Goal: Task Accomplishment & Management: Manage account settings

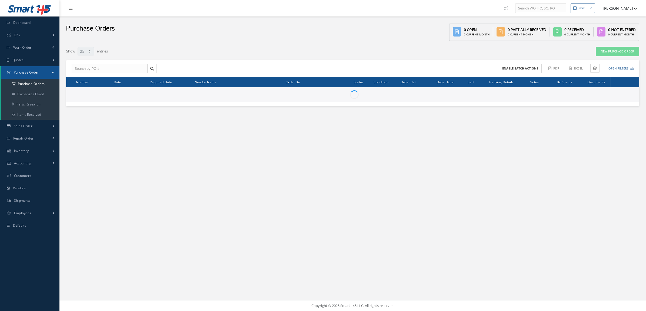
select select "25"
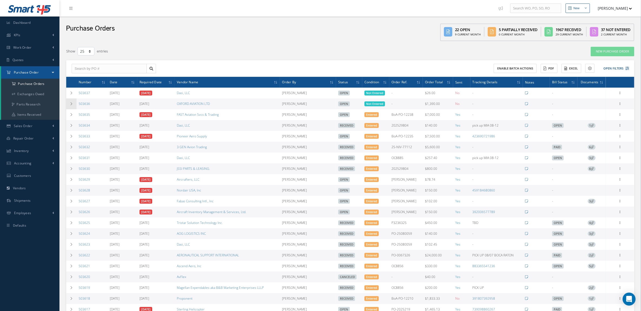
click at [72, 105] on icon at bounding box center [71, 103] width 4 height 3
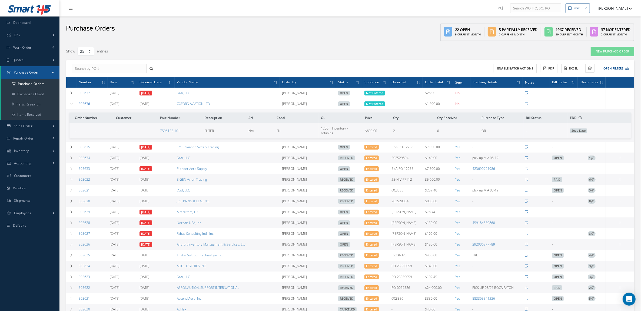
click at [84, 102] on link "503636" at bounding box center [84, 103] width 11 height 5
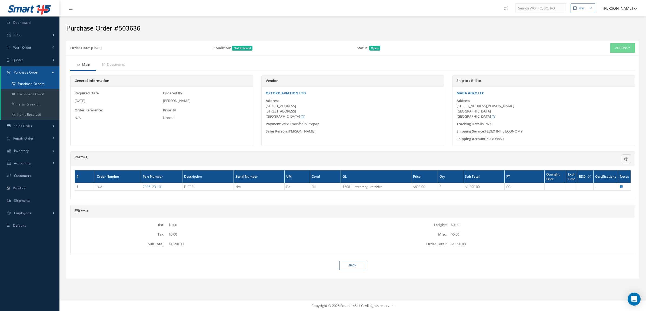
click at [35, 85] on a=1&status_id=2&status_id=3&status_id=5&collapsedFilters"] "Purchase Orders" at bounding box center [30, 84] width 58 height 10
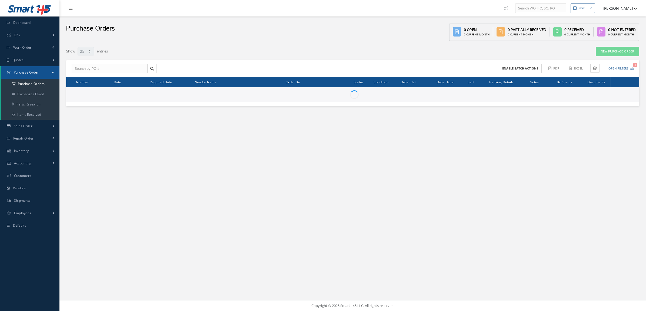
select select "25"
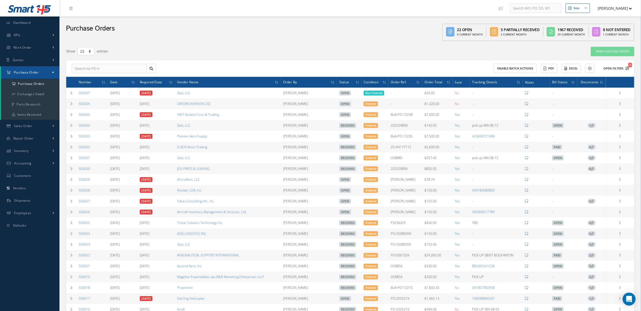
click at [608, 66] on button "Open Filters 1" at bounding box center [613, 68] width 31 height 9
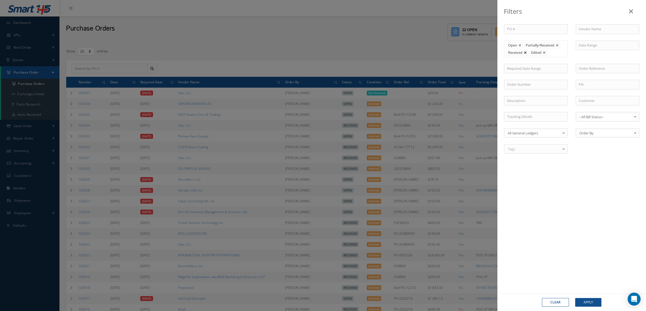
click at [526, 52] on link at bounding box center [525, 52] width 3 height 3
click at [583, 299] on button "Apply" at bounding box center [588, 302] width 26 height 9
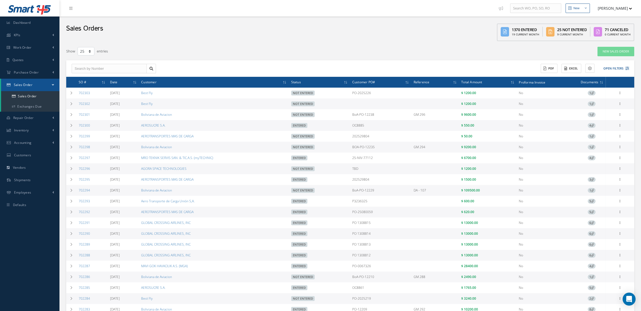
select select "25"
click at [616, 69] on button "Open Filters" at bounding box center [613, 68] width 31 height 9
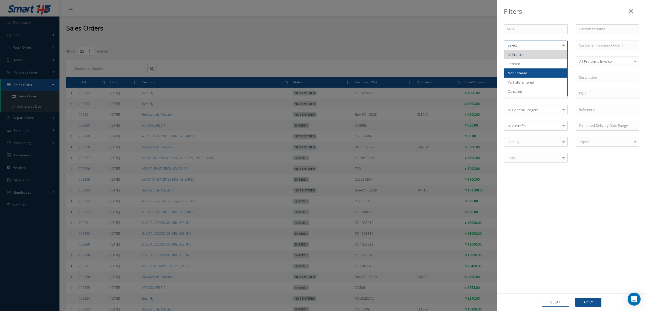
click at [523, 76] on span "Not Entered" at bounding box center [535, 72] width 63 height 9
click at [586, 299] on button "Apply" at bounding box center [588, 302] width 26 height 9
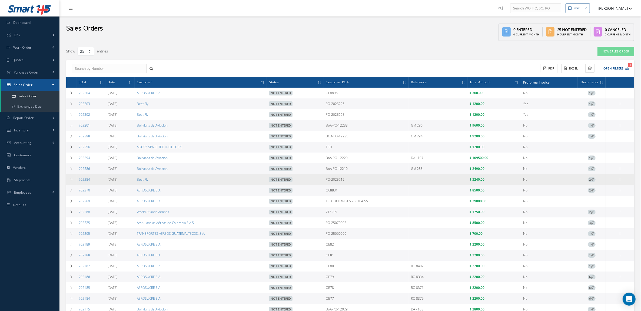
click at [591, 182] on span "2" at bounding box center [591, 179] width 8 height 5
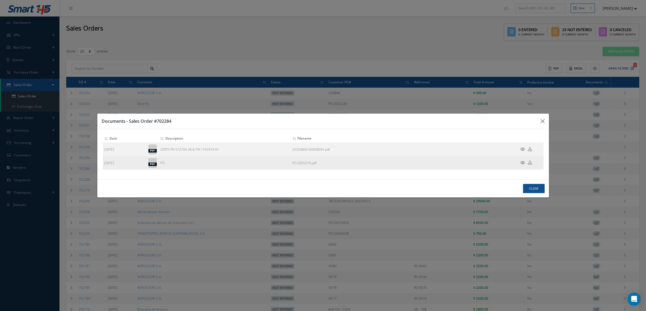
click at [522, 163] on icon at bounding box center [522, 162] width 5 height 4
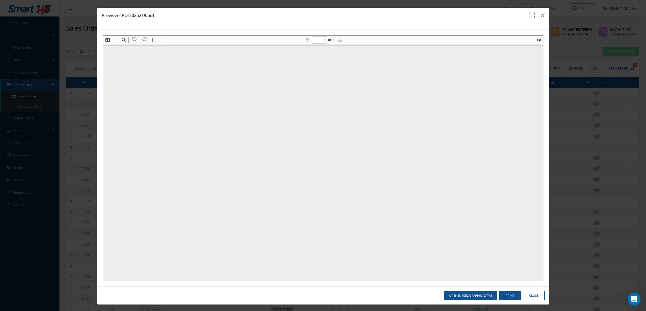
type input "1"
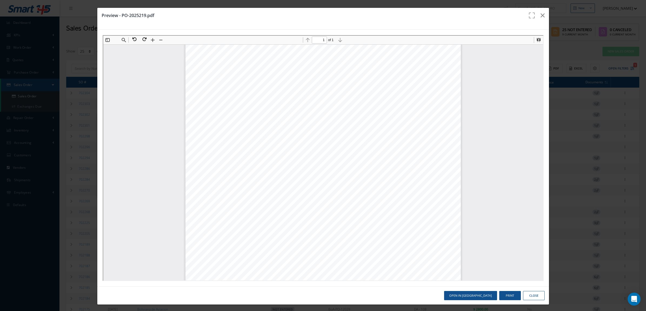
drag, startPoint x: 273, startPoint y: 89, endPoint x: 233, endPoint y: 92, distance: 40.3
click at [233, 92] on div "*for reference only. Heavy items and dangerous goods are usually more expensive…" at bounding box center [322, 222] width 275 height 356
drag, startPoint x: 233, startPoint y: 92, endPoint x: 257, endPoint y: 85, distance: 25.2
click at [257, 85] on div "*for reference only. Heavy items and dangerous goods are usually more expensive…" at bounding box center [322, 222] width 275 height 356
drag, startPoint x: 227, startPoint y: 86, endPoint x: 265, endPoint y: 85, distance: 37.8
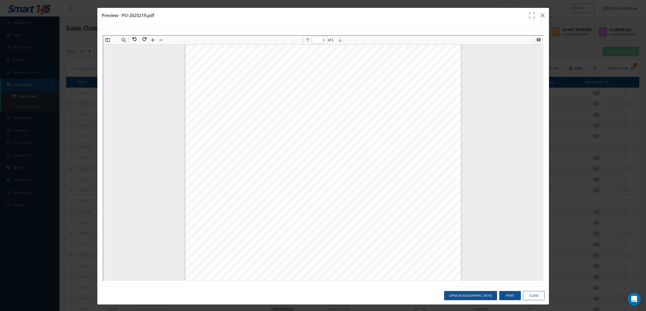
click at [265, 85] on div "*for reference only. Heavy items and dangerous goods are usually more expensive…" at bounding box center [322, 222] width 275 height 356
drag, startPoint x: 265, startPoint y: 85, endPoint x: 228, endPoint y: 87, distance: 37.6
click at [228, 87] on div "*for reference only. Heavy items and dangerous goods are usually more expensive…" at bounding box center [322, 222] width 275 height 356
copy div "PO-2025219"
drag, startPoint x: 250, startPoint y: 95, endPoint x: 308, endPoint y: 95, distance: 58.1
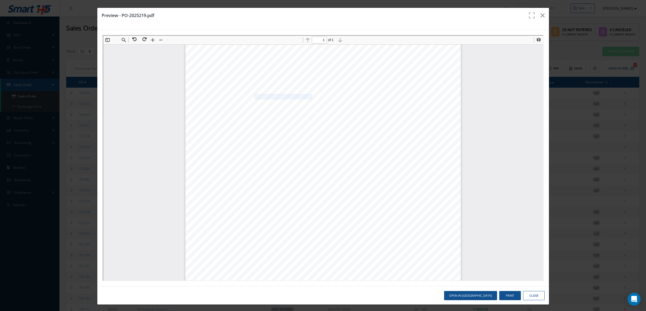
click at [308, 95] on span "BESTFLY LIMITADA, [GEOGRAPHIC_DATA]" at bounding box center [296, 96] width 86 height 5
copy span "BESTFLY LIMITADA, [GEOGRAPHIC_DATA]"
drag, startPoint x: 231, startPoint y: 102, endPoint x: 265, endPoint y: 109, distance: 34.7
click at [265, 109] on div "*for reference only. Heavy items and dangerous goods are usually more expensive…" at bounding box center [322, 222] width 275 height 356
drag, startPoint x: 232, startPoint y: 101, endPoint x: 298, endPoint y: 120, distance: 69.1
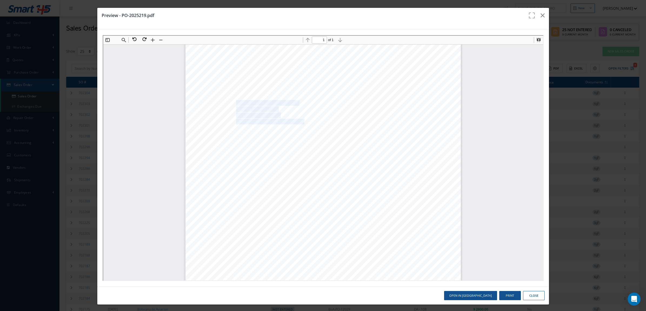
click at [298, 120] on div "*for reference only. Heavy items and dangerous goods are usually more expensive…" at bounding box center [322, 222] width 275 height 356
copy div "INT. AIR. AEROPORTO INTERNACIONAL QUATRO DE FEVERE AVENIDA DE JANEIRO 2 TERMINA…"
drag, startPoint x: 250, startPoint y: 94, endPoint x: 309, endPoint y: 96, distance: 58.7
click at [309, 96] on span "BESTFLY LIMITADA, [GEOGRAPHIC_DATA]" at bounding box center [296, 96] width 86 height 5
copy span "BESTFLY LIMITADA, [GEOGRAPHIC_DATA]"
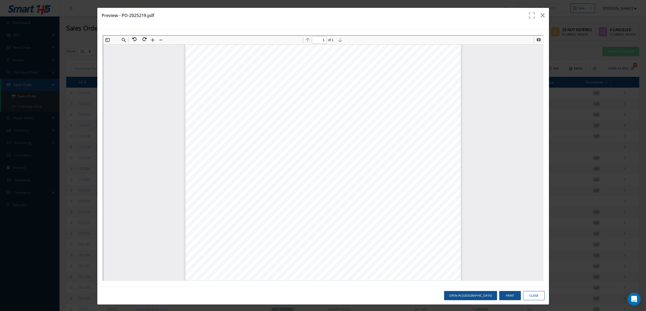
scroll to position [0, 0]
click at [253, 98] on span "BESTFLY LIMITADA, [GEOGRAPHIC_DATA]" at bounding box center [296, 98] width 86 height 5
drag, startPoint x: 249, startPoint y: 99, endPoint x: 267, endPoint y: 128, distance: 34.0
click at [267, 128] on div "*for reference only. Heavy items and dangerous goods are usually more expensive…" at bounding box center [322, 224] width 275 height 356
copy div "BESTFLY LIMITADA, LUANDA INT. AIR. AEROPORTO INTERNACIONAL QUATRO DE FEVERE AVE…"
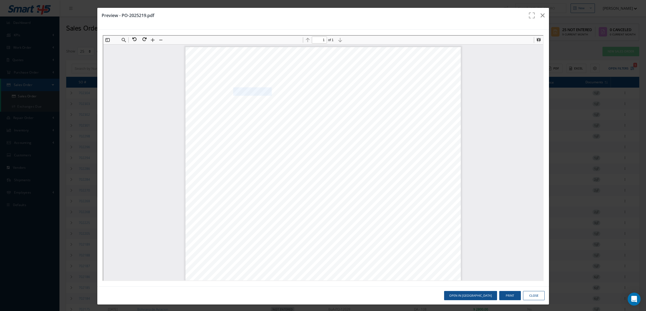
drag, startPoint x: 229, startPoint y: 89, endPoint x: 266, endPoint y: 88, distance: 36.7
click at [266, 88] on span "PO-2025219" at bounding box center [251, 91] width 38 height 8
copy span "PO-2025219"
click at [540, 16] on icon "button" at bounding box center [542, 15] width 4 height 6
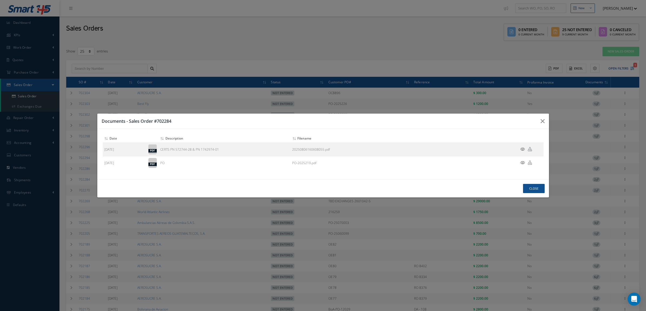
drag, startPoint x: 172, startPoint y: 122, endPoint x: 158, endPoint y: 121, distance: 14.6
click at [0, 0] on h3 "Documents - Sales Order #702284" at bounding box center [0, 0] width 0 height 0
copy h3 "702284"
click at [524, 190] on button "Close" at bounding box center [534, 188] width 22 height 9
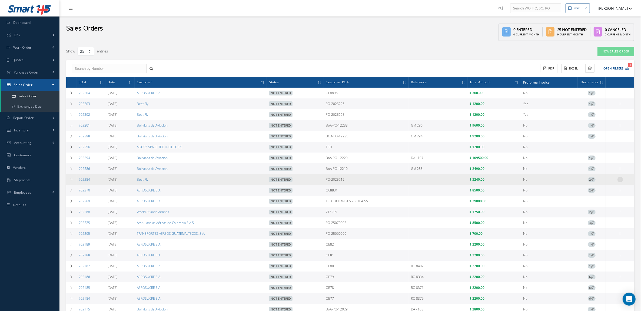
click at [618, 95] on icon at bounding box center [619, 92] width 5 height 4
click at [593, 193] on link "Edit" at bounding box center [595, 189] width 43 height 7
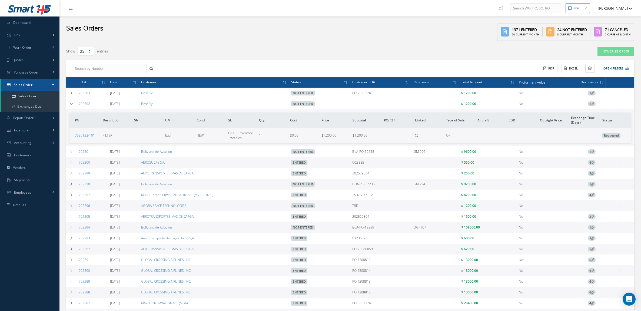
select select "25"
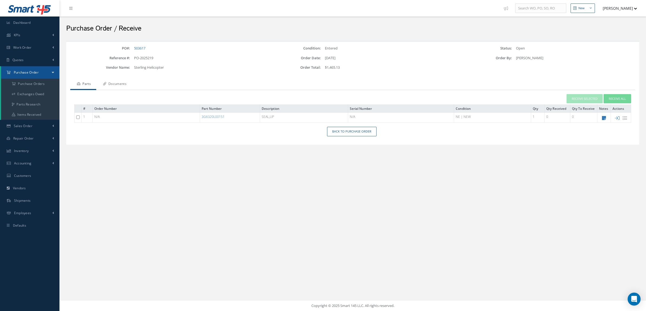
click at [105, 85] on icon at bounding box center [104, 83] width 3 height 3
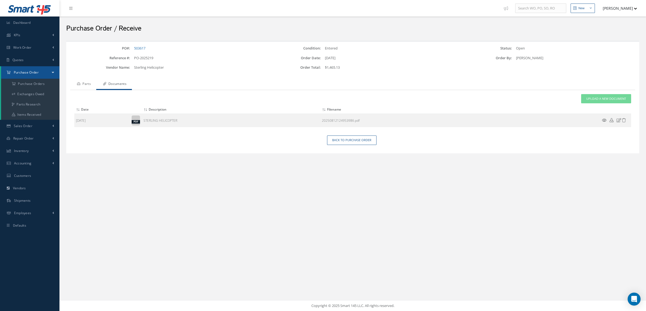
click at [80, 80] on link "Parts" at bounding box center [83, 84] width 26 height 11
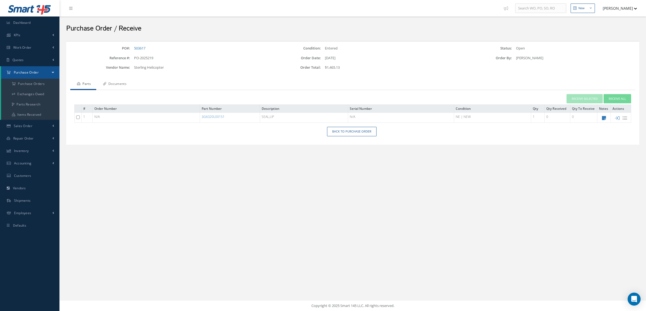
click at [111, 82] on link "Documents" at bounding box center [114, 84] width 36 height 11
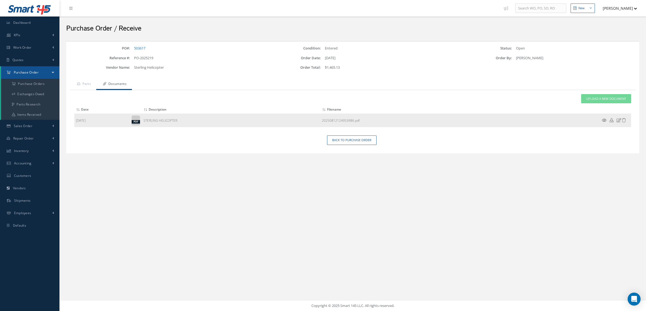
click at [604, 120] on icon at bounding box center [604, 120] width 5 height 4
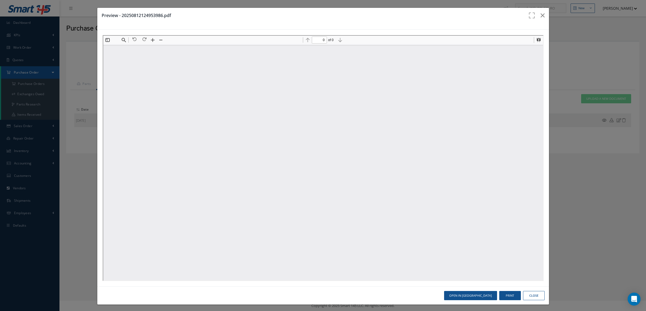
type input "1"
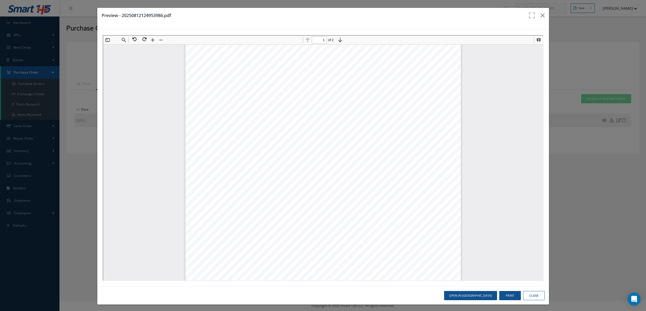
click at [526, 293] on button "Close" at bounding box center [534, 295] width 22 height 9
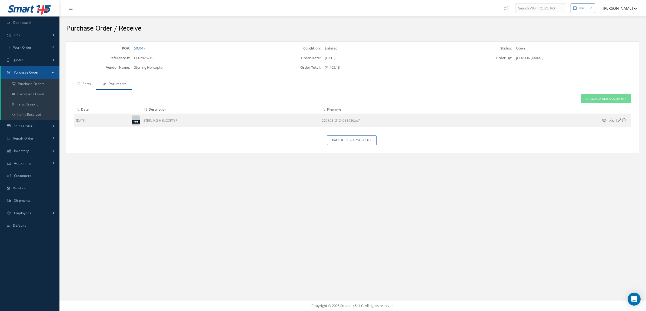
click at [84, 79] on link "Parts" at bounding box center [83, 84] width 26 height 11
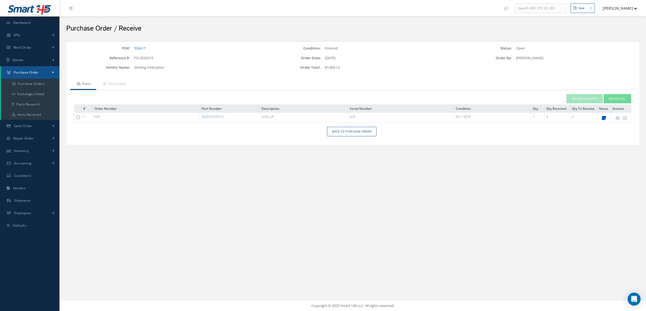
click at [604, 118] on icon at bounding box center [604, 118] width 4 height 5
type textarea "tag EASA F1 warranty UPON INSTALLATION"
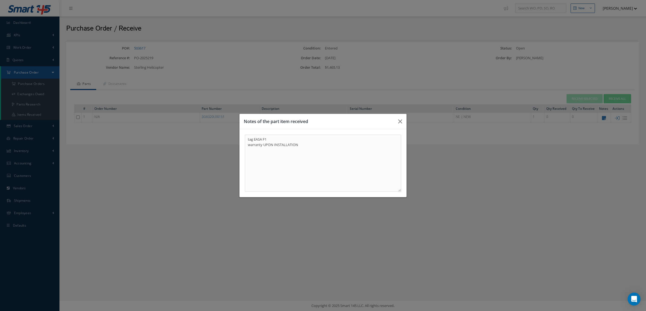
click at [615, 118] on div "Notes of the part item received tag EASA F1 warranty UPON INSTALLATION" at bounding box center [323, 155] width 646 height 311
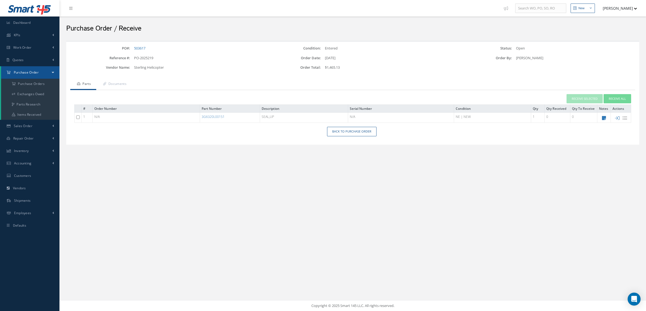
click at [615, 118] on icon at bounding box center [617, 118] width 5 height 5
type input "08/13/2025"
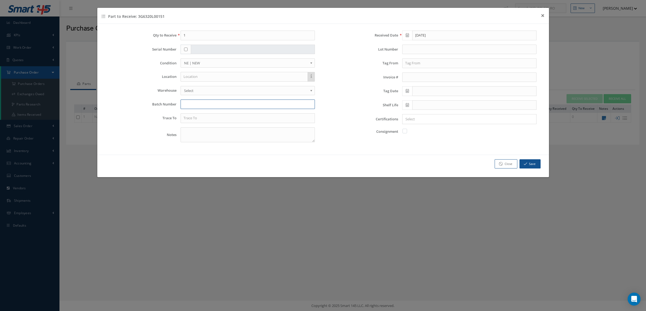
click at [218, 106] on input "text" at bounding box center [247, 104] width 134 height 10
type input "0000359013"
click at [210, 133] on textarea at bounding box center [247, 134] width 134 height 15
type textarea "CURE DATE 4Q23"
click at [238, 119] on input "text" at bounding box center [247, 118] width 134 height 10
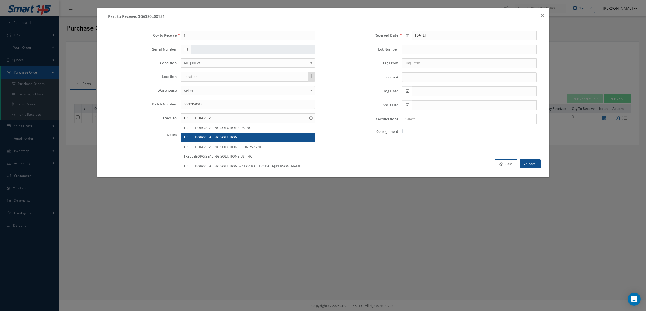
click at [249, 135] on div "TRELLEBORG SEALING SOLUTIONS" at bounding box center [248, 137] width 134 height 10
type input "TRELLEBORG SEALING SOLUTIONS"
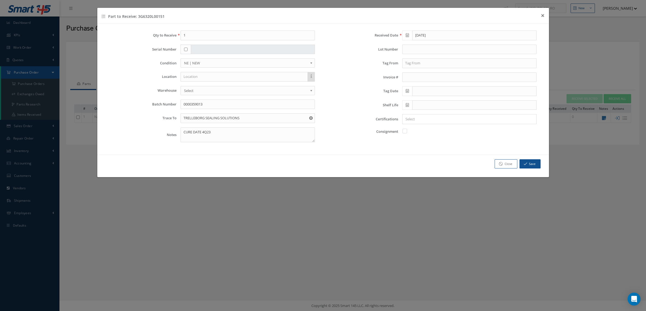
click at [411, 116] on div "× Loading..." at bounding box center [469, 119] width 134 height 10
click at [413, 122] on div at bounding box center [467, 119] width 131 height 7
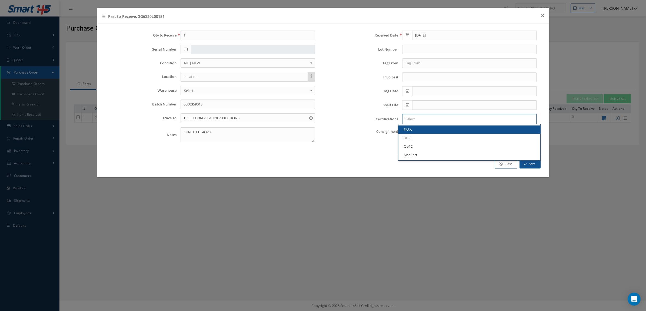
click at [414, 134] on link "EASA" at bounding box center [469, 129] width 142 height 8
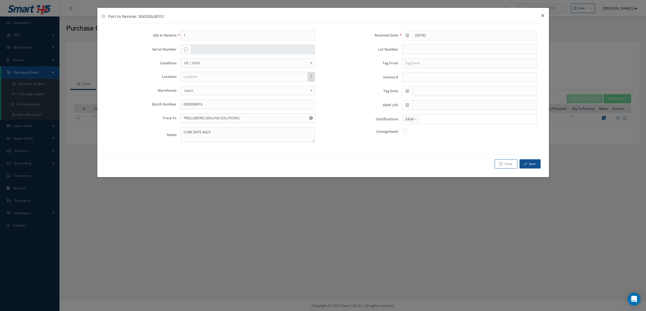
click at [430, 118] on input "Search for option" at bounding box center [476, 119] width 114 height 6
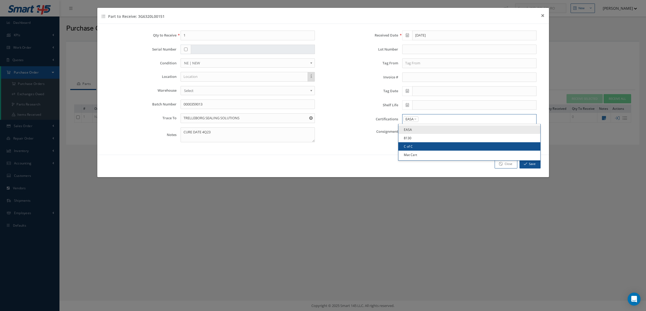
drag, startPoint x: 432, startPoint y: 145, endPoint x: 439, endPoint y: 123, distance: 23.4
click at [432, 144] on link "C of C" at bounding box center [469, 146] width 142 height 8
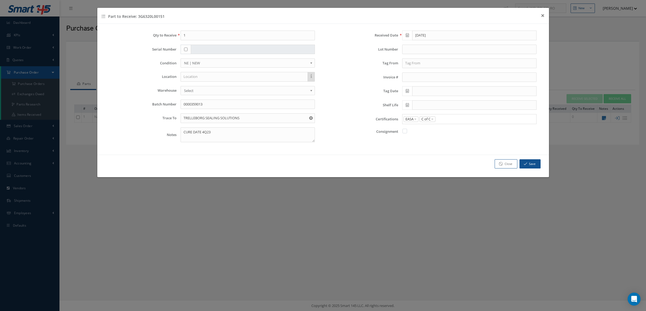
click at [444, 118] on input "Search for option" at bounding box center [485, 119] width 98 height 6
click at [439, 153] on link "Mat Cert" at bounding box center [469, 154] width 142 height 8
click at [414, 64] on input "text" at bounding box center [469, 63] width 134 height 10
click at [436, 64] on input "LEONARDO S.P.A. -HELICOPTERS" at bounding box center [469, 63] width 134 height 10
type input "LEONARDO S.P.A. - HELICOPTERS"
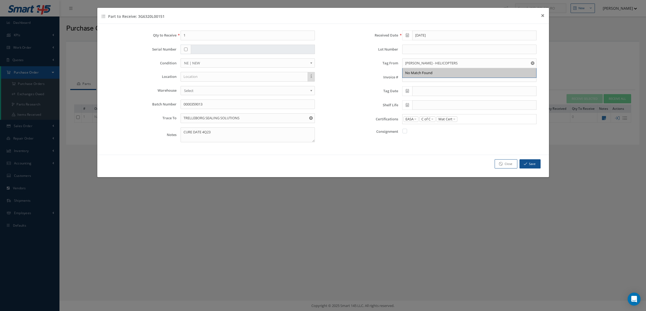
click at [406, 88] on span at bounding box center [407, 91] width 10 height 10
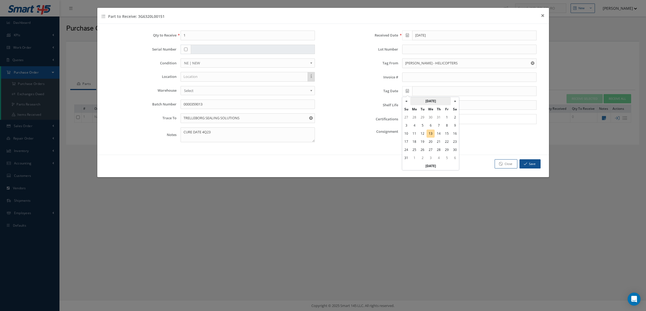
click at [420, 99] on th "August 2025" at bounding box center [430, 101] width 41 height 8
click at [410, 101] on th "«" at bounding box center [406, 101] width 8 height 8
click at [435, 115] on span "Mar" at bounding box center [436, 113] width 12 height 15
click at [455, 137] on td "16" at bounding box center [455, 133] width 8 height 8
click at [408, 91] on icon at bounding box center [407, 91] width 3 height 4
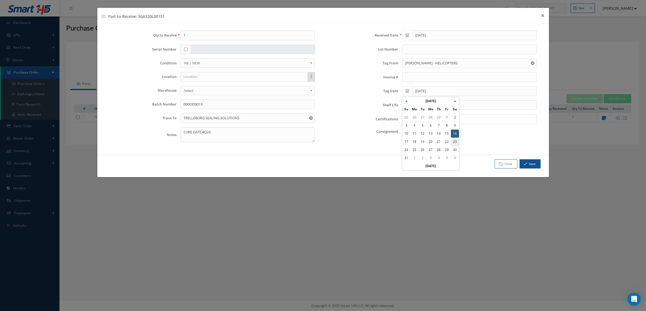
click at [453, 142] on td "23" at bounding box center [455, 142] width 8 height 8
type input "03/23/2024"
click at [530, 164] on button "Save" at bounding box center [529, 163] width 21 height 9
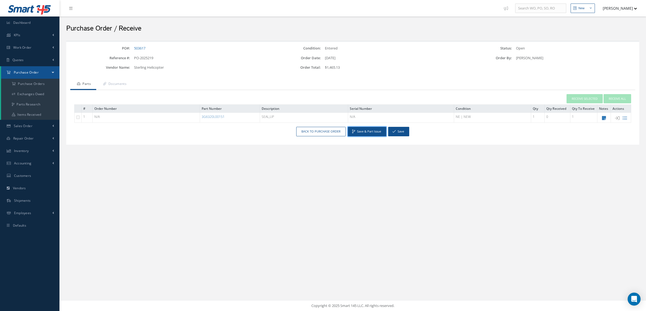
click at [368, 130] on button "Save & Part Issue" at bounding box center [367, 131] width 38 height 9
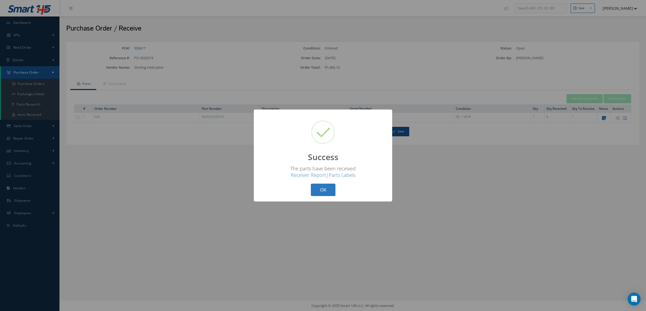
click at [326, 188] on button "OK" at bounding box center [323, 189] width 25 height 13
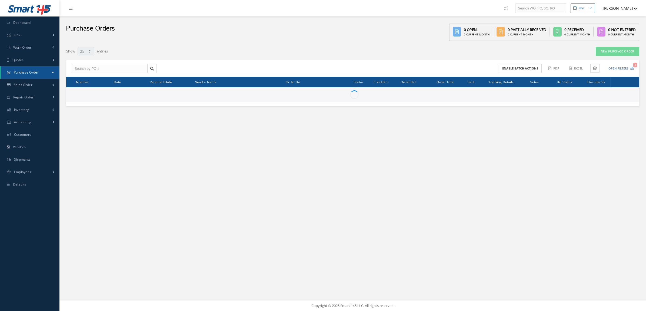
select select "25"
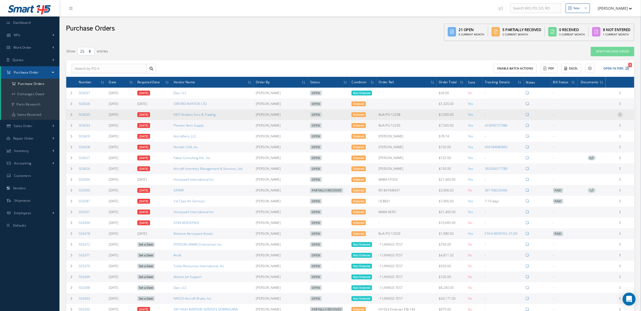
click at [618, 114] on icon at bounding box center [619, 114] width 5 height 4
click at [604, 131] on link "Edit" at bounding box center [595, 132] width 43 height 7
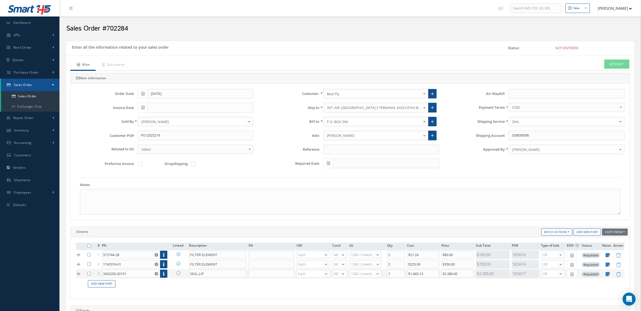
click at [176, 274] on link at bounding box center [180, 272] width 14 height 7
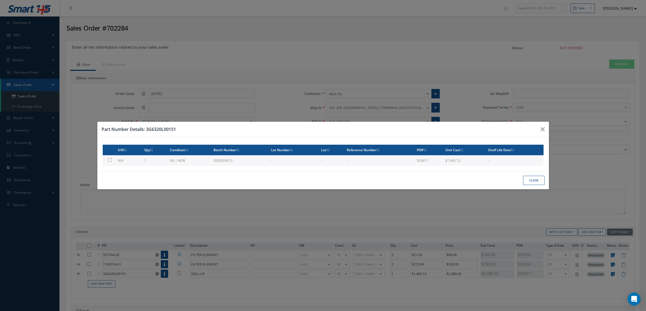
click at [163, 163] on td "1" at bounding box center [155, 160] width 26 height 11
checkbox input "true"
click at [527, 179] on button "Close" at bounding box center [534, 180] width 22 height 9
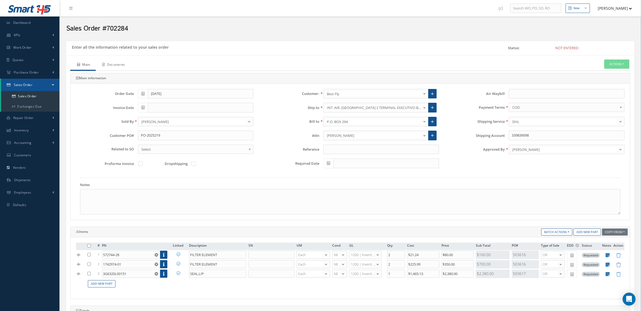
click at [121, 65] on link "Documents" at bounding box center [113, 64] width 35 height 11
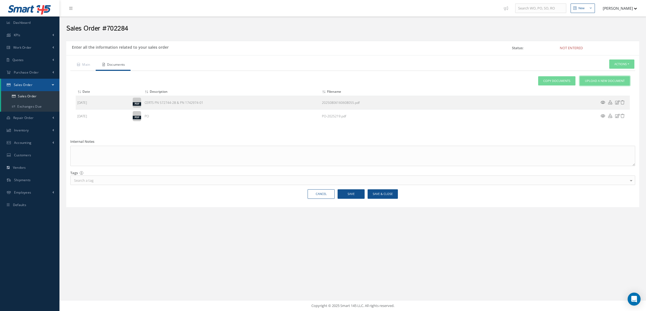
click at [599, 80] on span "Upload a New Document" at bounding box center [605, 81] width 40 height 5
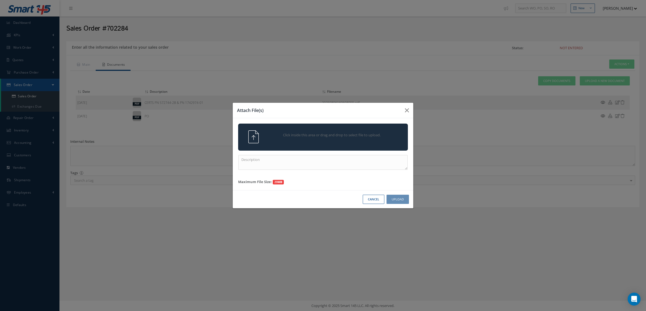
click at [380, 126] on div "Click inside this area or drag and drop to select file to upload." at bounding box center [323, 136] width 170 height 27
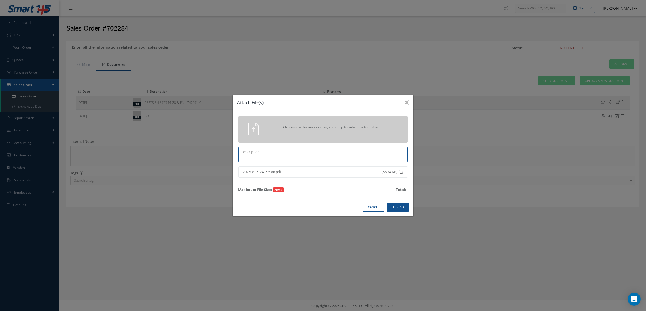
click at [364, 151] on textarea at bounding box center [322, 154] width 169 height 15
type textarea "3G6320L00151"
click at [404, 210] on button "Upload" at bounding box center [397, 206] width 22 height 9
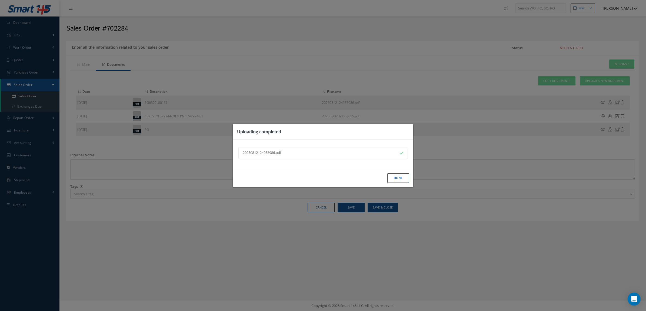
click at [394, 180] on button "Done" at bounding box center [398, 177] width 22 height 9
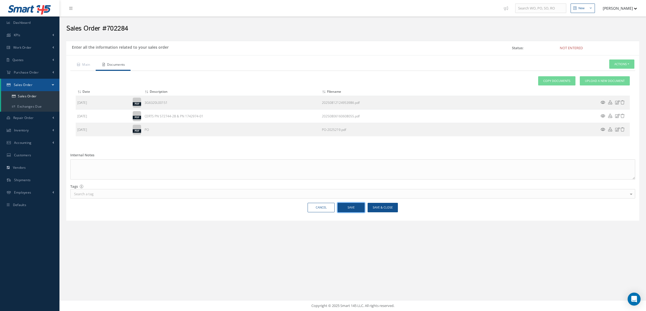
click at [361, 210] on button "Save" at bounding box center [350, 207] width 27 height 9
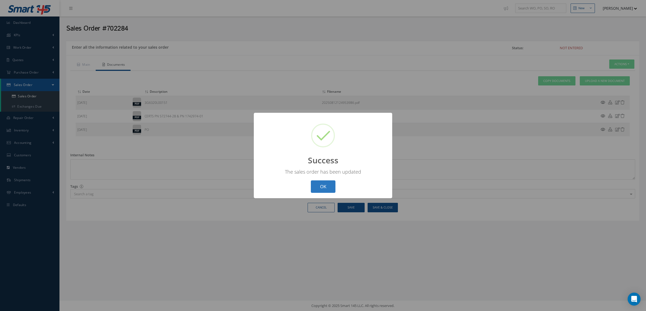
click at [324, 191] on button "OK" at bounding box center [323, 186] width 25 height 13
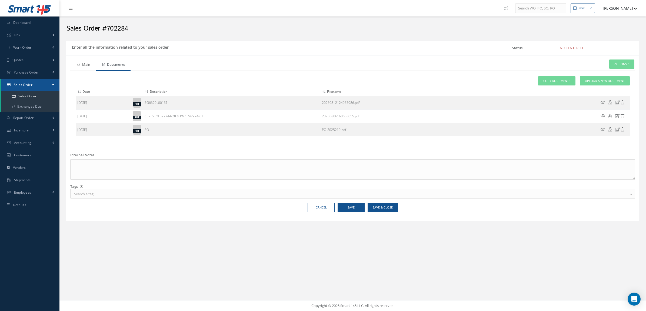
click at [86, 63] on link "Main" at bounding box center [82, 64] width 25 height 11
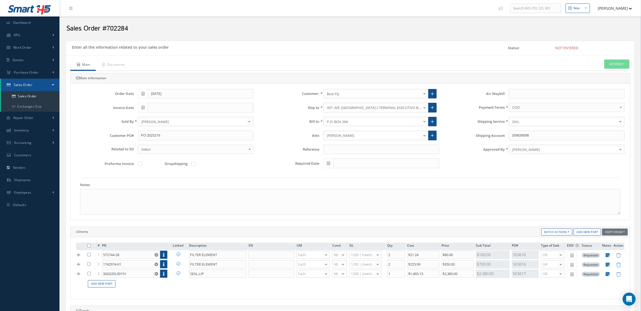
click at [524, 109] on span "COD" at bounding box center [564, 107] width 105 height 6
click at [618, 64] on button "Actions" at bounding box center [616, 63] width 25 height 9
click at [594, 73] on icon at bounding box center [594, 73] width 4 height 3
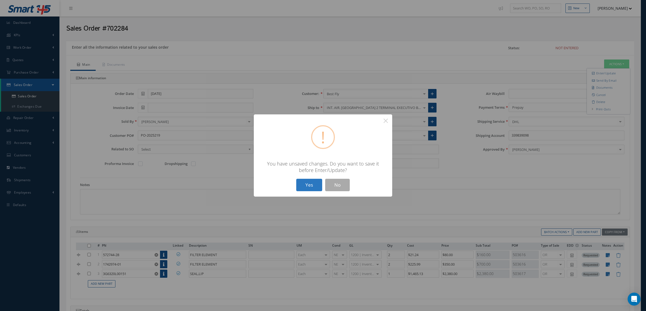
click at [306, 189] on button "Yes" at bounding box center [309, 185] width 26 height 13
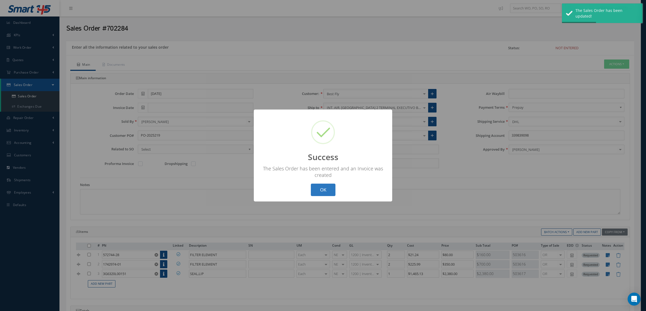
click at [322, 190] on button "OK" at bounding box center [323, 189] width 25 height 13
type input "[DATE]"
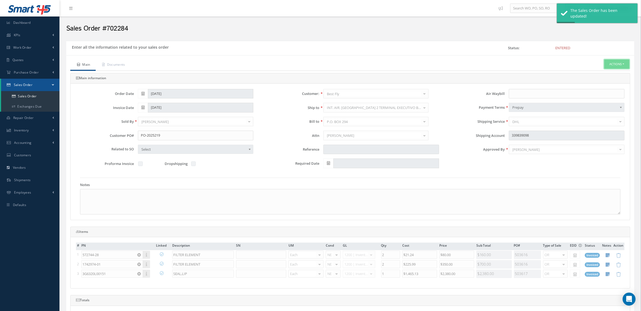
click at [611, 62] on button "Actions" at bounding box center [616, 63] width 25 height 9
click at [565, 112] on link "Invoice" at bounding box center [567, 110] width 41 height 8
click at [494, 136] on div "Shipping Account 339839098" at bounding box center [535, 135] width 185 height 10
click at [114, 70] on link "Documents" at bounding box center [113, 64] width 35 height 11
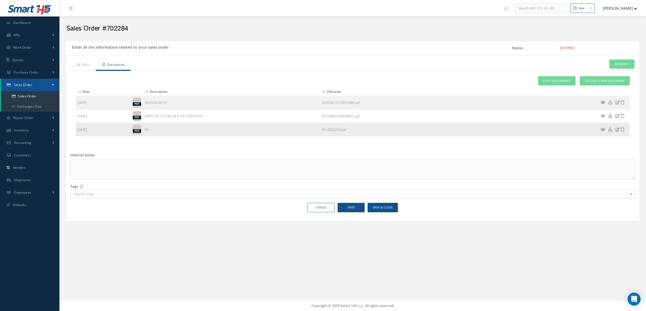
click at [603, 128] on icon at bounding box center [602, 129] width 5 height 4
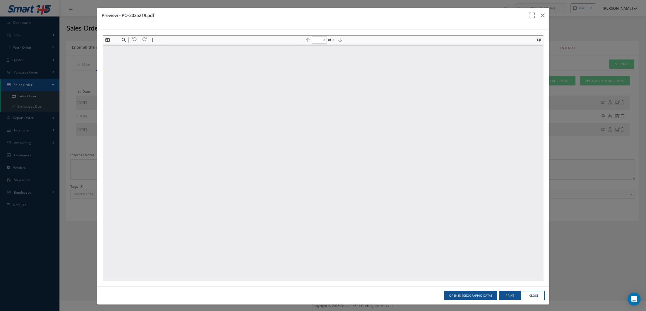
type input "1"
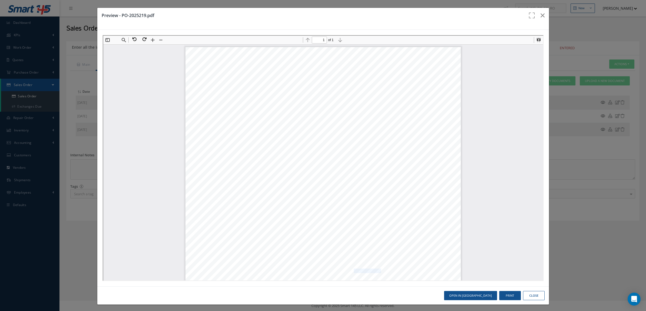
drag, startPoint x: 348, startPoint y: 268, endPoint x: 376, endPoint y: 269, distance: 27.8
click at [376, 269] on span "Please ship this order under DHL ACC 339839098" at bounding box center [321, 270] width 117 height 4
copy span "339839098"
drag, startPoint x: 228, startPoint y: 89, endPoint x: 266, endPoint y: 91, distance: 37.6
click at [266, 91] on span "PO-2025219" at bounding box center [251, 91] width 38 height 8
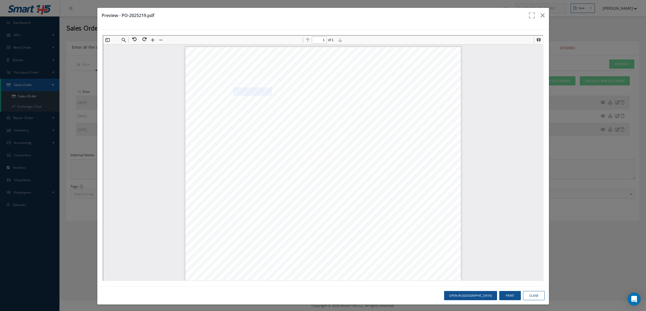
copy span "PO-2025219"
drag, startPoint x: 276, startPoint y: 112, endPoint x: 303, endPoint y: 113, distance: 27.6
click at [303, 113] on div "*for reference only. Heavy items and dangerous goods are usually more expensive…" at bounding box center [322, 149] width 275 height 356
click at [304, 113] on span "572744-28 2 EA" at bounding box center [309, 114] width 55 height 5
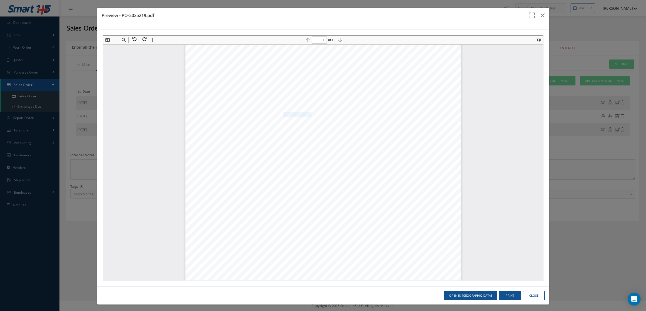
drag, startPoint x: 305, startPoint y: 112, endPoint x: 278, endPoint y: 112, distance: 27.0
click at [282, 112] on span "572744-28 2 EA" at bounding box center [309, 114] width 55 height 5
copy span "572744-2"
drag, startPoint x: 307, startPoint y: 122, endPoint x: 277, endPoint y: 122, distance: 29.7
click at [281, 122] on span "1742974-01" at bounding box center [297, 124] width 32 height 5
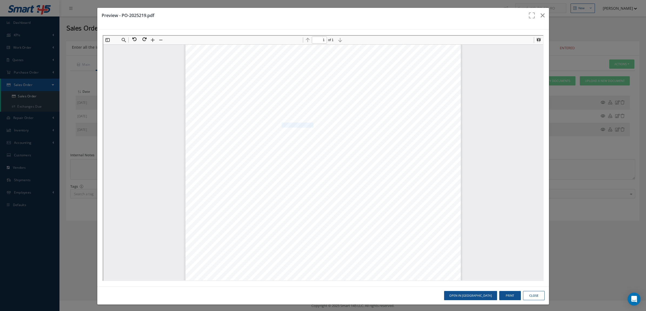
copy span "1742974-01"
drag, startPoint x: 273, startPoint y: 132, endPoint x: 312, endPoint y: 134, distance: 38.9
click at [312, 134] on span "3G6320L00151" at bounding box center [297, 133] width 40 height 5
copy span "3G6320L00151"
click at [540, 14] on icon "button" at bounding box center [542, 15] width 4 height 6
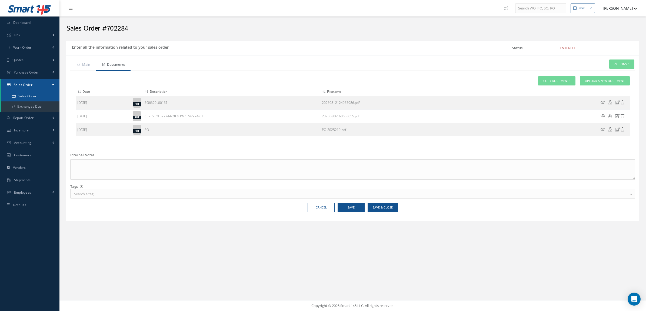
click at [35, 93] on link "Sales Order" at bounding box center [30, 96] width 58 height 10
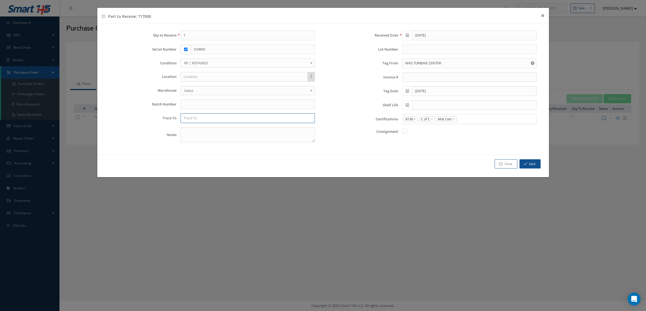
click at [261, 118] on input "text" at bounding box center [247, 118] width 134 height 10
paste input "JT8D-17 ESN 688236"
type input "JT8D-17 ESN 688236"
click at [531, 164] on button "Save" at bounding box center [529, 163] width 21 height 9
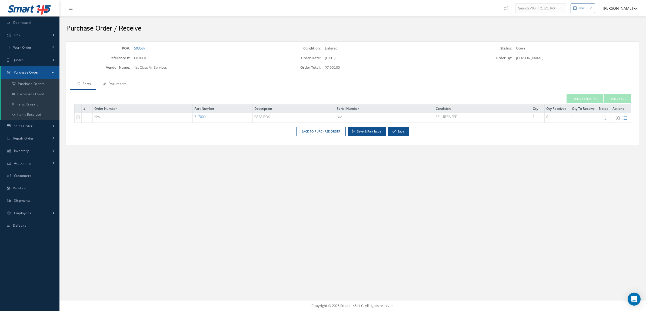
click at [127, 82] on link "Documents" at bounding box center [114, 84] width 36 height 11
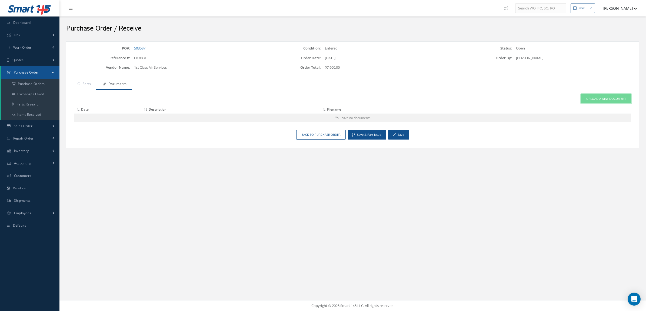
click at [614, 95] on link "Upload a New Document" at bounding box center [606, 98] width 50 height 9
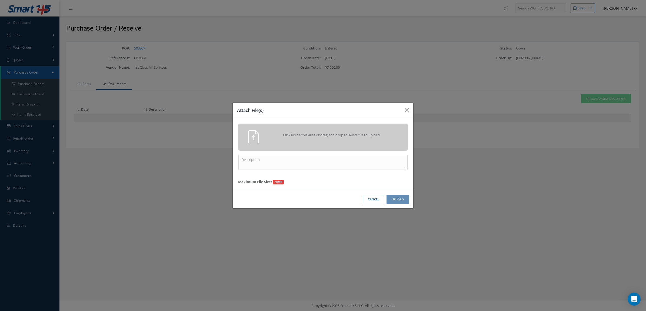
click at [335, 143] on div "Click inside this area or drag and drop to select file to upload." at bounding box center [323, 136] width 178 height 13
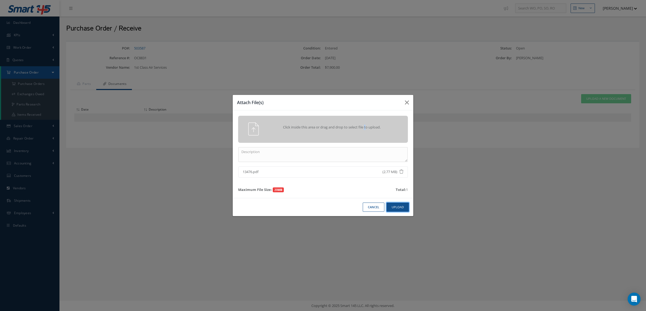
click at [397, 205] on button "Upload" at bounding box center [397, 206] width 22 height 9
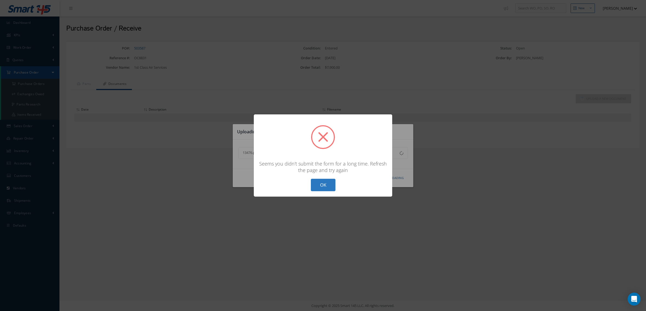
click at [328, 184] on button "OK" at bounding box center [323, 185] width 25 height 13
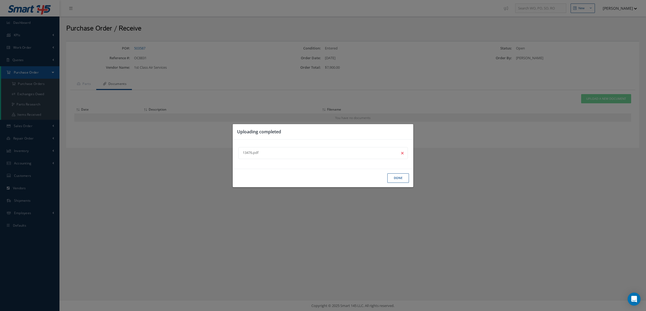
click at [394, 176] on button "Done" at bounding box center [398, 177] width 22 height 9
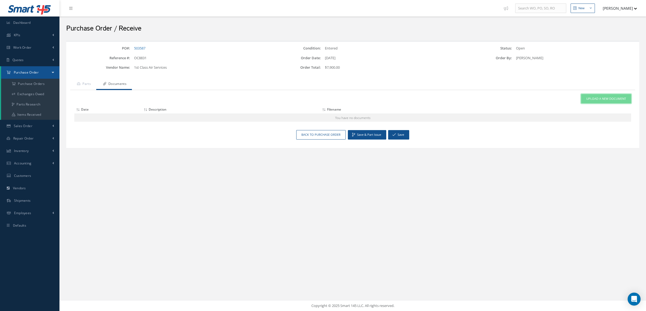
click at [589, 97] on span "Upload a New Document" at bounding box center [606, 98] width 40 height 5
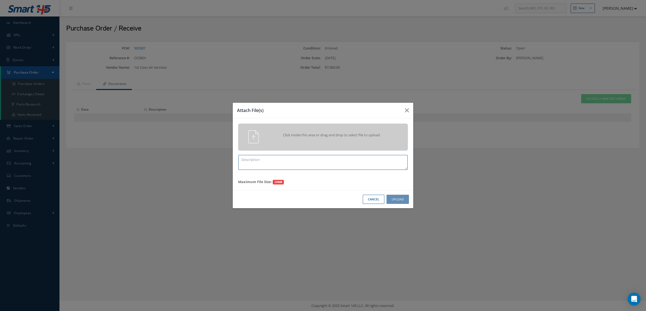
click at [321, 157] on textarea at bounding box center [322, 162] width 169 height 15
click at [322, 141] on div "Click inside this area or drag and drop to select file to upload." at bounding box center [323, 136] width 178 height 13
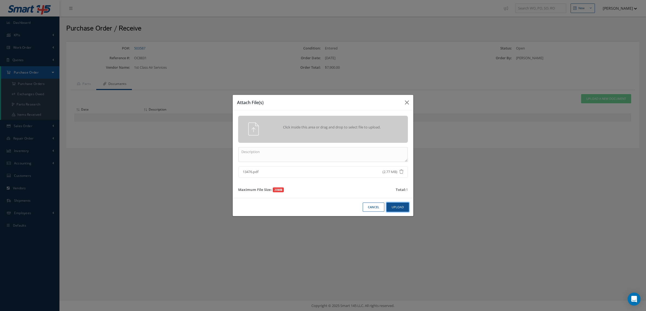
click at [400, 204] on button "Upload" at bounding box center [397, 206] width 22 height 9
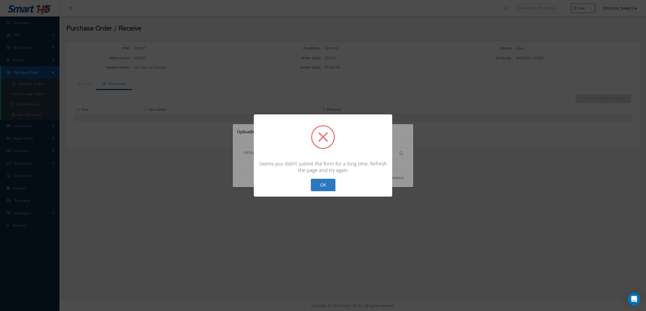
drag, startPoint x: 326, startPoint y: 183, endPoint x: 325, endPoint y: 165, distance: 17.9
click at [326, 183] on button "OK" at bounding box center [323, 185] width 25 height 13
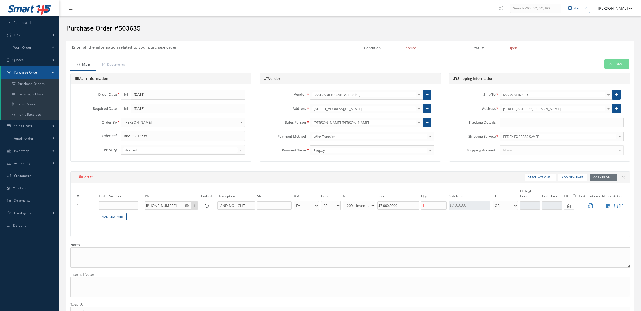
select select "3"
select select "6"
select select "1"
click at [508, 124] on input "text" at bounding box center [561, 123] width 124 height 10
paste input "427811529536"
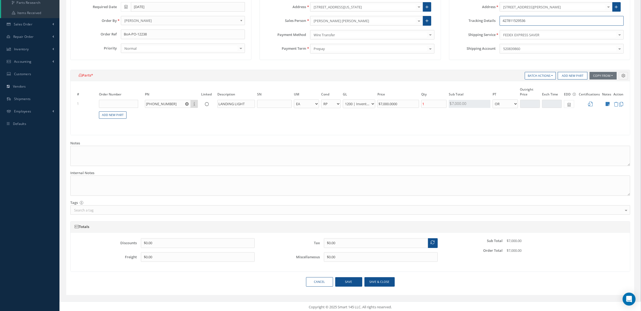
scroll to position [104, 0]
type input "427811529536"
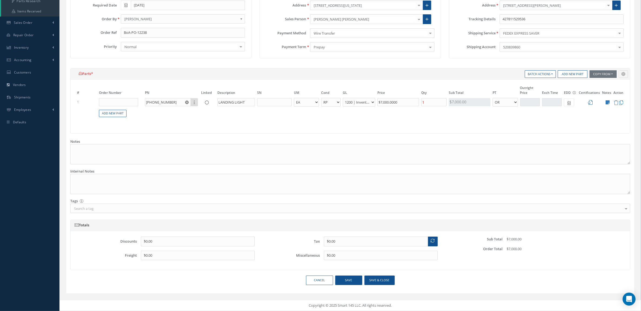
click at [379, 275] on div "Totals Discounts $0.00 Freight $0.00 Tax $0.00 Miscellaneous $0.00 Sub Total $7…" at bounding box center [350, 247] width 568 height 56
click at [379, 280] on button "Save & close" at bounding box center [379, 279] width 30 height 9
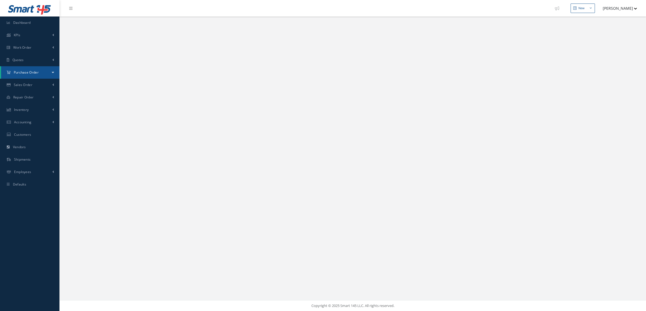
select select "25"
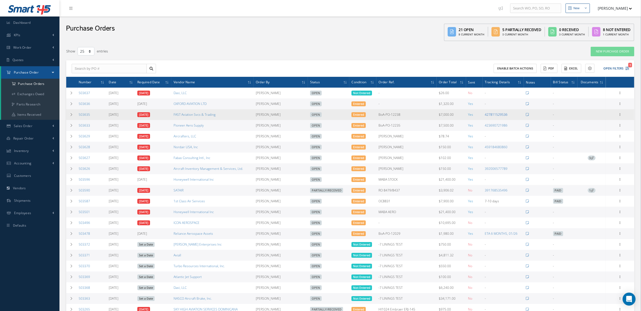
click at [491, 115] on link "427811529536" at bounding box center [495, 114] width 23 height 5
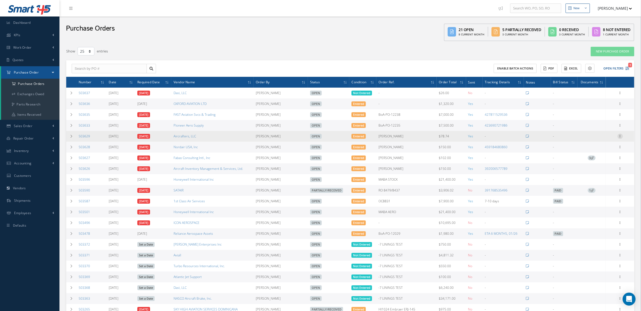
click at [620, 136] on icon at bounding box center [619, 135] width 5 height 4
click at [597, 153] on link "Edit" at bounding box center [595, 153] width 43 height 7
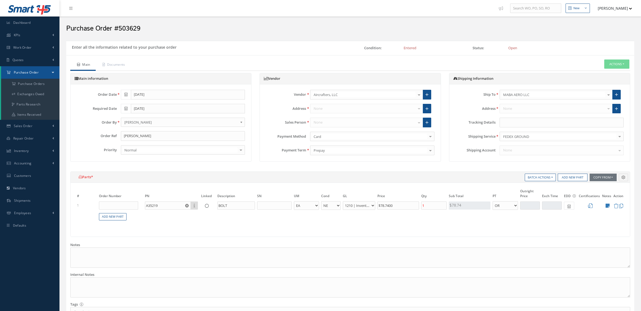
select select "5"
select select "7"
select select "1"
click at [515, 120] on input "text" at bounding box center [561, 123] width 124 height 10
paste input "883508473146"
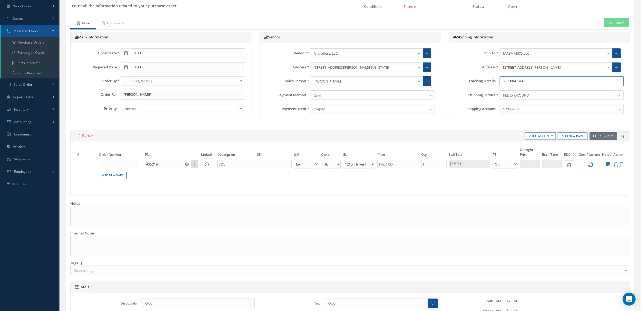
scroll to position [104, 0]
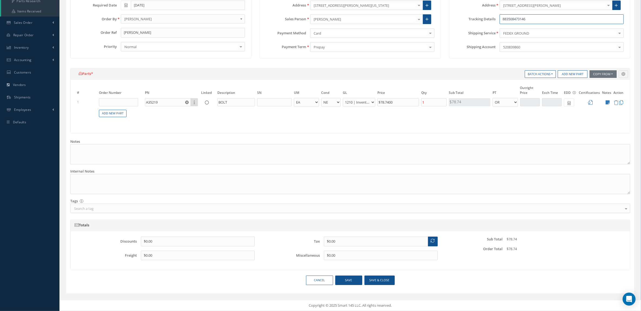
type input "883508473146"
click at [389, 280] on button "Save & close" at bounding box center [379, 279] width 30 height 9
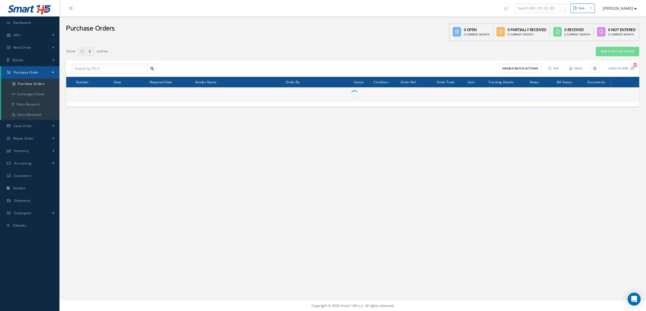
select select "25"
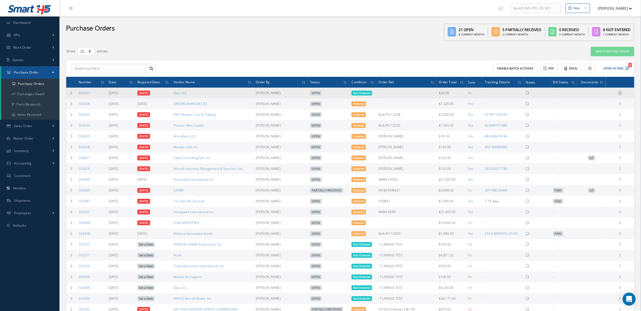
click at [621, 93] on icon at bounding box center [619, 92] width 5 height 4
click at [596, 108] on link "Edit" at bounding box center [595, 110] width 43 height 7
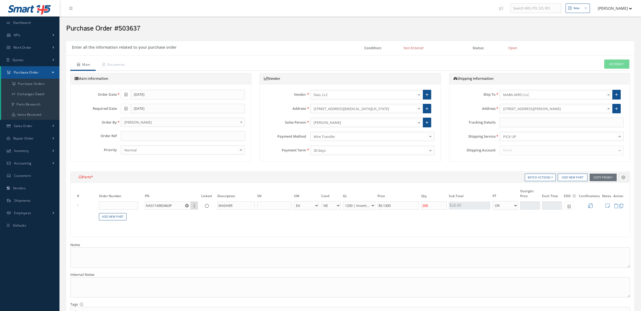
select select "5"
select select "6"
select select "1"
click at [108, 218] on link "Add New Part" at bounding box center [113, 216] width 28 height 7
select select "5"
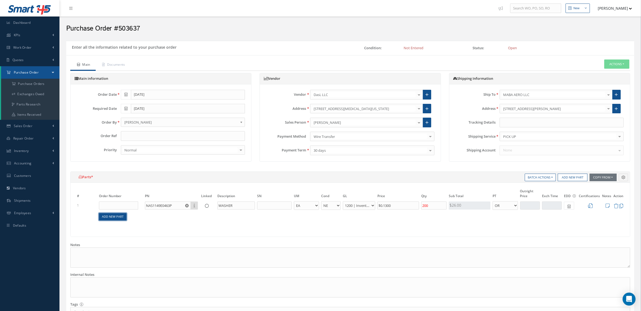
select select "7"
select select "1"
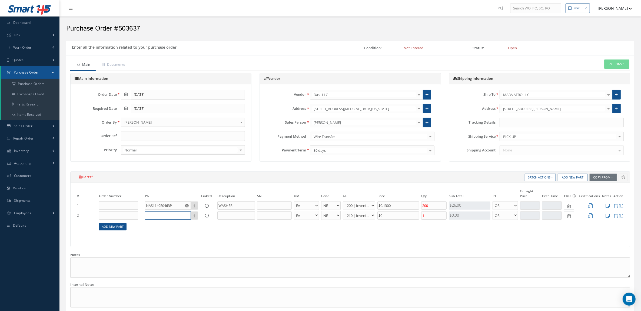
click at [150, 218] on input "text" at bounding box center [168, 215] width 46 height 8
paste input "2605081"
type input "2605081"
click at [197, 231] on div "PACKING" at bounding box center [197, 233] width 36 height 5
type input "PACKING"
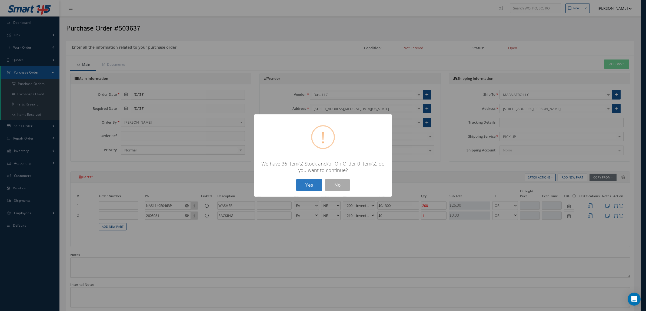
click at [313, 184] on button "Yes" at bounding box center [309, 185] width 26 height 13
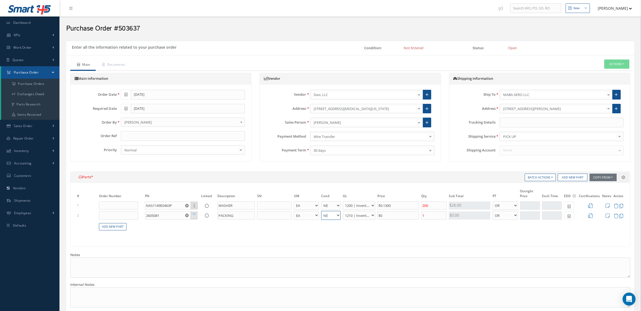
click at [325, 220] on select "AR BC BER FN FP INSP NE NS N/A OH RE RP SV TBR" at bounding box center [330, 215] width 19 height 9
select select "7"
click at [321, 211] on select "AR BC BER FN FP INSP NE NS N/A OH RE RP SV TBR" at bounding box center [330, 215] width 19 height 9
drag, startPoint x: 401, startPoint y: 213, endPoint x: 357, endPoint y: 213, distance: 44.0
click at [357, 213] on tr "2 2605081 Part Number Description PACKING EA FT IN LB AR BC BER FN FP INSP NE N…" at bounding box center [350, 215] width 548 height 10
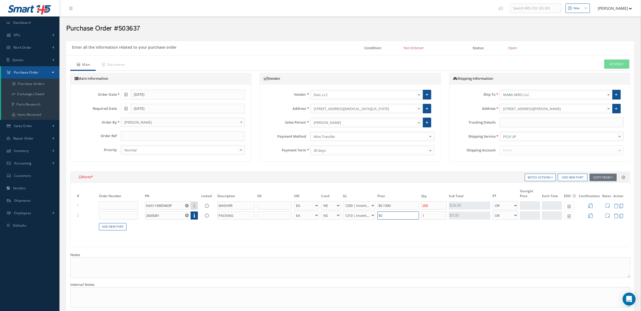
type input "$0"
type input "$9.10"
drag, startPoint x: 430, startPoint y: 216, endPoint x: 401, endPoint y: 216, distance: 28.9
click at [401, 216] on tr "2 2605081 Part Number Description PACKING EA FT IN LB AR BC BER FN FP INSP NE N…" at bounding box center [350, 215] width 548 height 10
type input "7"
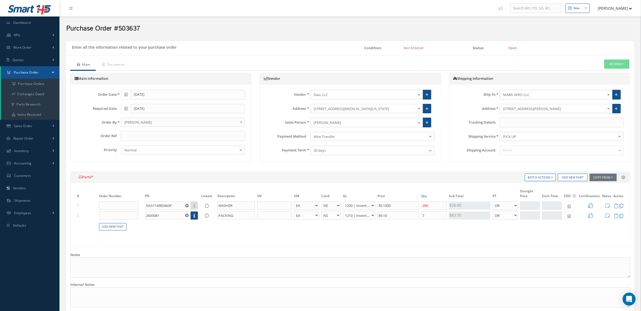
click at [455, 237] on div "# Order Number PN Linked Description SN UM Cond GL Price Qty Qty Received Sub T…" at bounding box center [350, 214] width 559 height 63
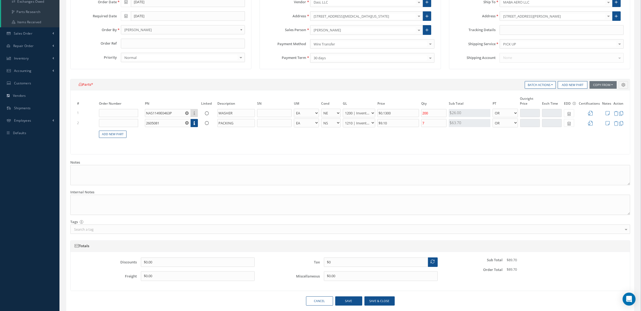
scroll to position [81, 0]
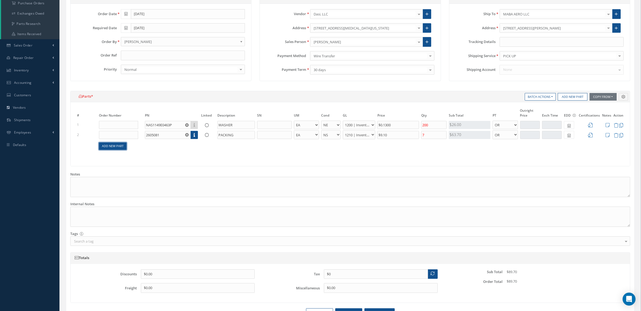
click at [121, 146] on link "Add New Part" at bounding box center [113, 145] width 28 height 7
select select "5"
select select "7"
select select "1"
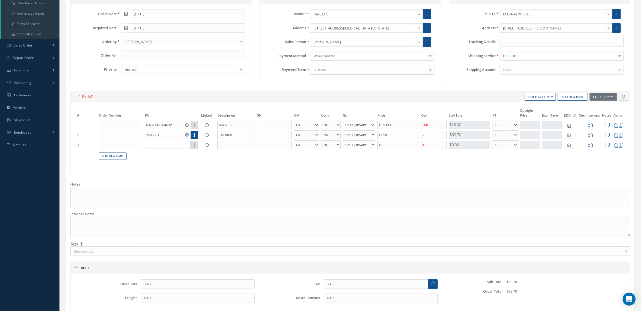
click at [153, 145] on input "text" at bounding box center [168, 145] width 46 height 8
paste input "2605081"
type input "2605084"
click at [187, 161] on span "PACKING" at bounding box center [189, 162] width 13 height 5
type input "PACKING"
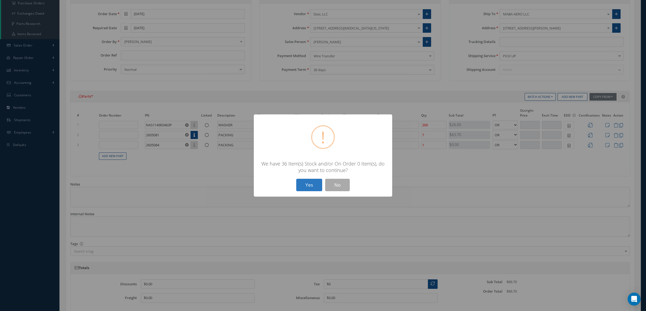
click at [310, 185] on button "Yes" at bounding box center [309, 185] width 26 height 13
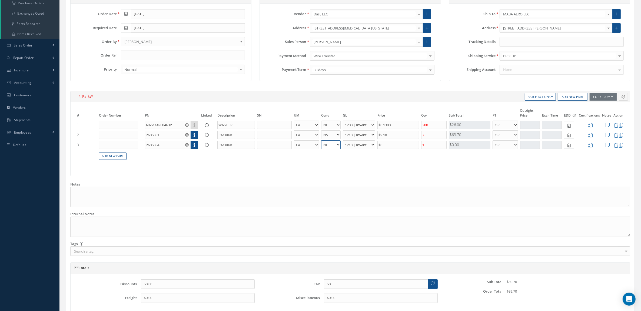
click at [330, 148] on select "AR BC BER FN FP INSP NE NS N/A OH RE RP SV TBR" at bounding box center [330, 144] width 19 height 9
select select "7"
click at [321, 140] on select "AR BC BER FN FP INSP NE NS N/A OH RE RP SV TBR" at bounding box center [330, 144] width 19 height 9
drag, startPoint x: 405, startPoint y: 145, endPoint x: 370, endPoint y: 142, distance: 34.5
click at [370, 142] on tr "3 2605084 Part Number Description PACKING EA FT IN LB AR BC BER FN FP INSP NE N…" at bounding box center [350, 145] width 548 height 10
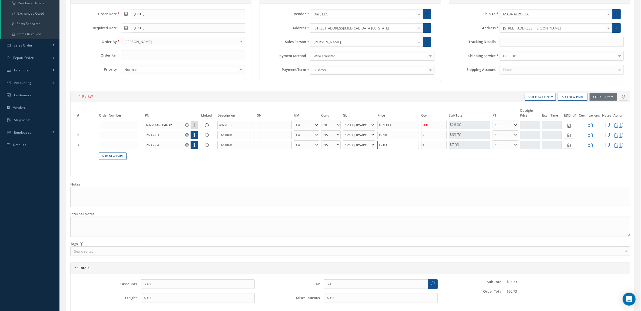
type input "$7.03"
drag, startPoint x: 429, startPoint y: 146, endPoint x: 405, endPoint y: 141, distance: 24.3
click at [405, 141] on tr "3 2605084 Part Number Description PACKING EA FT IN LB AR BC BER FN FP INSP NE N…" at bounding box center [350, 145] width 548 height 10
type input "24"
click at [427, 169] on div "# Order Number PN Linked Description SN UM Cond [PERSON_NAME] Qty Qty Received …" at bounding box center [350, 138] width 559 height 73
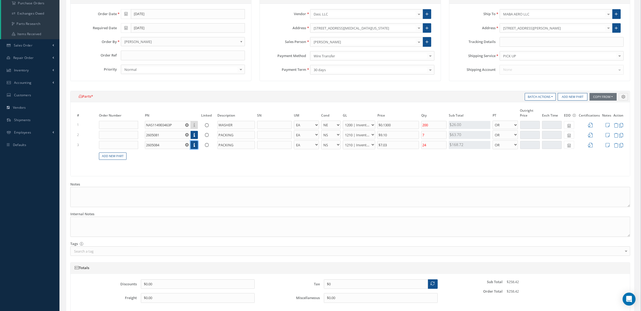
click at [194, 146] on icon at bounding box center [193, 145] width 1 height 4
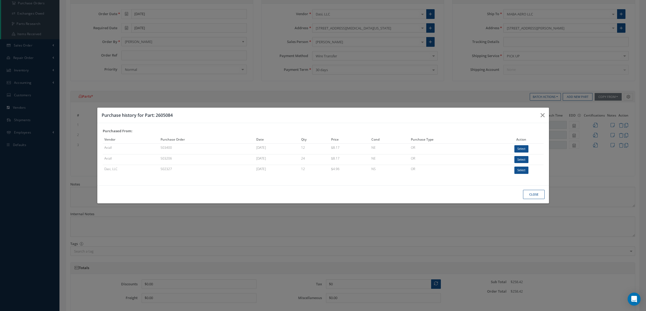
click at [0, 0] on button "Close" at bounding box center [0, 0] width 0 height 0
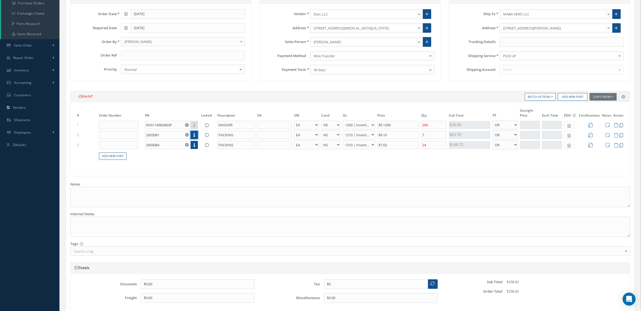
click at [196, 133] on link at bounding box center [193, 135] width 7 height 8
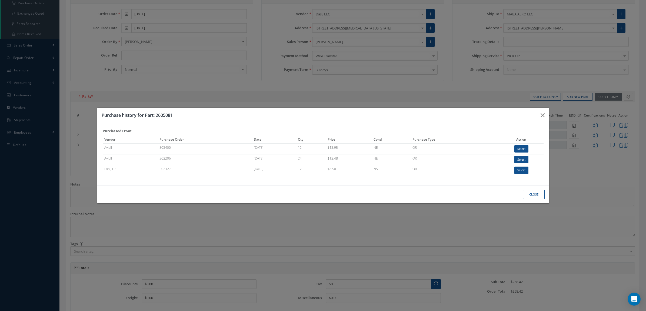
drag, startPoint x: 461, startPoint y: 114, endPoint x: 468, endPoint y: 166, distance: 53.1
click at [0, 0] on div "Purchase history for Part: 2605081 Purchased From: Vendor Purchase Order Date Q…" at bounding box center [0, 0] width 0 height 0
drag, startPoint x: 468, startPoint y: 166, endPoint x: 442, endPoint y: 195, distance: 37.9
click at [0, 0] on div "Close" at bounding box center [0, 0] width 0 height 0
click at [0, 0] on button "Close" at bounding box center [0, 0] width 0 height 0
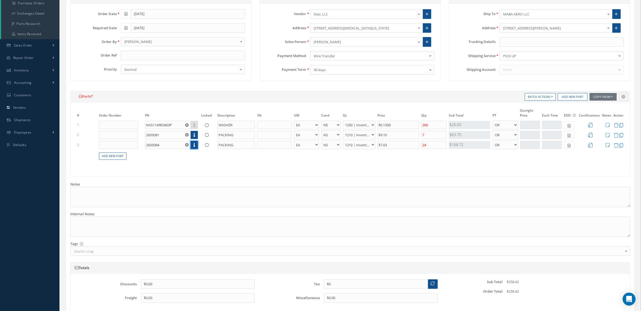
click at [194, 146] on icon at bounding box center [193, 145] width 1 height 4
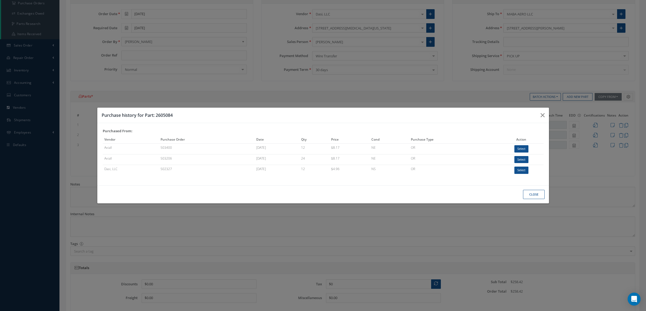
click at [0, 0] on button "Close" at bounding box center [0, 0] width 0 height 0
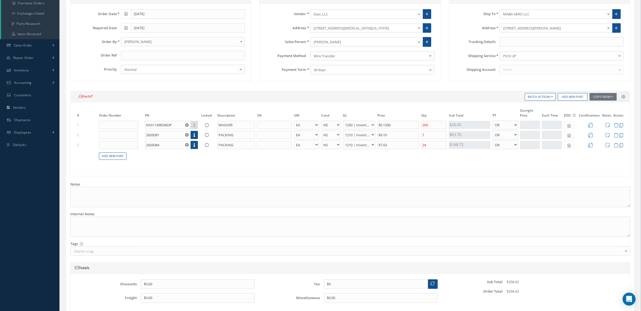
click at [468, 170] on div "# Order Number PN Linked Description SN UM Cond [PERSON_NAME] Qty Qty Received …" at bounding box center [350, 138] width 559 height 73
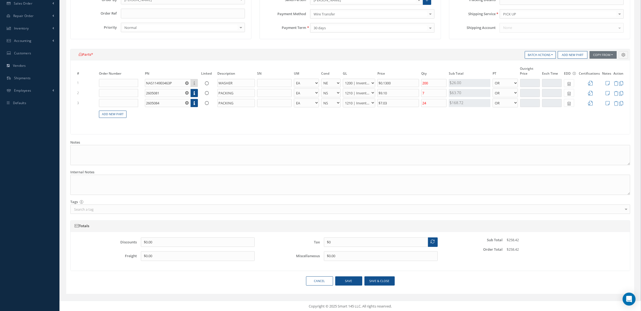
scroll to position [124, 0]
click at [368, 280] on button "Save & close" at bounding box center [379, 280] width 30 height 9
select select "7"
select select "1"
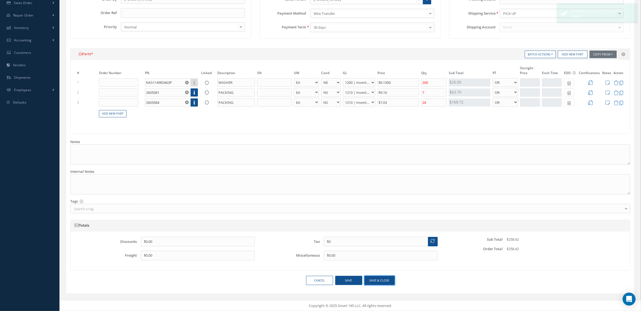
select select "7"
select select "1"
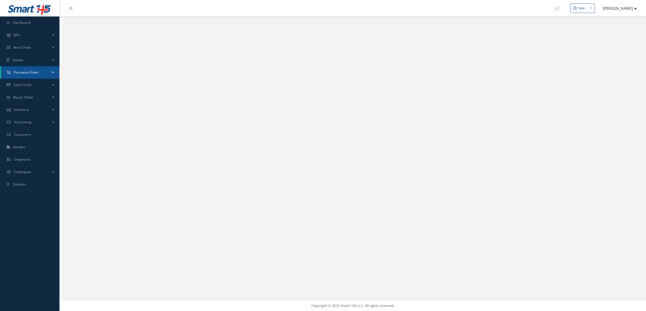
select select "25"
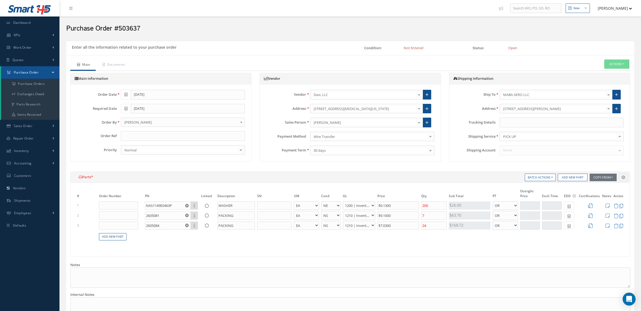
select select "5"
select select "6"
select select "1"
select select "7"
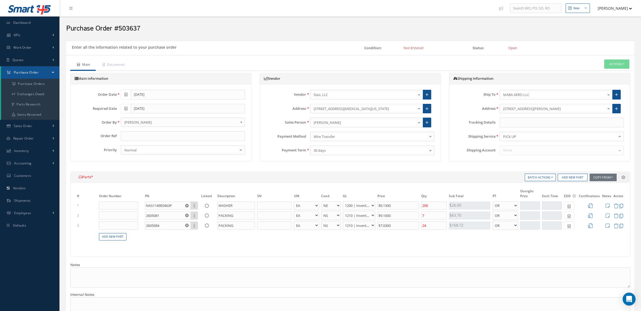
select select "1"
select select "7"
select select "1"
click at [186, 138] on input "text" at bounding box center [183, 136] width 124 height 10
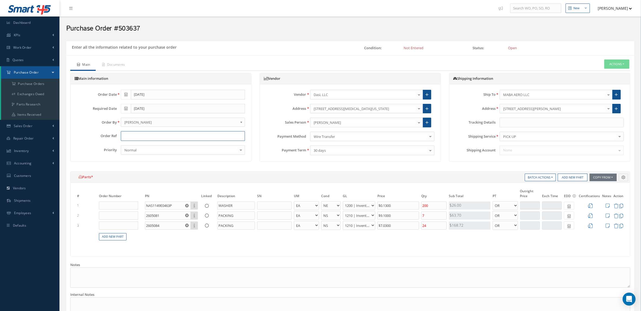
paste input "OC8896"
click at [131, 136] on input "OC8896 /" at bounding box center [183, 136] width 124 height 10
click at [145, 137] on input "OC8896 /" at bounding box center [183, 136] width 124 height 10
drag, startPoint x: 146, startPoint y: 137, endPoint x: 138, endPoint y: 139, distance: 8.5
click at [138, 139] on input "OC8896 / RO -4" at bounding box center [183, 136] width 124 height 10
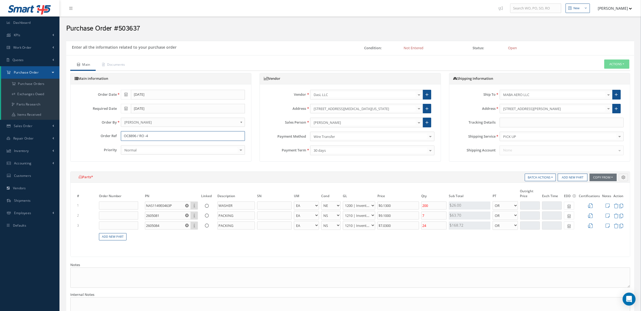
click at [140, 139] on input "OC8896 / RO -4" at bounding box center [183, 136] width 124 height 10
drag, startPoint x: 145, startPoint y: 136, endPoint x: 141, endPoint y: 136, distance: 4.6
click at [141, 136] on input "OC8896 / RO -4" at bounding box center [183, 136] width 124 height 10
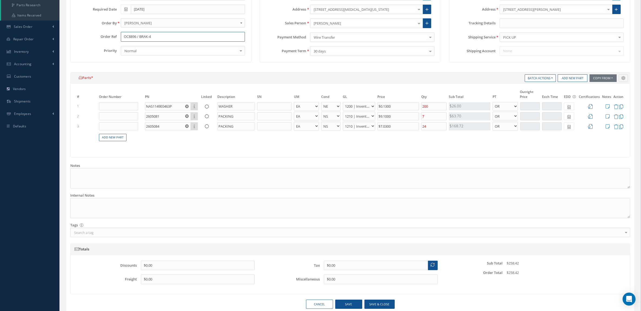
scroll to position [124, 0]
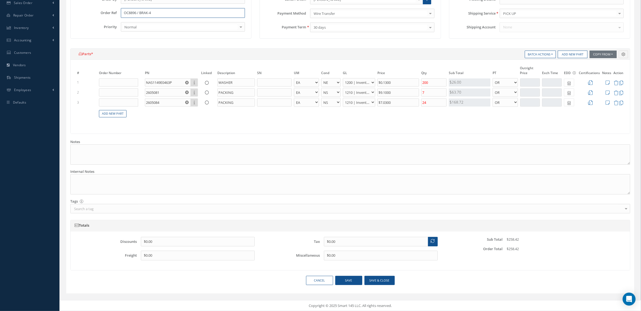
type input "OC8896 / BRAK-4"
click at [354, 279] on button "Save" at bounding box center [348, 280] width 27 height 9
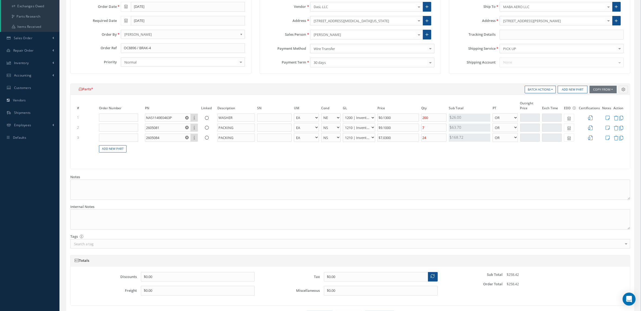
scroll to position [0, 0]
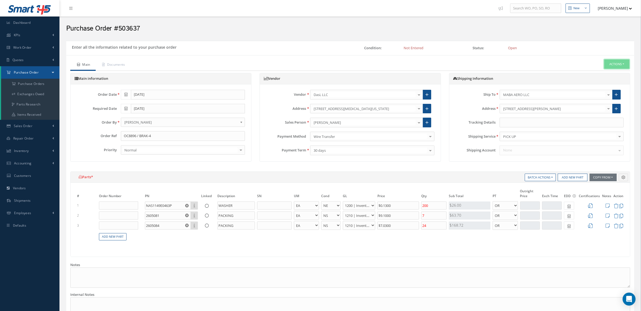
click at [613, 68] on button "Actions" at bounding box center [616, 63] width 25 height 9
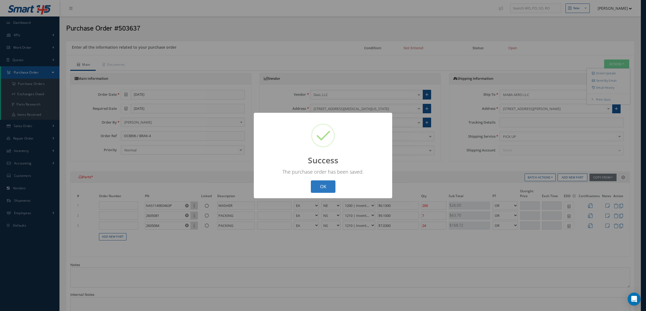
click at [320, 185] on button "OK" at bounding box center [323, 186] width 25 height 13
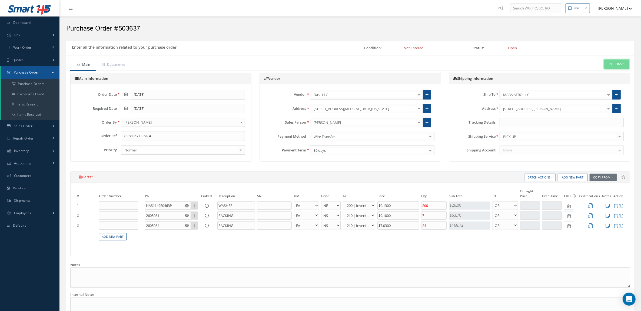
click at [604, 67] on button "Actions" at bounding box center [616, 63] width 25 height 9
click at [118, 238] on link "Add New Part" at bounding box center [113, 236] width 28 height 7
select select "5"
select select "7"
select select "1"
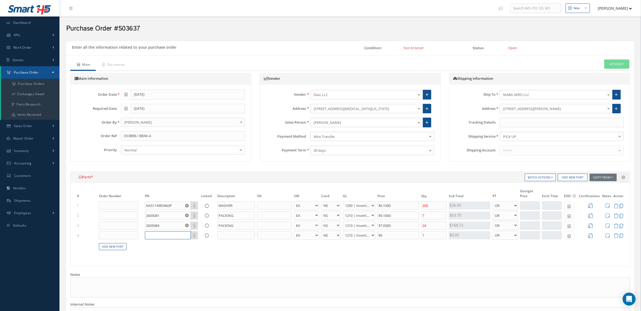
click at [154, 235] on input "text" at bounding box center [168, 235] width 46 height 8
paste input "NAS1611-211A"
type input "NAS1611-211A"
click at [191, 251] on span "PACKING" at bounding box center [189, 253] width 13 height 5
type input "PACKING"
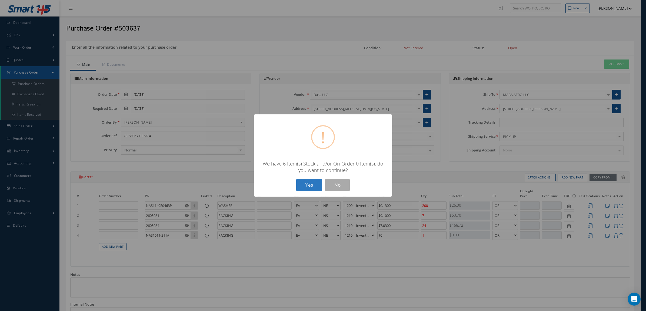
click at [314, 180] on button "Yes" at bounding box center [309, 185] width 26 height 13
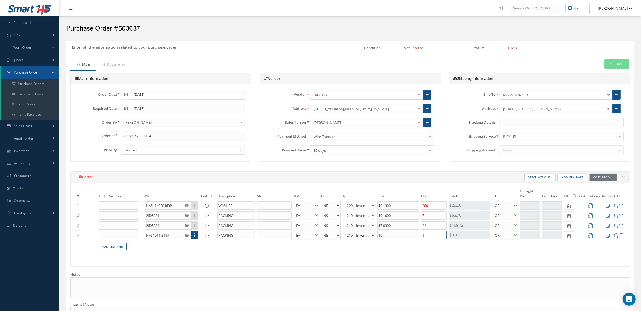
drag, startPoint x: 429, startPoint y: 236, endPoint x: 399, endPoint y: 232, distance: 30.2
click at [399, 232] on tr "4 NAS1611-211A Part Number Description PACKING EA FT IN LB AR BC BER FN FP INSP…" at bounding box center [350, 235] width 548 height 10
type input "5"
drag, startPoint x: 430, startPoint y: 236, endPoint x: 420, endPoint y: 238, distance: 9.6
click at [420, 238] on td "5" at bounding box center [433, 235] width 27 height 10
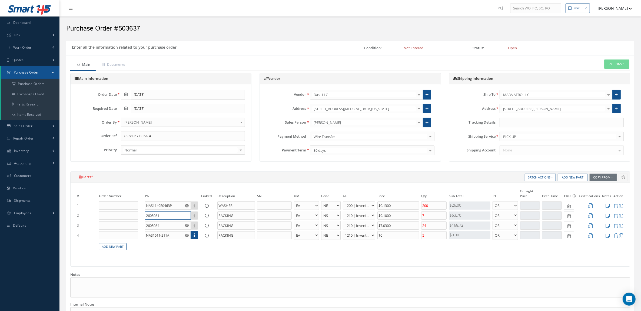
drag, startPoint x: 164, startPoint y: 219, endPoint x: 133, endPoint y: 218, distance: 30.8
click at [133, 218] on tr "2 2605081 Part Number Description PACKING EA FT IN LB AR BC BER FN FP INSP NE N…" at bounding box center [350, 215] width 548 height 10
click at [190, 255] on table "# Order Number PN Linked Description SN UM Cond GL Price Qty Qty Received Sub T…" at bounding box center [350, 222] width 548 height 68
click at [616, 237] on icon at bounding box center [615, 235] width 5 height 5
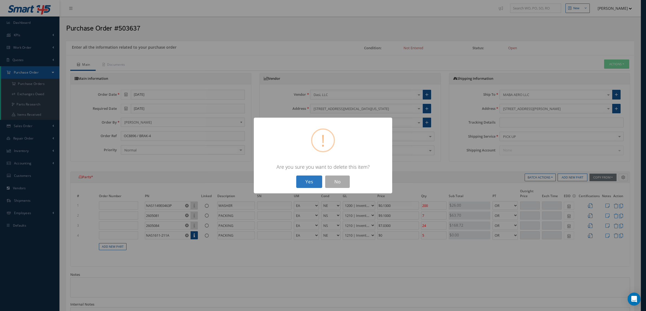
click at [308, 185] on button "Yes" at bounding box center [309, 181] width 26 height 13
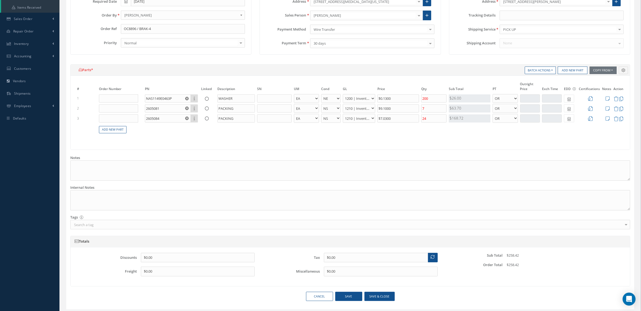
scroll to position [124, 0]
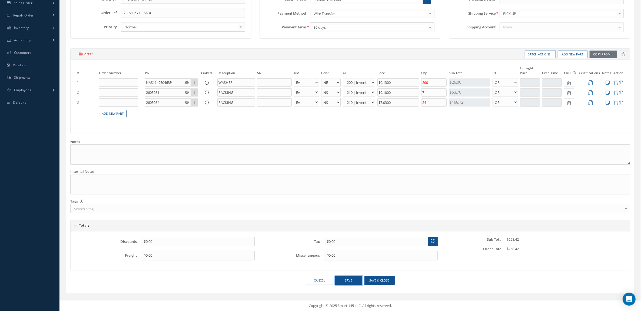
click at [356, 280] on button "Save" at bounding box center [348, 280] width 27 height 9
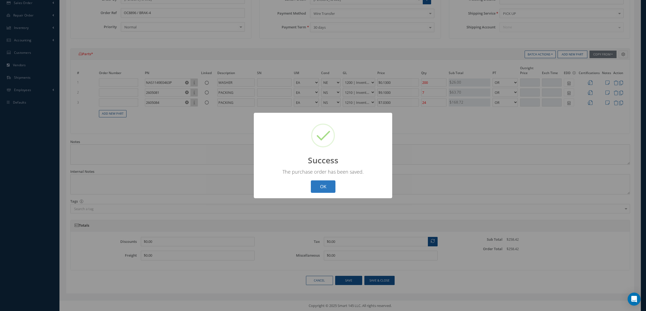
click at [318, 182] on button "OK" at bounding box center [323, 186] width 25 height 13
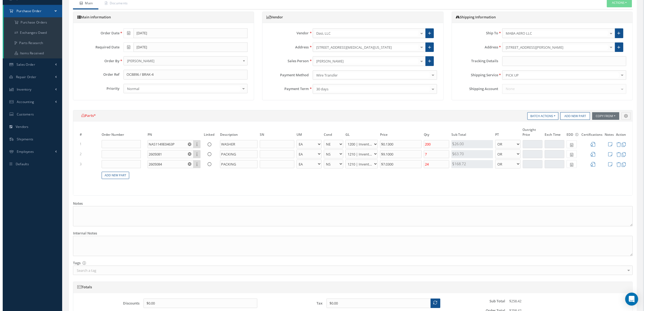
scroll to position [0, 0]
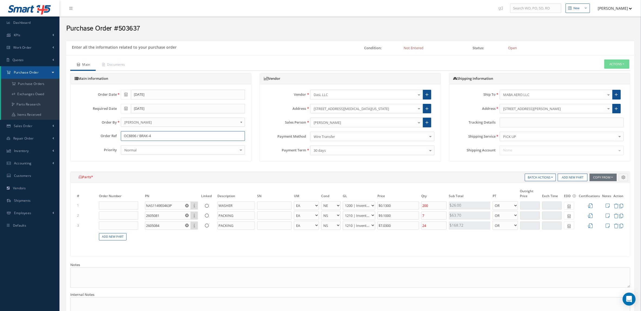
drag, startPoint x: 153, startPoint y: 136, endPoint x: 103, endPoint y: 135, distance: 50.0
click at [103, 135] on div "Order Ref OC8896 / BRAK-4" at bounding box center [161, 136] width 176 height 10
click at [607, 62] on button "Actions" at bounding box center [616, 63] width 25 height 9
click at [611, 81] on link "Send By Email" at bounding box center [608, 80] width 43 height 7
type input "Reports from Purchase Order 503637"
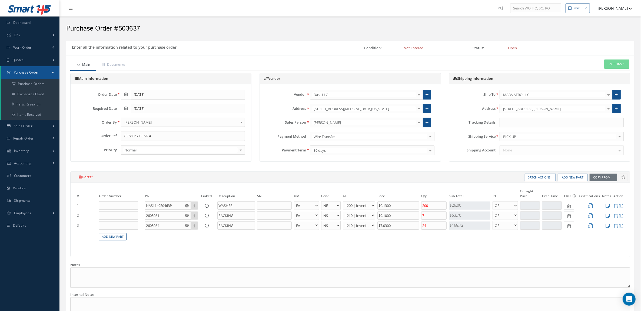
type textarea "Dear, Please find attached your Purchase Order 503637. Please feel free to cont…"
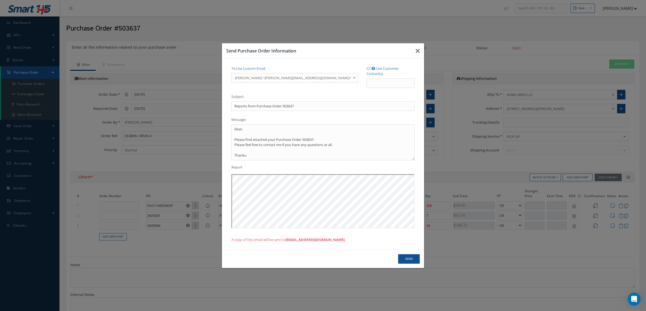
click at [417, 54] on icon "button" at bounding box center [418, 51] width 4 height 6
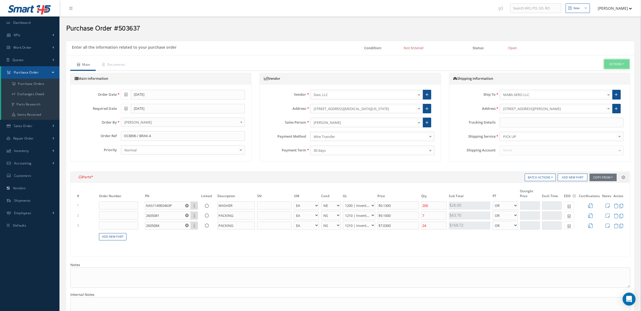
click at [614, 62] on button "Actions" at bounding box center [616, 63] width 25 height 9
click at [605, 71] on link "Enter/Update" at bounding box center [608, 73] width 43 height 7
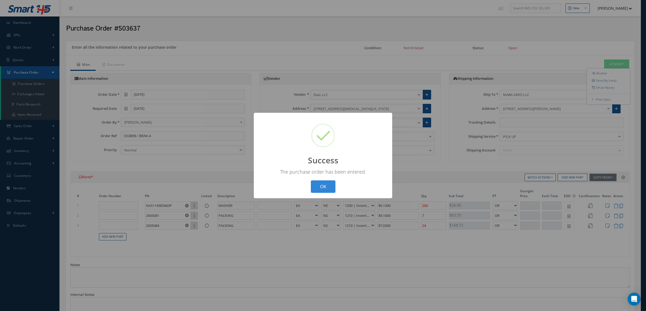
drag, startPoint x: 330, startPoint y: 191, endPoint x: 423, endPoint y: 134, distance: 109.3
click at [330, 191] on button "OK" at bounding box center [323, 186] width 25 height 13
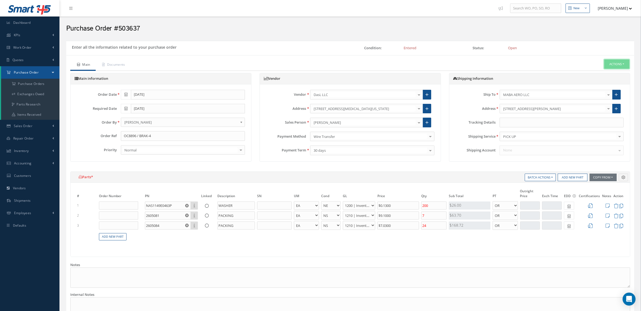
click at [611, 63] on button "Actions" at bounding box center [616, 63] width 25 height 9
click at [607, 82] on link "Send By Email" at bounding box center [608, 80] width 43 height 7
type input "Reports from Purchase Order 503637"
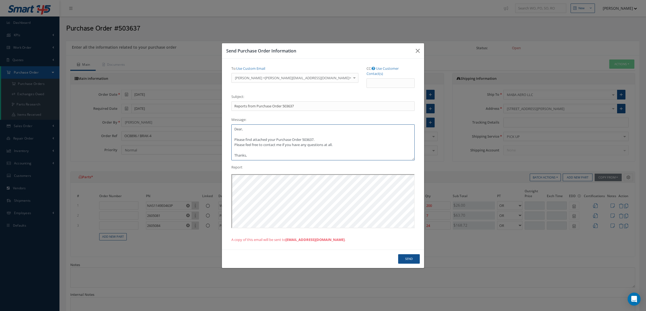
click at [252, 129] on textarea "Dear, Please find attached your Purchase Order 503637. Please feel free to cont…" at bounding box center [322, 142] width 183 height 36
click at [329, 137] on textarea "Dear Pablo Please find attached your Purchase Order 503637. Please feel free to…" at bounding box center [322, 142] width 183 height 36
drag, startPoint x: 267, startPoint y: 155, endPoint x: 210, endPoint y: 146, distance: 57.6
click at [209, 147] on div "Send Purchase Order Information To: Use Custom Email Pablo Graells <Pablo.Grael…" at bounding box center [323, 155] width 646 height 311
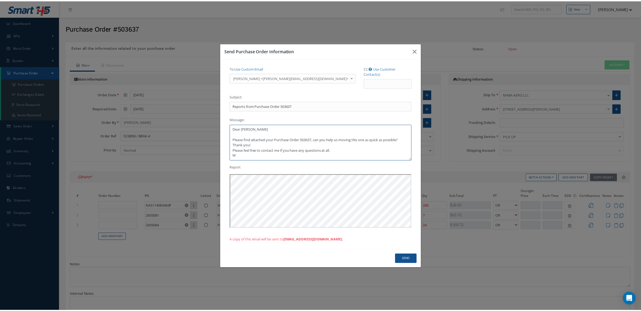
scroll to position [0, 0]
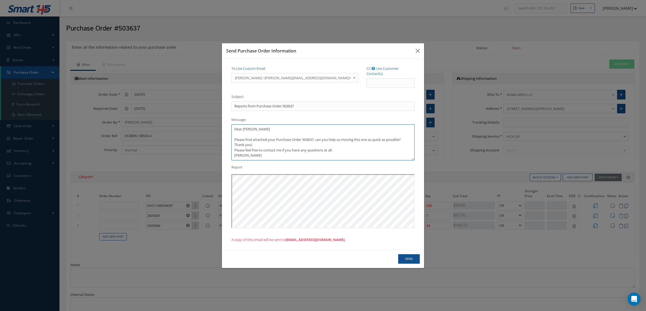
type textarea "Dear Pablo Please find attached your Purchase Order 503637, can you help us mov…"
click at [409, 261] on button "Send" at bounding box center [409, 258] width 22 height 9
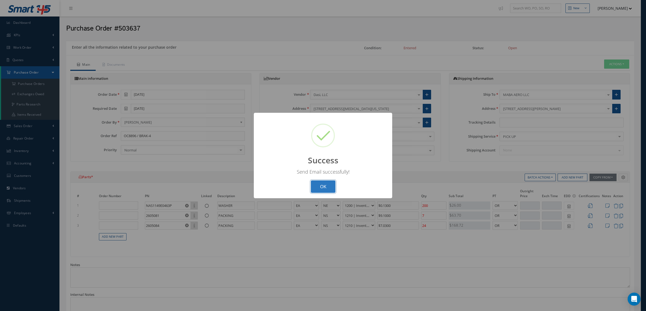
click at [319, 181] on button "OK" at bounding box center [323, 186] width 25 height 13
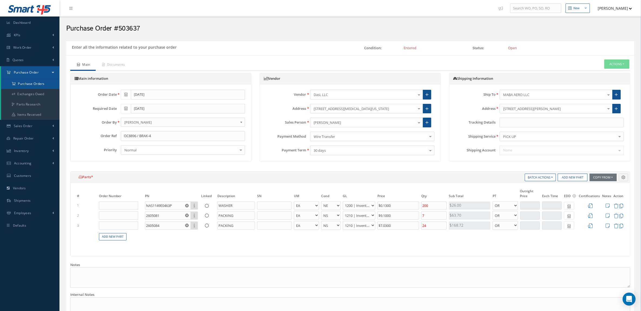
click at [34, 84] on a=1&status_id=2&status_id=3&status_id=5&collapsedFilters"] "Purchase Orders" at bounding box center [30, 84] width 58 height 10
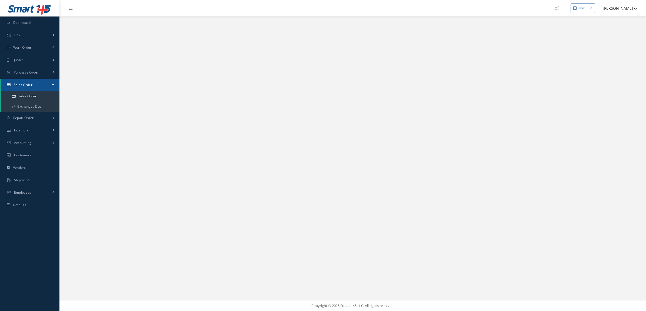
select select "25"
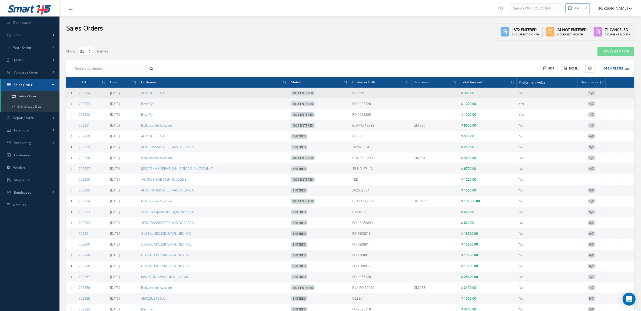
drag, startPoint x: 375, startPoint y: 93, endPoint x: 351, endPoint y: 95, distance: 23.6
click at [351, 95] on tr "702304 [DATE] AEROSUCRE S.A. Not Entered OC8896 $ 300.00 No 1 Enter/Update Edit…" at bounding box center [350, 93] width 568 height 11
copy tr "OC8896"
click at [72, 91] on icon at bounding box center [71, 92] width 4 height 3
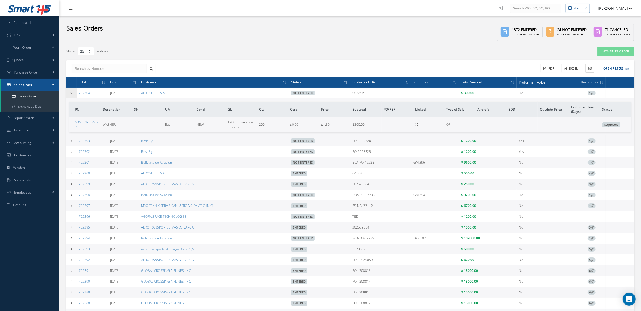
click at [72, 91] on icon at bounding box center [71, 92] width 4 height 3
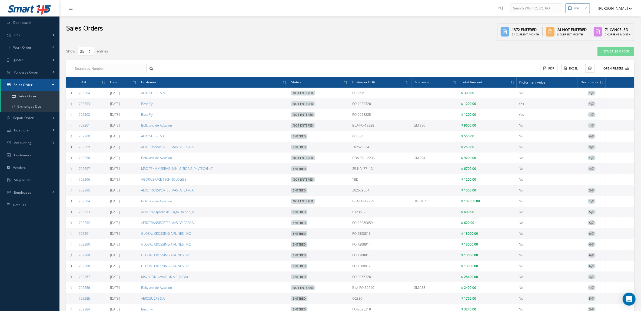
click at [607, 65] on button "Open Filters" at bounding box center [613, 68] width 31 height 9
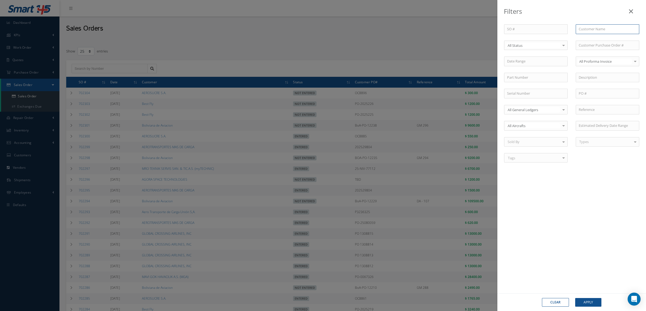
click at [593, 29] on input "text" at bounding box center [606, 29] width 63 height 10
click at [592, 37] on div "Best Fly" at bounding box center [607, 38] width 58 height 5
type input "Best Fly"
click at [588, 297] on div "Clear Apply" at bounding box center [571, 302] width 149 height 18
click at [588, 299] on button "Apply" at bounding box center [588, 302] width 26 height 9
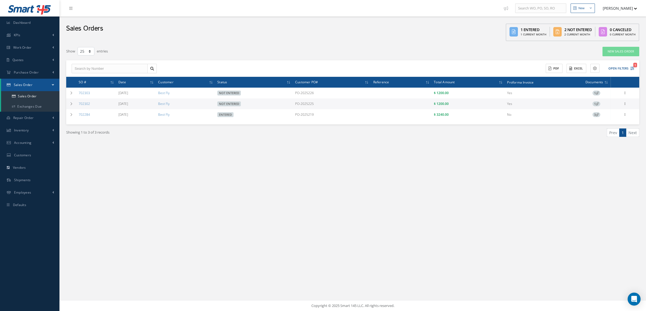
click at [151, 182] on div "New New Work Order New Purchase Order New Customer Quote New Sales Order New Re…" at bounding box center [352, 155] width 586 height 311
click at [146, 183] on div "New New Work Order New Purchase Order New Customer Quote New Sales Order New Re…" at bounding box center [352, 155] width 586 height 311
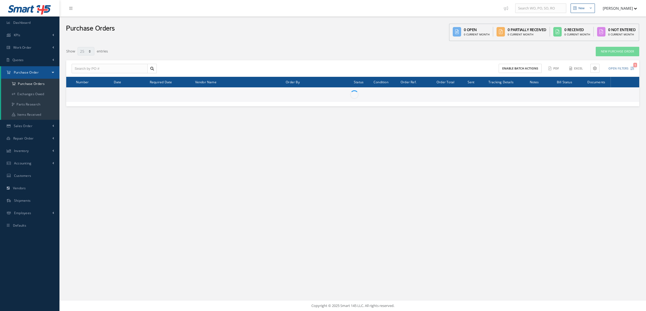
select select "25"
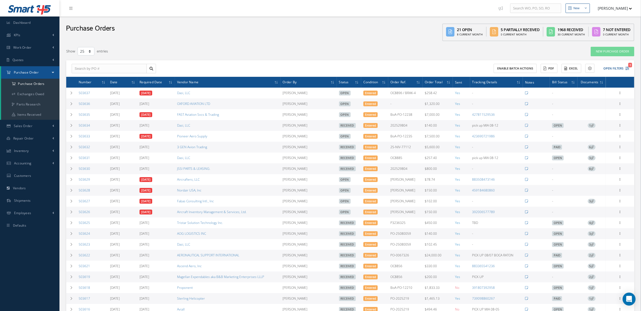
drag, startPoint x: 411, startPoint y: 42, endPoint x: 487, endPoint y: 32, distance: 76.3
click at [411, 41] on div "Purchase Orders 21 Open 8 Current Month 5 Partially Received 0 Current Month 19…" at bounding box center [349, 29] width 581 height 27
click at [611, 66] on button "Open Filters 1" at bounding box center [613, 68] width 31 height 9
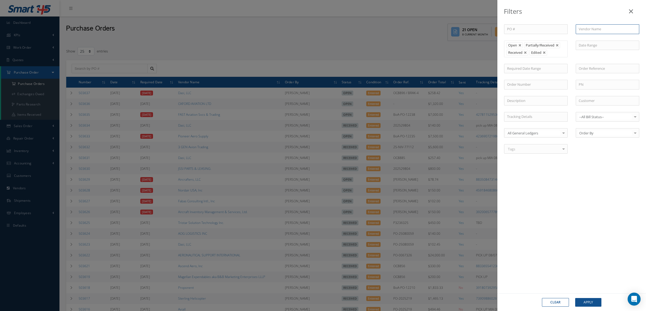
click at [591, 29] on input "text" at bounding box center [606, 29] width 63 height 10
type input "heico"
click at [575, 298] on button "Apply" at bounding box center [588, 302] width 26 height 9
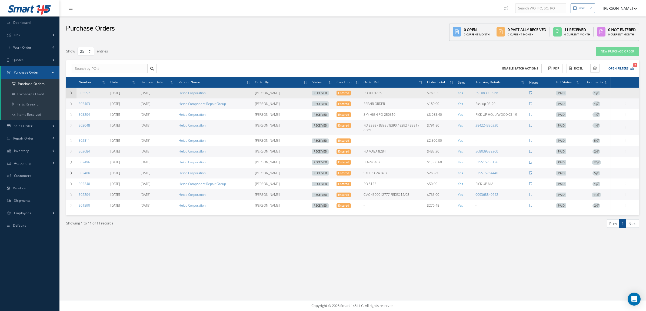
click at [72, 91] on icon at bounding box center [71, 92] width 4 height 3
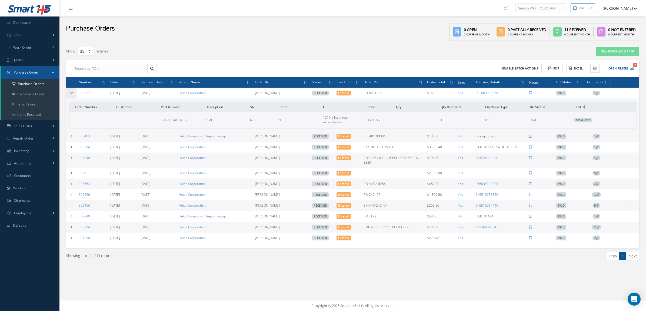
click at [68, 93] on td at bounding box center [71, 93] width 10 height 11
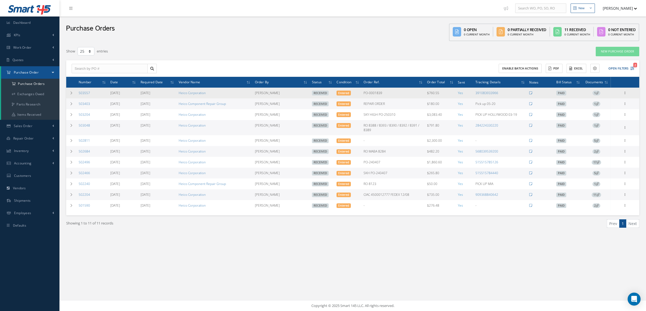
drag, startPoint x: 388, startPoint y: 92, endPoint x: 362, endPoint y: 95, distance: 25.6
click at [362, 95] on td "PO-0001839" at bounding box center [392, 93] width 63 height 11
copy td "PO-0001839"
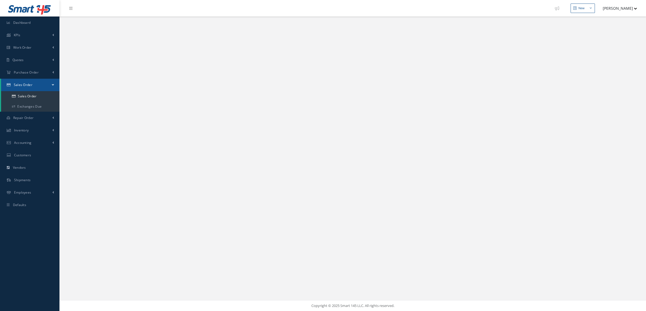
select select "25"
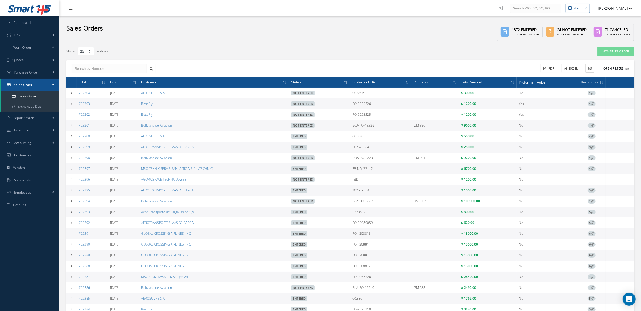
click at [614, 69] on button "Open Filters" at bounding box center [613, 68] width 31 height 9
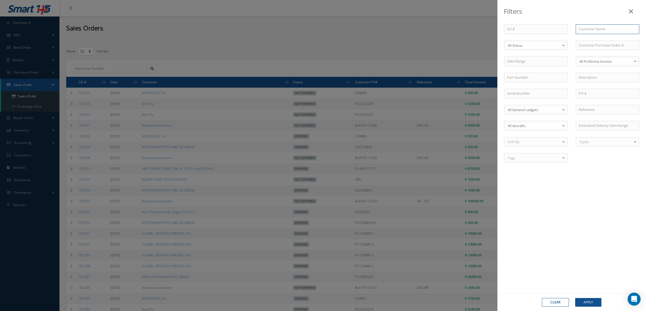
click at [595, 29] on input "text" at bounding box center [606, 29] width 63 height 10
click at [599, 48] on input "text" at bounding box center [606, 46] width 63 height 10
paste input "PO-0001839"
type input "PO-0001839"
click at [597, 56] on span "PO-0001839" at bounding box center [587, 54] width 19 height 5
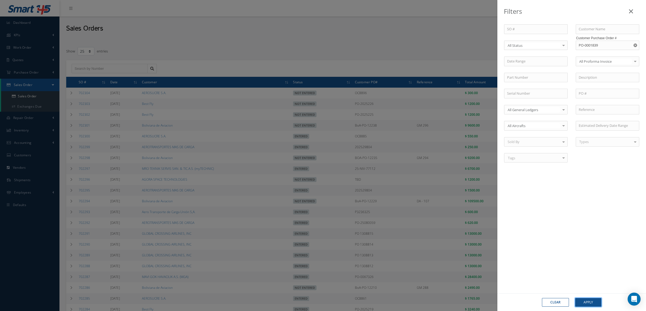
click at [593, 299] on button "Apply" at bounding box center [588, 302] width 26 height 9
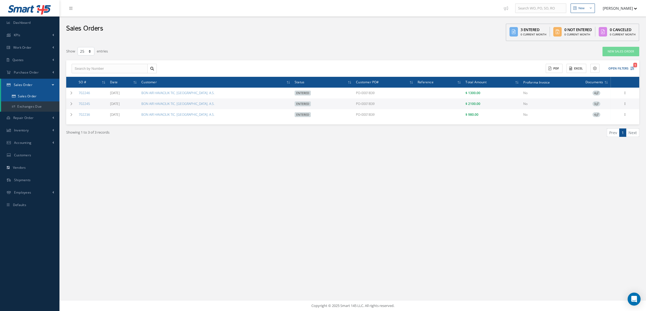
click at [29, 94] on link "Sales Order" at bounding box center [30, 96] width 58 height 10
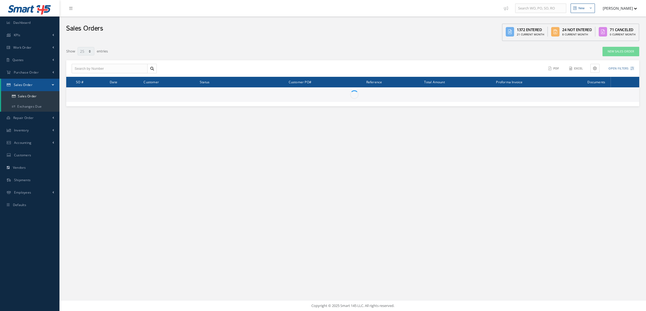
select select "25"
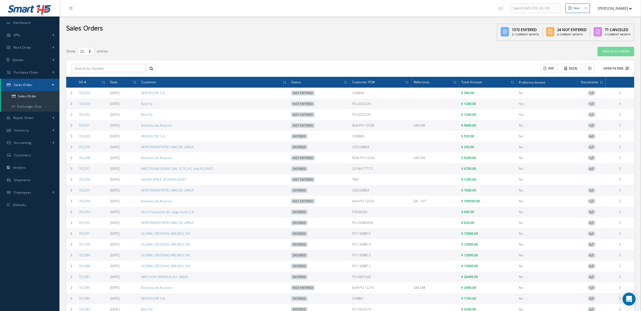
click at [621, 68] on button "Open Filters" at bounding box center [613, 68] width 31 height 9
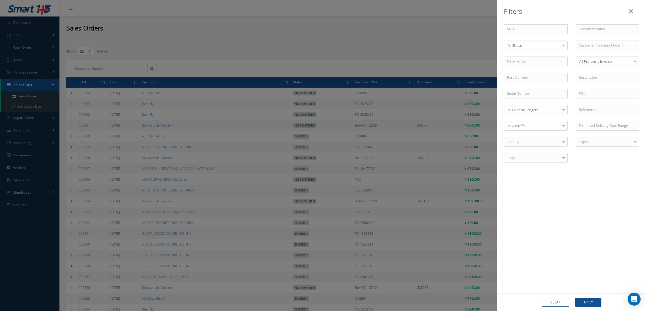
click at [592, 34] on div "SO # Customer Name Select All Status All Status Entered Not Entered Partially E…" at bounding box center [571, 96] width 143 height 145
click at [592, 31] on input "text" at bounding box center [606, 29] width 63 height 10
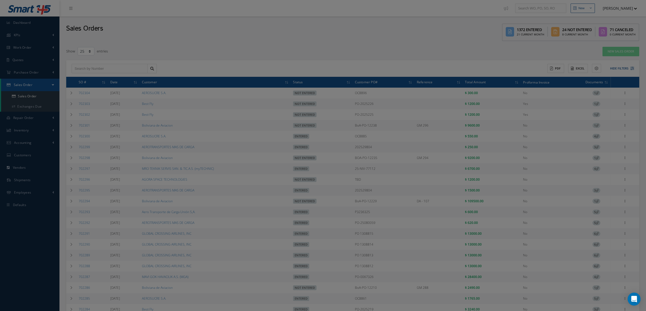
drag, startPoint x: 623, startPoint y: 72, endPoint x: 622, endPoint y: 68, distance: 3.7
click at [622, 68] on div "SO # Customer Name best Best Fly Select All Status All Status Entered Not Enter…" at bounding box center [571, 96] width 143 height 145
drag, startPoint x: 622, startPoint y: 68, endPoint x: 466, endPoint y: 51, distance: 157.4
click at [466, 51] on div "Filters SO # Customer Name best Best Fly Select All Status All Status Entered N…" at bounding box center [323, 155] width 646 height 311
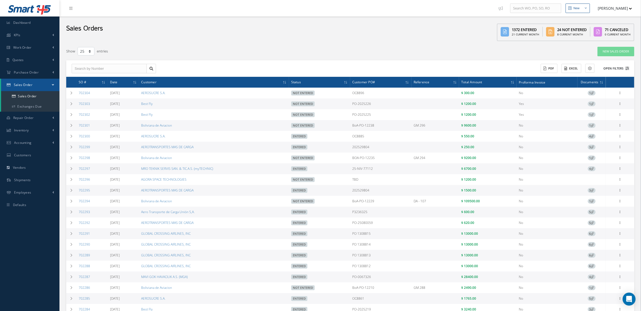
click at [619, 68] on button "Open Filters" at bounding box center [613, 68] width 31 height 9
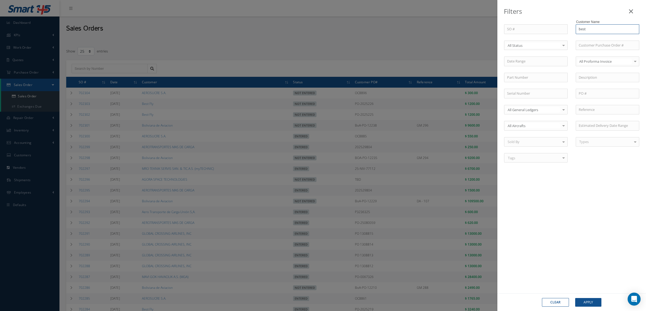
click at [590, 32] on input "best" at bounding box center [606, 29] width 63 height 10
click at [594, 42] on div "Best Fly" at bounding box center [607, 39] width 63 height 10
type input "Best Fly"
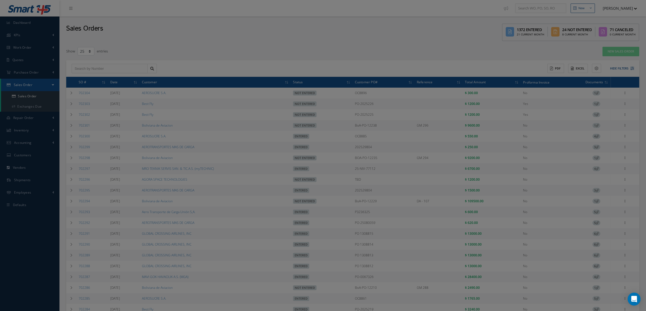
click at [484, 26] on div "Filters SO # Customer Name Best Fly Select All Status All Status Entered Not En…" at bounding box center [323, 155] width 646 height 311
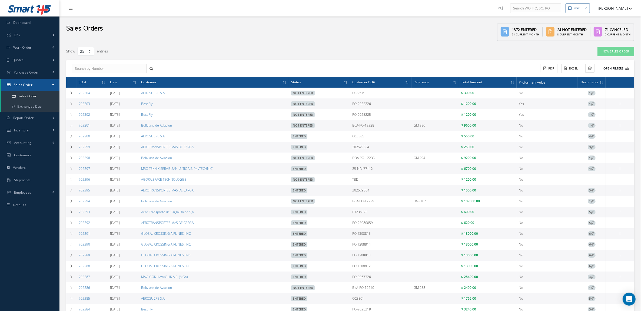
click at [610, 67] on button "Open Filters" at bounding box center [613, 68] width 31 height 9
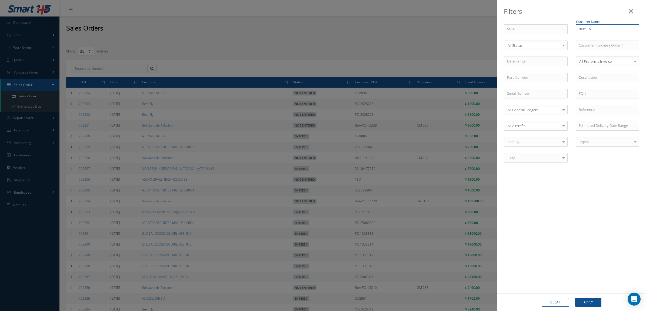
click at [597, 28] on input "Best Fly" at bounding box center [606, 29] width 63 height 10
click at [590, 300] on button "Apply" at bounding box center [588, 302] width 26 height 9
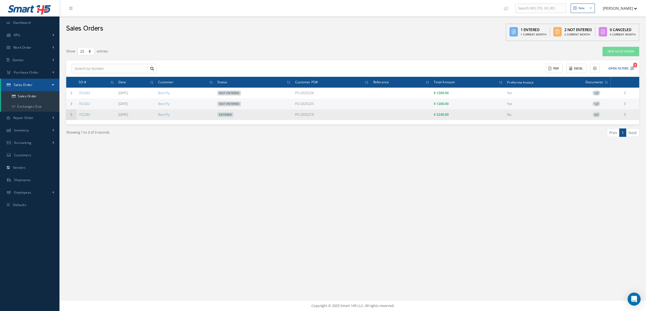
click at [72, 115] on icon at bounding box center [71, 114] width 4 height 3
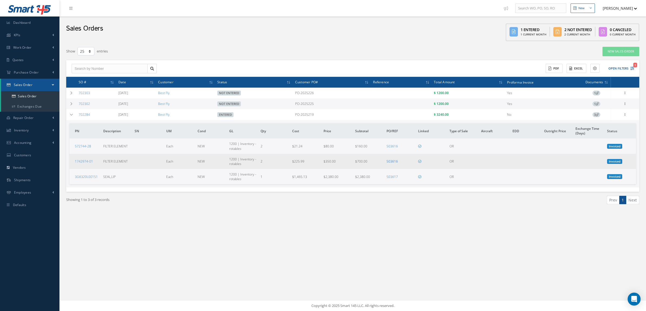
click at [389, 161] on link "503616" at bounding box center [391, 161] width 11 height 5
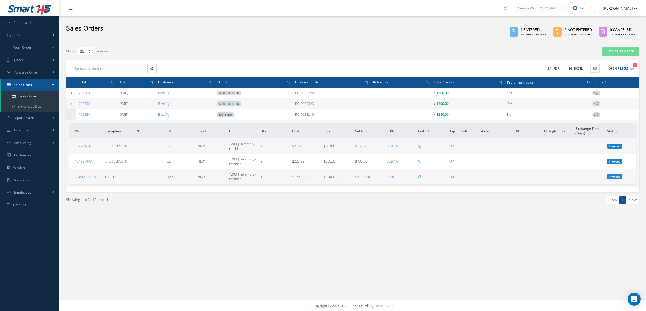
click at [71, 116] on icon at bounding box center [71, 114] width 4 height 3
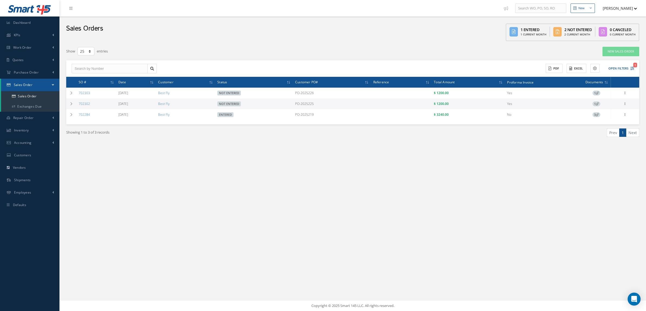
click at [133, 164] on div "New New Work Order New Purchase Order New Customer Quote New Sales Order New Re…" at bounding box center [352, 155] width 586 height 311
click at [44, 92] on link "Sales Order" at bounding box center [30, 96] width 58 height 10
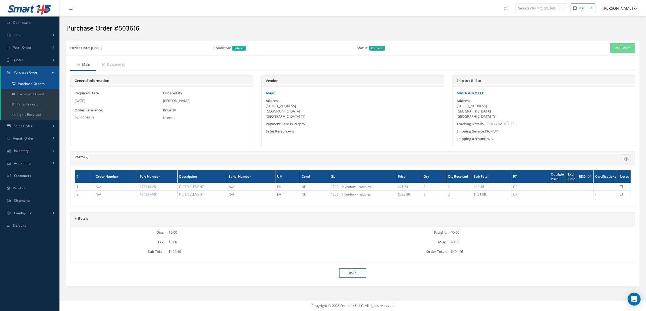
click at [44, 82] on a=1&status_id=2&status_id=3&status_id=5&collapsedFilters"] "Purchase Orders" at bounding box center [30, 84] width 58 height 10
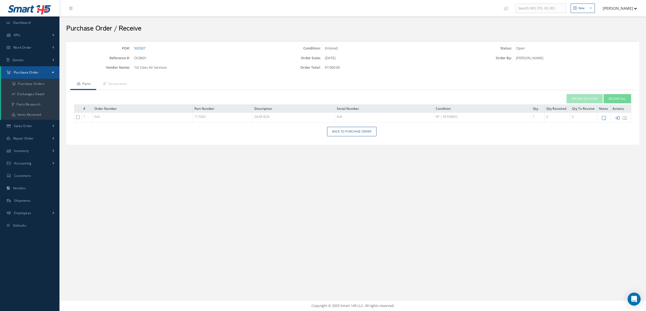
drag, startPoint x: 618, startPoint y: 122, endPoint x: 617, endPoint y: 118, distance: 3.8
click at [618, 119] on td at bounding box center [621, 118] width 20 height 10
drag, startPoint x: 617, startPoint y: 118, endPoint x: 603, endPoint y: 113, distance: 15.8
click at [617, 118] on icon at bounding box center [617, 118] width 5 height 5
type input "[DATE]"
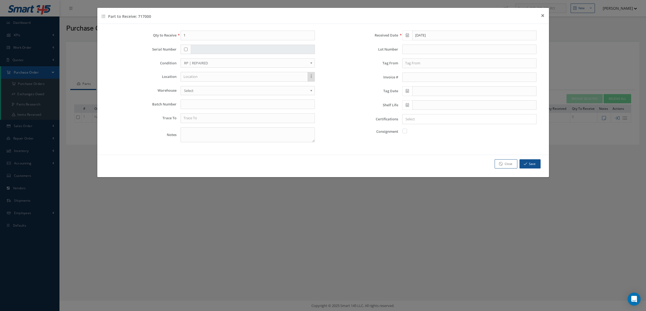
click at [183, 48] on div at bounding box center [185, 50] width 11 height 10
click at [186, 50] on input "checkbox" at bounding box center [186, 50] width 4 height 4
checkbox input "true"
paste input "JT8D-17 ESN 688236"
type input "JT8D-17 ESN 688236"
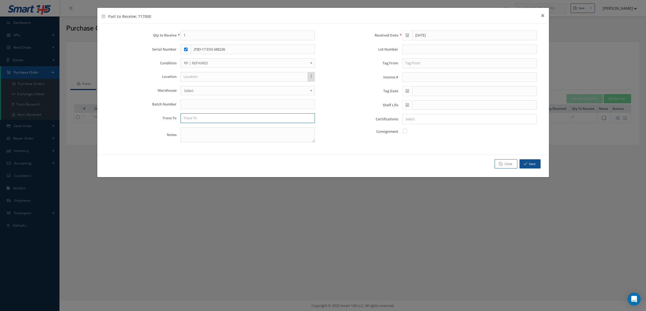
click at [214, 118] on input "text" at bounding box center [247, 118] width 134 height 10
paste input "JT8D-17 ESN 688236"
type input "JT8D-17 ESN 688236"
drag, startPoint x: 229, startPoint y: 49, endPoint x: 163, endPoint y: 47, distance: 65.7
click at [163, 47] on div "Serial Number JT8D-17 ESN 688236" at bounding box center [212, 50] width 214 height 10
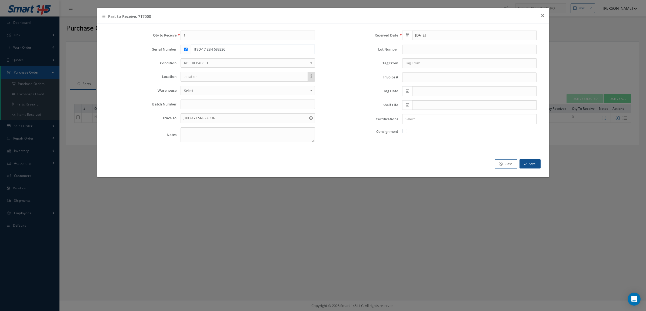
click at [236, 49] on input "JT8D-17 ESN 688236" at bounding box center [253, 50] width 124 height 10
drag, startPoint x: 236, startPoint y: 49, endPoint x: 168, endPoint y: 49, distance: 68.6
click at [168, 49] on div "Serial Number JT8D-17 ESN 688236" at bounding box center [212, 50] width 214 height 10
type input "c"
type input "CV9931"
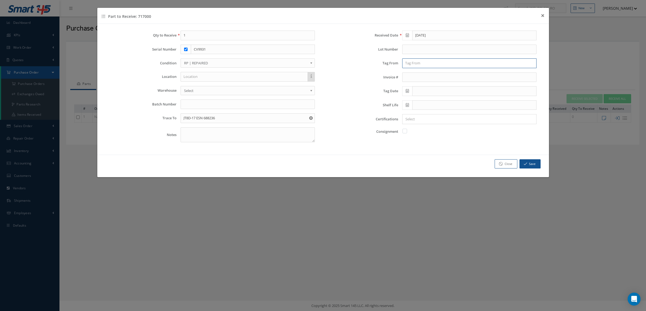
click at [408, 66] on input "text" at bounding box center [469, 63] width 134 height 10
click at [441, 60] on input "WAS TURBINE" at bounding box center [469, 63] width 134 height 10
type input "WAS TURBINE CENTER LLC"
click at [406, 93] on icon at bounding box center [407, 91] width 3 height 4
click at [424, 131] on td "12" at bounding box center [422, 133] width 8 height 8
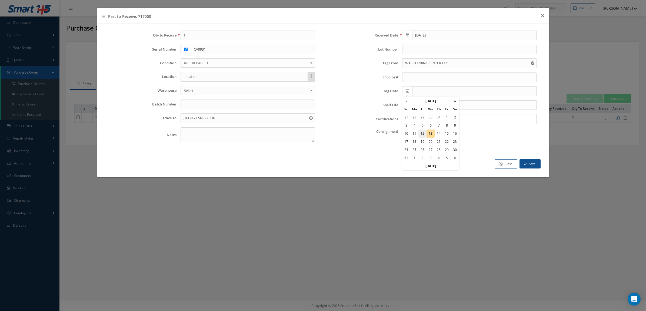
type input "[DATE]"
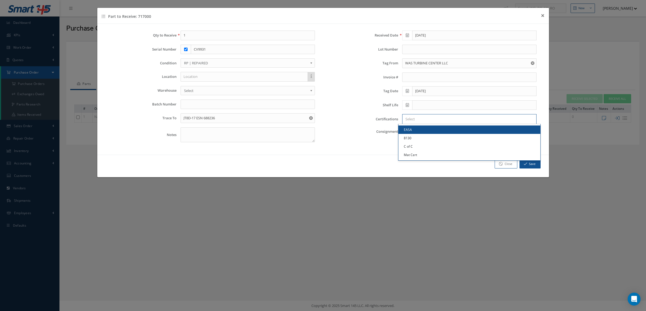
click at [419, 121] on input "Search for option" at bounding box center [468, 119] width 130 height 6
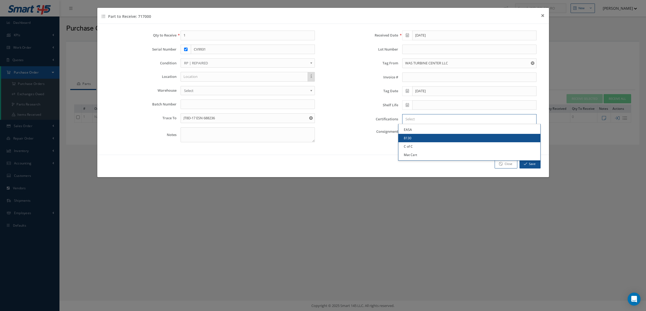
click at [423, 136] on link "8130" at bounding box center [469, 138] width 142 height 8
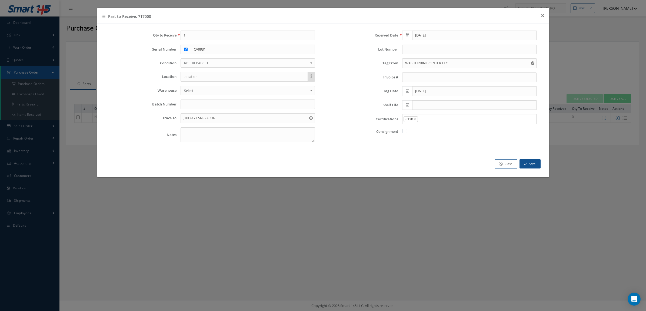
click at [426, 119] on input "Search for option" at bounding box center [475, 119] width 115 height 6
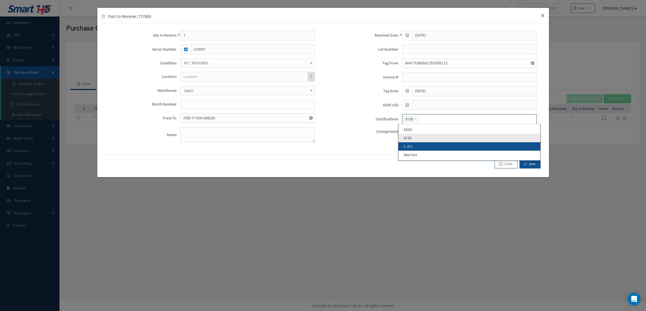
click at [426, 145] on link "C of C" at bounding box center [469, 146] width 142 height 8
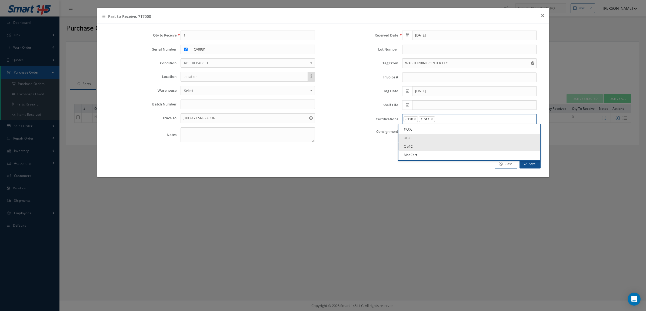
click at [446, 118] on input "Search for option" at bounding box center [484, 119] width 98 height 6
click at [437, 154] on link "Mat Cert" at bounding box center [469, 154] width 142 height 8
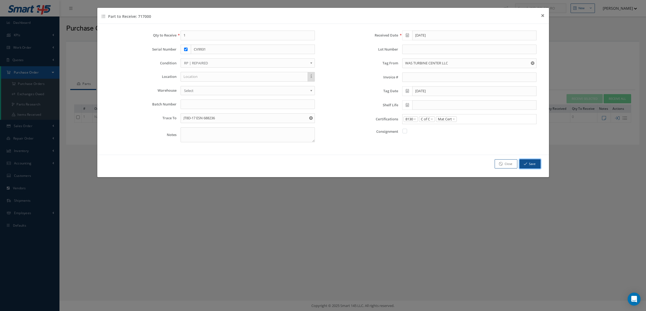
click at [522, 164] on button "Save" at bounding box center [529, 163] width 21 height 9
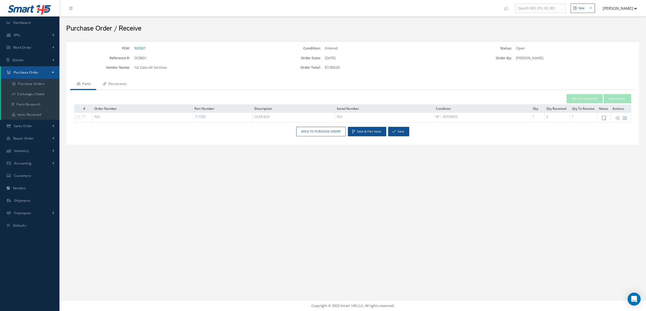
click at [115, 84] on link "Documents" at bounding box center [114, 84] width 36 height 11
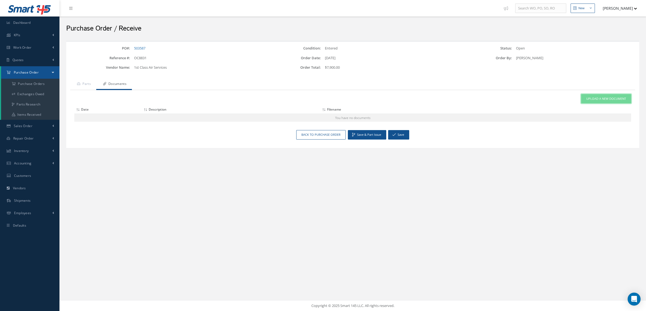
click at [590, 101] on link "Upload a New Document" at bounding box center [606, 98] width 50 height 9
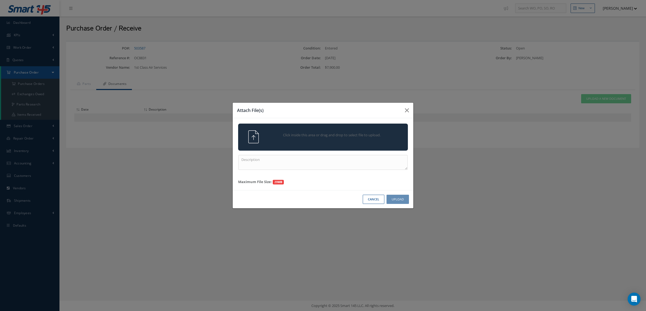
click at [361, 134] on span "Click inside this area or drag and drop to select file to upload." at bounding box center [331, 134] width 123 height 5
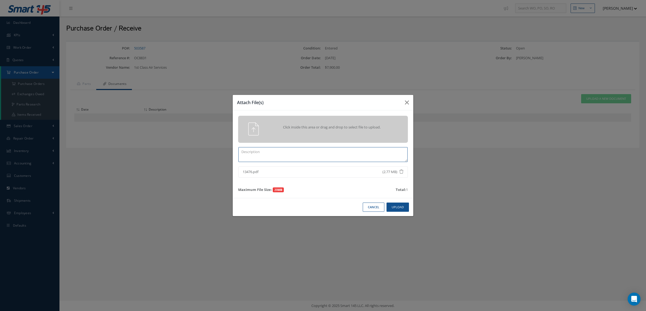
click at [374, 151] on textarea at bounding box center [322, 154] width 169 height 15
type textarea "CERTS"
click at [402, 203] on button "Upload" at bounding box center [397, 206] width 22 height 9
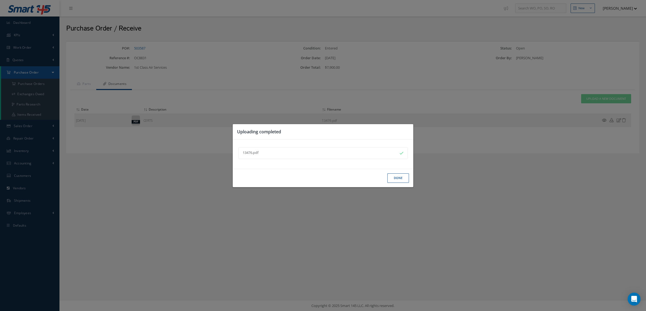
click at [399, 178] on button "Done" at bounding box center [398, 177] width 22 height 9
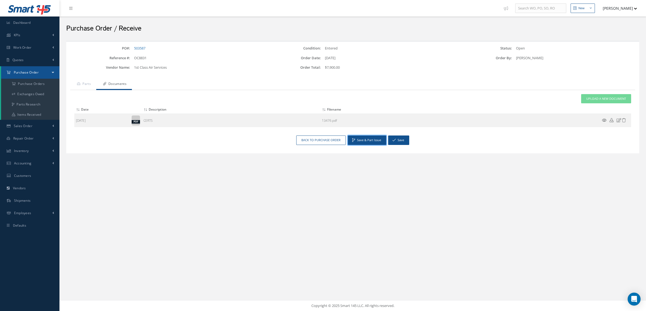
click at [372, 139] on button "Save & Part Issue" at bounding box center [367, 139] width 38 height 9
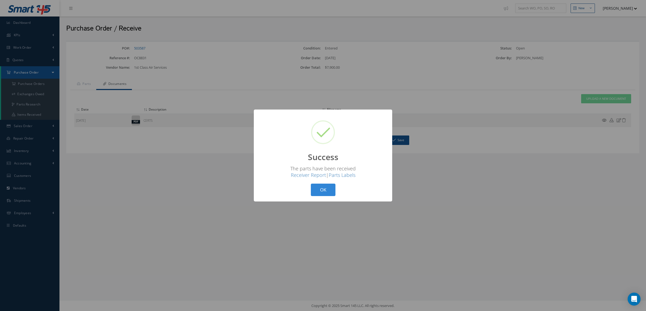
drag, startPoint x: 320, startPoint y: 192, endPoint x: 316, endPoint y: 186, distance: 6.5
click at [320, 192] on button "OK" at bounding box center [323, 189] width 25 height 13
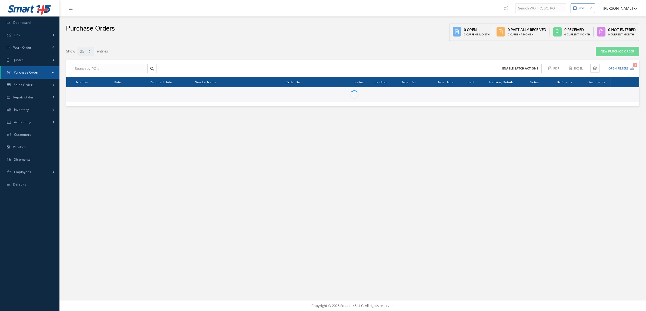
select select "25"
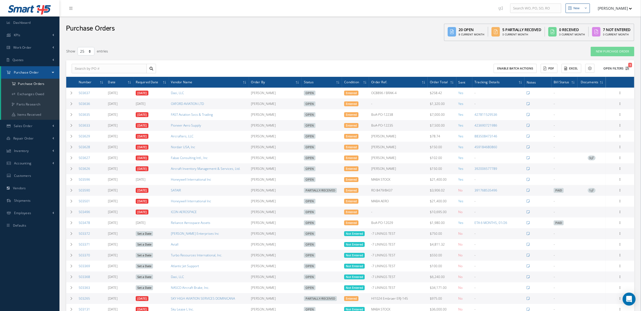
click at [615, 64] on button "Open Filters 1" at bounding box center [613, 68] width 31 height 9
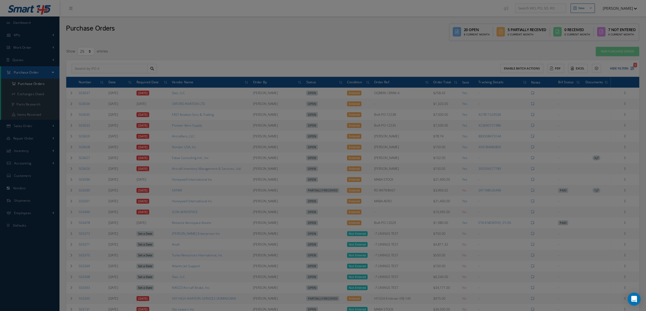
click at [610, 58] on div "Filters PO # Vendor Name Open Partially/Received Received Canceled Edited Open …" at bounding box center [323, 155] width 646 height 311
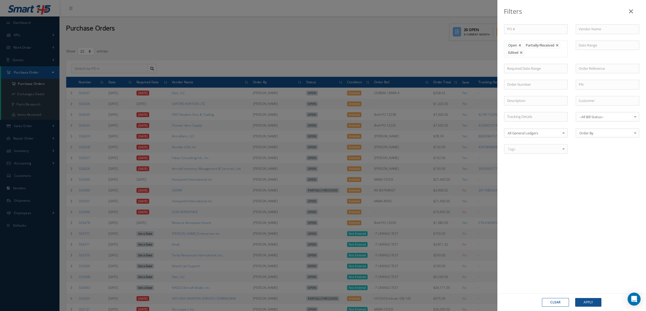
click at [556, 302] on button "Clear" at bounding box center [555, 302] width 27 height 9
type input "All Status"
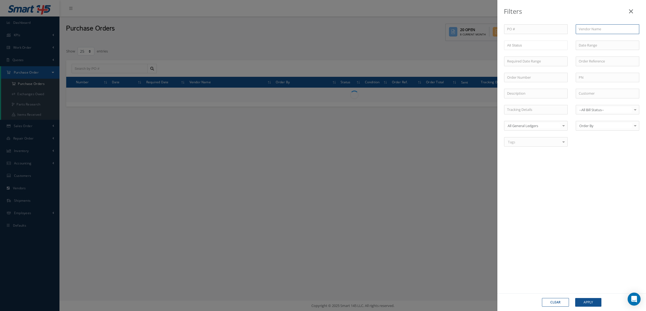
click at [591, 30] on input "text" at bounding box center [606, 29] width 63 height 10
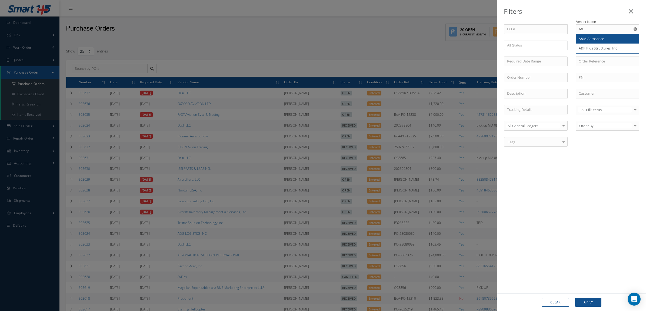
click at [603, 38] on span "A&M Aerospace" at bounding box center [590, 38] width 25 height 5
type input "A&M Aerospace"
click at [584, 300] on button "Apply" at bounding box center [588, 302] width 26 height 9
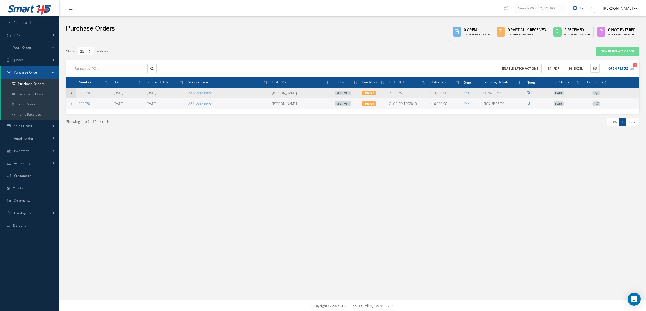
click at [71, 93] on icon at bounding box center [71, 92] width 4 height 3
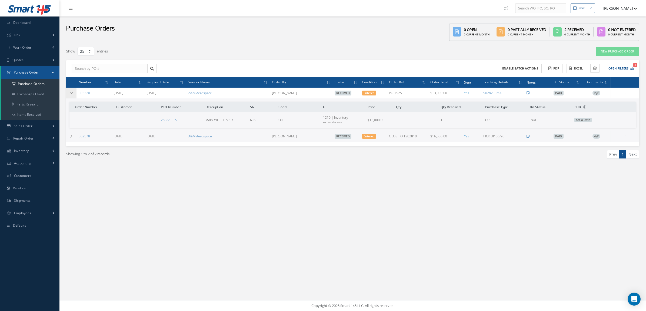
click at [71, 93] on icon at bounding box center [71, 92] width 4 height 3
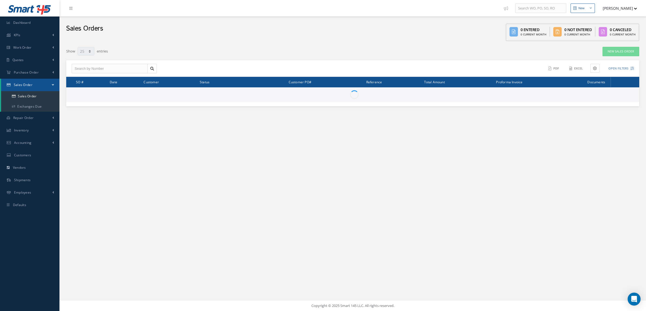
select select "25"
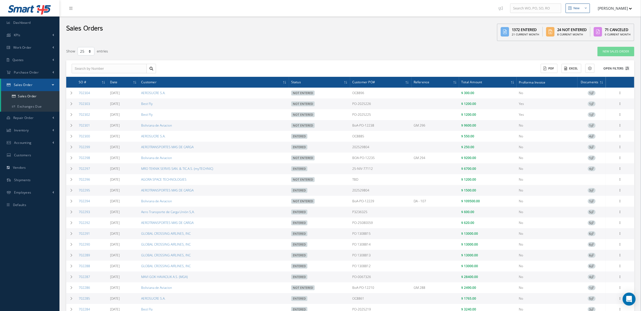
click at [607, 69] on button "Open Filters" at bounding box center [613, 68] width 31 height 9
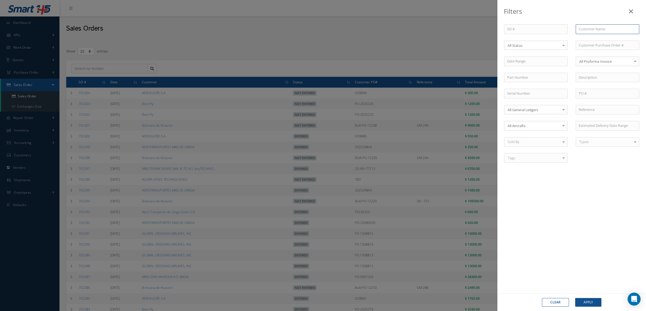
click at [590, 27] on input "text" at bounding box center [606, 29] width 63 height 10
click at [592, 37] on span "AEROSUCRE S.A." at bounding box center [591, 38] width 26 height 5
type input "AEROSUCRE S.A."
click at [587, 303] on button "Apply" at bounding box center [588, 302] width 26 height 9
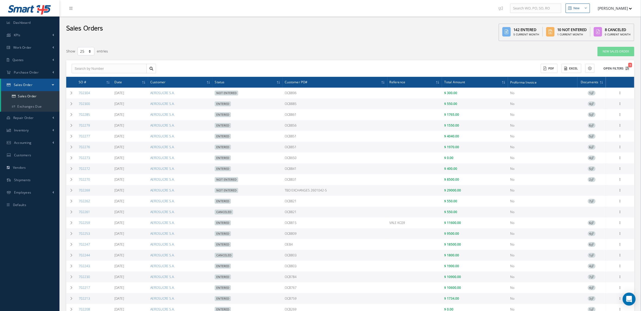
click at [622, 71] on button "Open Filters 1" at bounding box center [613, 68] width 31 height 9
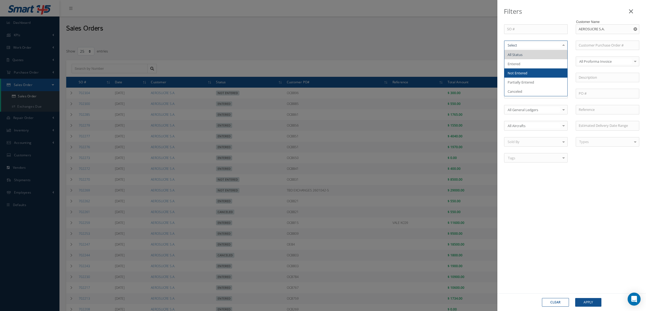
click at [534, 72] on span "Not Entered" at bounding box center [535, 72] width 63 height 9
click at [588, 300] on button "Apply" at bounding box center [588, 302] width 26 height 9
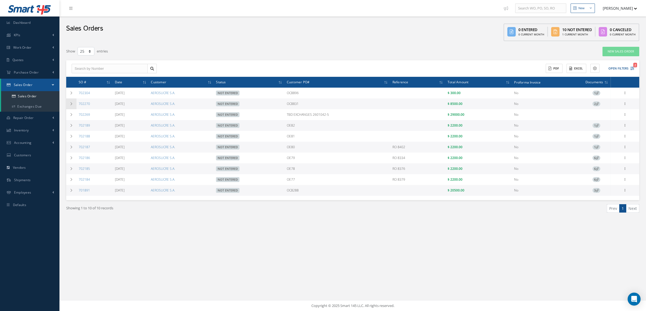
click at [70, 103] on icon at bounding box center [71, 103] width 4 height 3
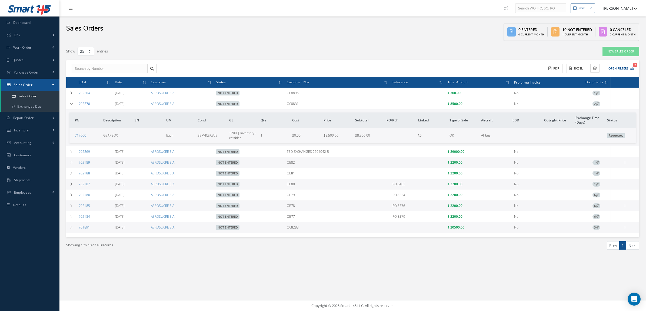
click at [87, 104] on link "702270" at bounding box center [84, 103] width 11 height 5
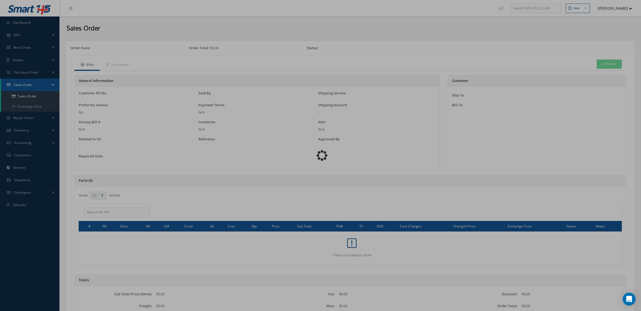
select select "25"
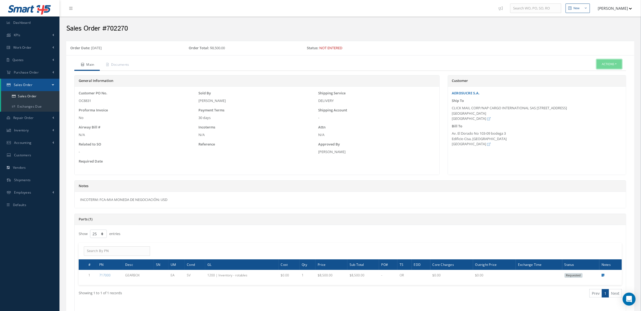
click at [606, 66] on button "Actions" at bounding box center [608, 63] width 25 height 9
click at [596, 80] on link "Edit" at bounding box center [600, 80] width 43 height 7
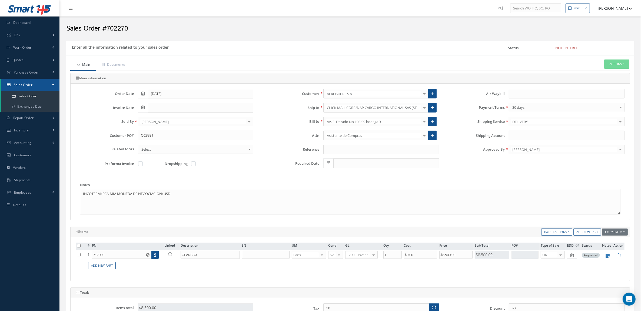
scroll to position [34, 0]
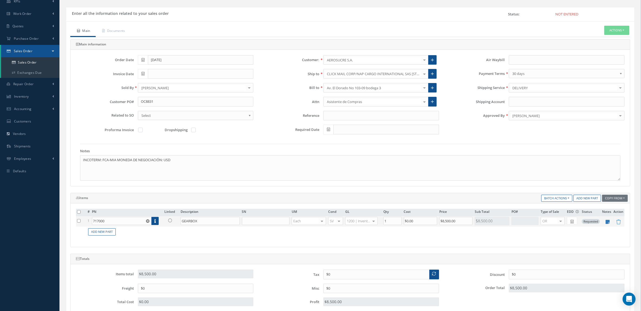
click at [171, 222] on icon at bounding box center [170, 220] width 4 height 4
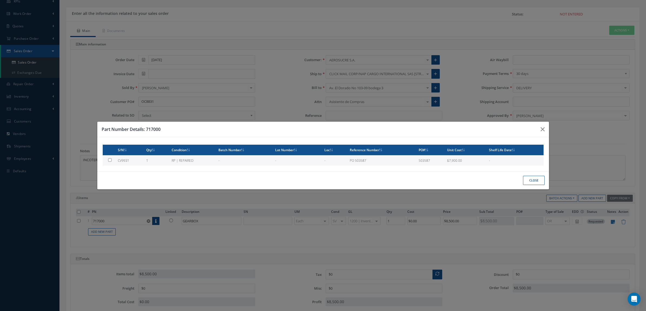
click at [140, 161] on td "CV9931" at bounding box center [130, 160] width 28 height 11
type input "CV9931"
type input "$7,900"
checkbox input "true"
click at [528, 180] on button "Close" at bounding box center [534, 180] width 22 height 9
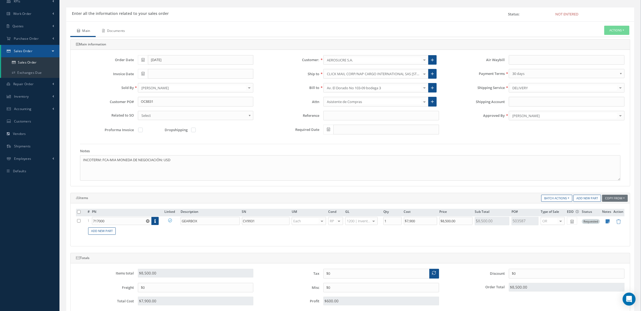
click at [108, 33] on link "Documents" at bounding box center [113, 31] width 35 height 11
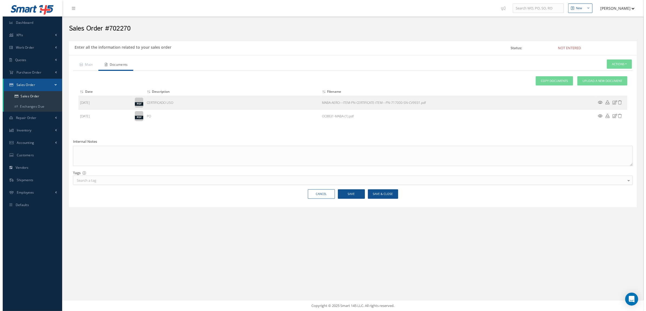
scroll to position [0, 0]
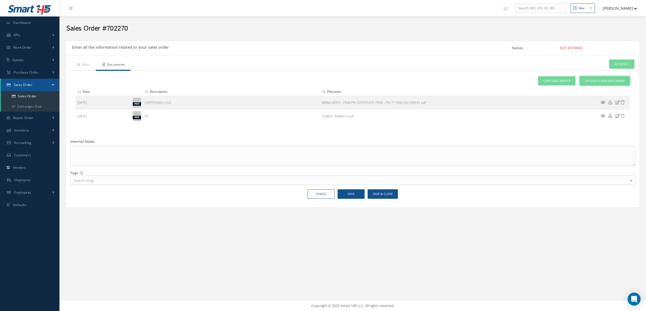
click at [591, 81] on span "Upload a New Document" at bounding box center [605, 81] width 40 height 5
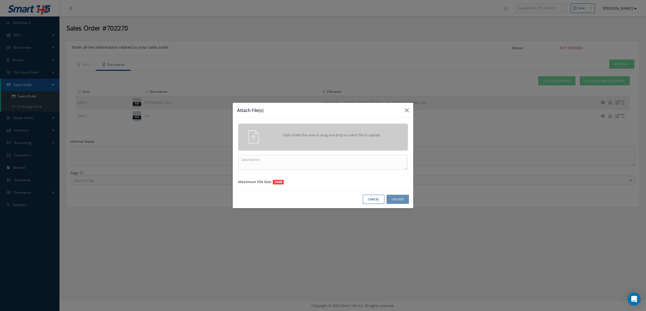
click at [364, 136] on span "Click inside this area or drag and drop to select file to upload." at bounding box center [331, 134] width 123 height 5
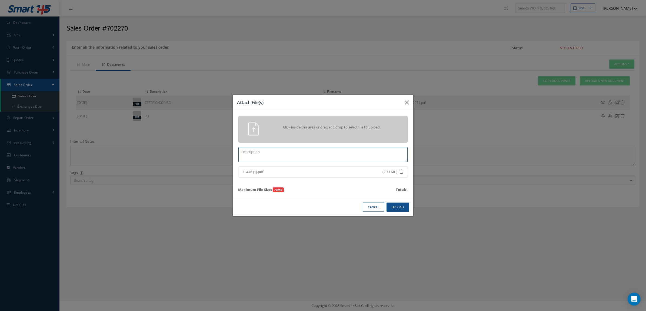
click at [325, 153] on textarea at bounding box center [322, 154] width 169 height 15
type textarea "CERTS"
click at [399, 207] on button "Upload" at bounding box center [397, 206] width 22 height 9
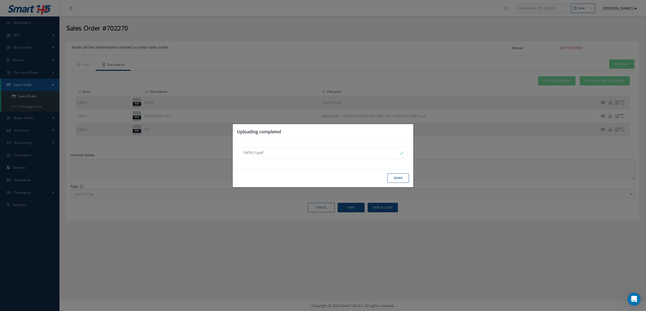
click at [399, 178] on button "Done" at bounding box center [398, 177] width 22 height 9
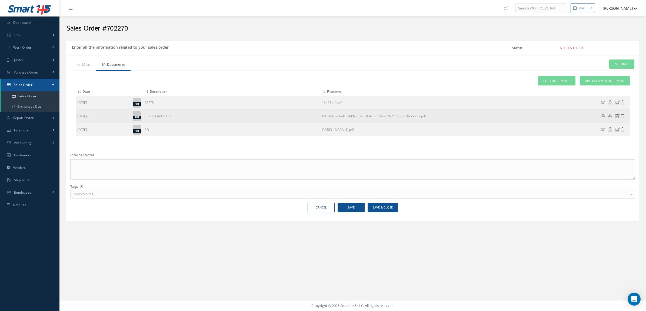
click at [602, 115] on icon at bounding box center [602, 116] width 5 height 4
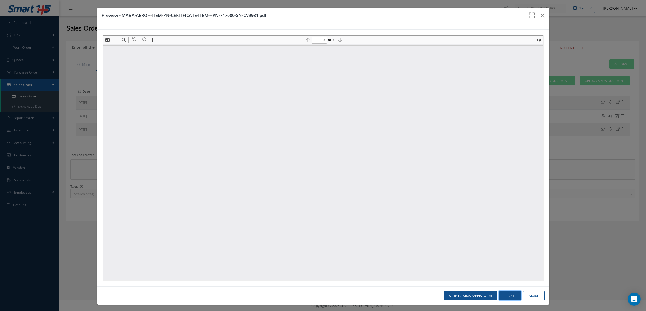
click at [503, 295] on button "Print" at bounding box center [510, 295] width 22 height 9
type input "1"
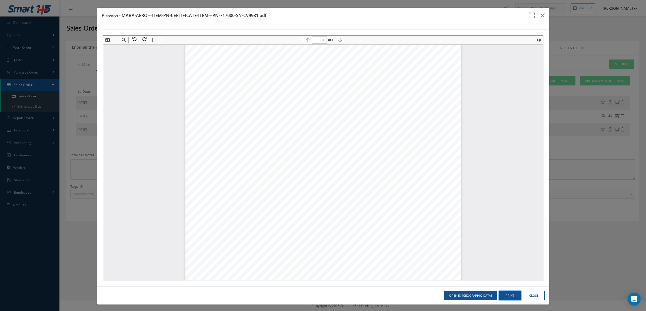
click at [499, 299] on button "Print" at bounding box center [510, 295] width 22 height 9
click at [530, 297] on button "Close" at bounding box center [534, 295] width 22 height 9
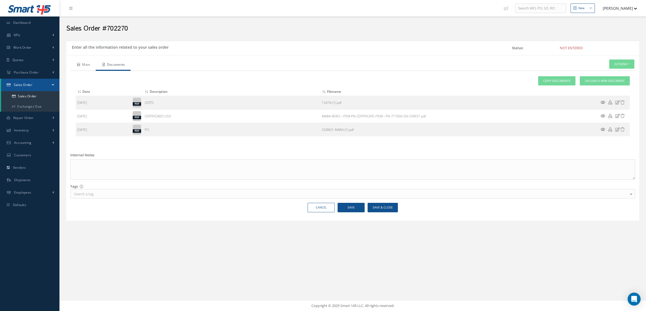
click at [87, 66] on link "Main" at bounding box center [82, 64] width 25 height 11
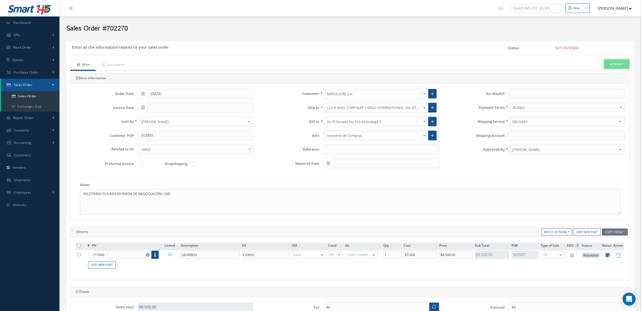
click at [624, 61] on button "Actions" at bounding box center [616, 63] width 25 height 9
click at [614, 71] on link "Enter/Update" at bounding box center [608, 73] width 43 height 7
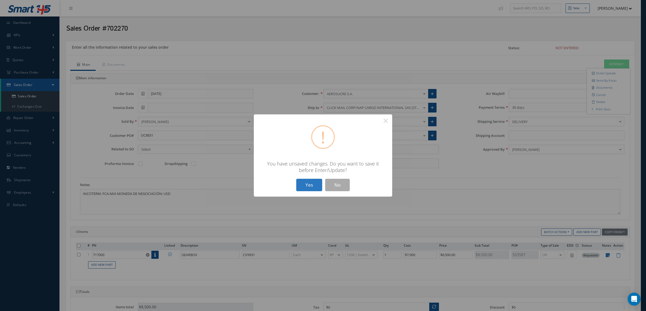
click at [296, 184] on button "Yes" at bounding box center [309, 185] width 26 height 13
click at [295, 180] on div "Yes No" at bounding box center [323, 185] width 56 height 13
click at [305, 183] on button "Yes" at bounding box center [309, 185] width 26 height 13
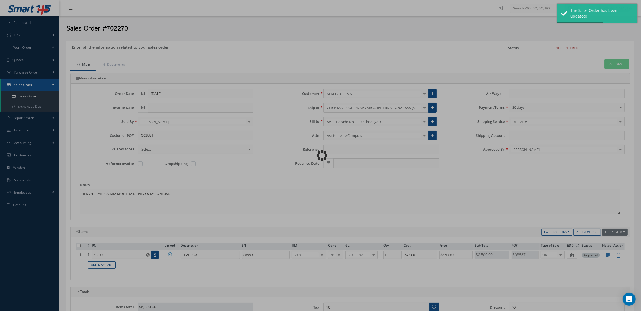
click at [320, 155] on div "Loading…" at bounding box center [320, 155] width 0 height 0
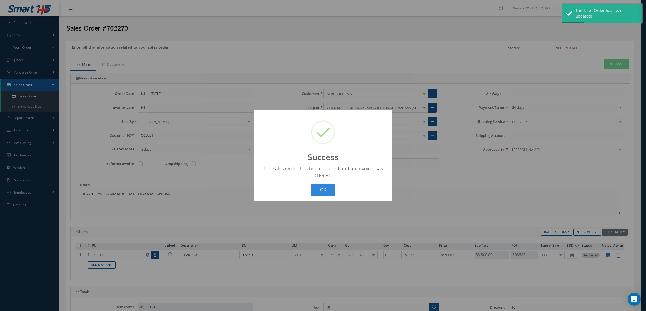
click at [617, 64] on div "? ! i Success × The Sales Order has been entered and an Invoice was created OK …" at bounding box center [323, 155] width 646 height 311
type input "08/13/2025"
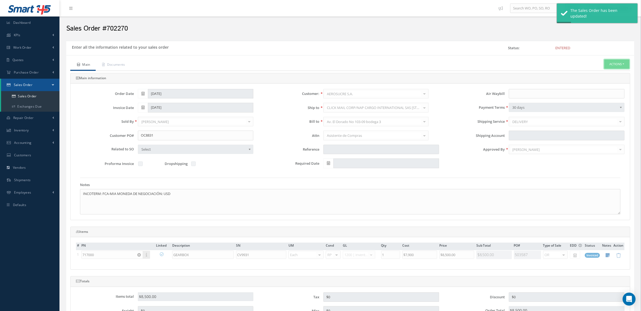
click at [617, 64] on button "Actions" at bounding box center [616, 63] width 25 height 9
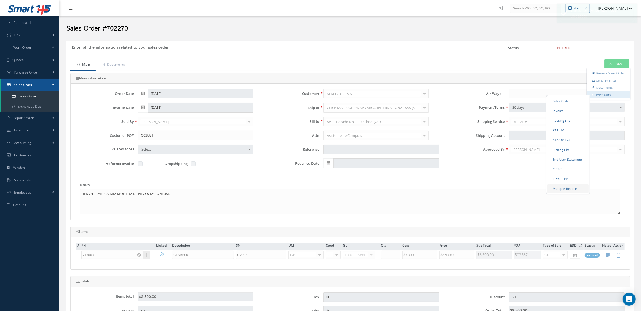
click at [566, 192] on link "Multiple Reports" at bounding box center [567, 188] width 41 height 8
checkbox input "true"
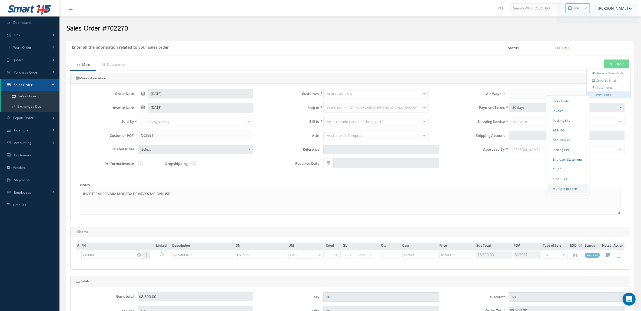
checkbox input "true"
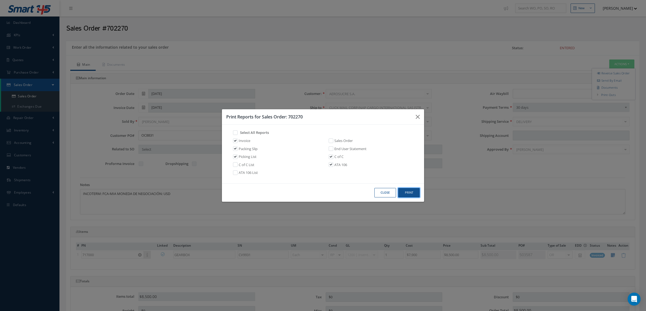
click at [407, 195] on button "Print" at bounding box center [409, 192] width 22 height 9
click at [163, 41] on div "Print Reports for Sales Order: 702270 Select All Reports Invoice Sales Order Pa…" at bounding box center [323, 155] width 646 height 311
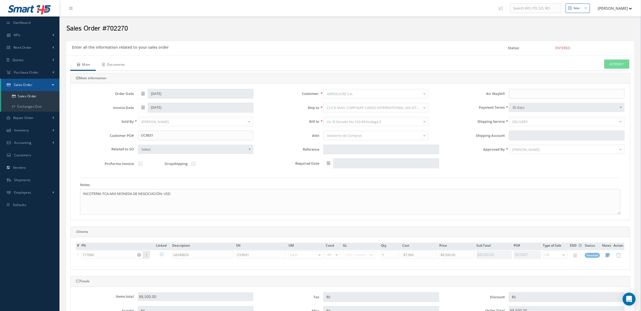
click at [125, 65] on link "Documents" at bounding box center [113, 64] width 35 height 11
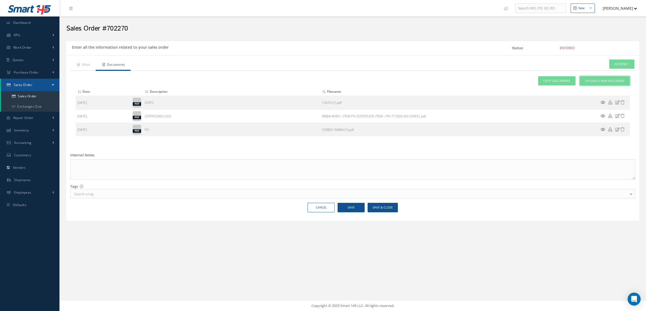
click at [588, 83] on span "Upload a New Document" at bounding box center [605, 81] width 40 height 5
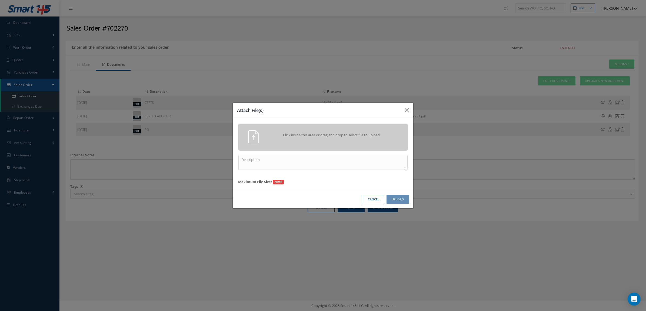
click at [291, 137] on span "Click inside this area or drag and drop to select file to upload." at bounding box center [331, 134] width 123 height 5
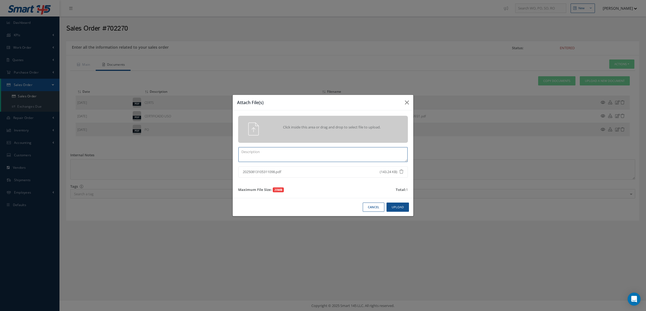
drag, startPoint x: 289, startPoint y: 151, endPoint x: 318, endPoint y: 141, distance: 30.7
click at [289, 152] on textarea at bounding box center [322, 154] width 169 height 15
type textarea "p"
type textarea "PPW SO 702270"
click at [398, 210] on button "Upload" at bounding box center [397, 206] width 22 height 9
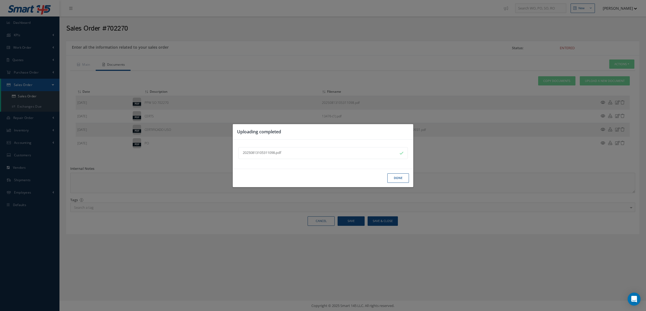
click at [395, 180] on button "Done" at bounding box center [398, 177] width 22 height 9
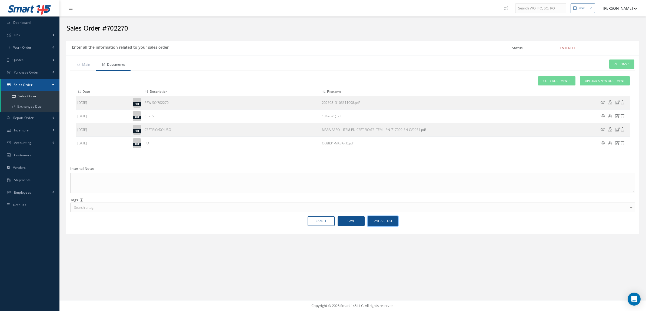
click at [375, 221] on button "Save & Close" at bounding box center [382, 220] width 30 height 9
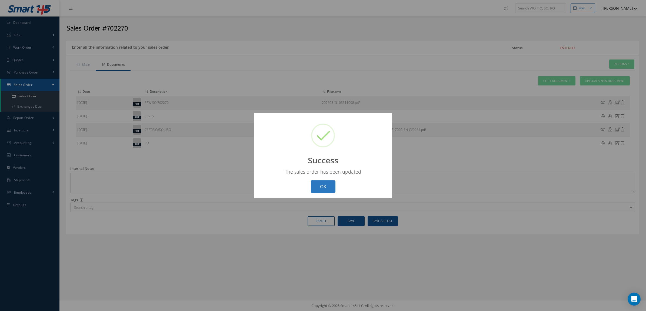
click at [323, 187] on button "OK" at bounding box center [323, 186] width 25 height 13
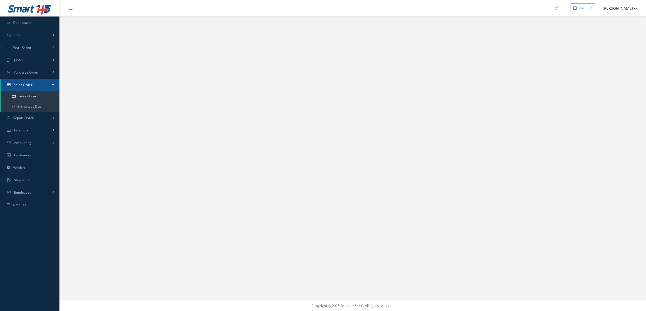
select select "25"
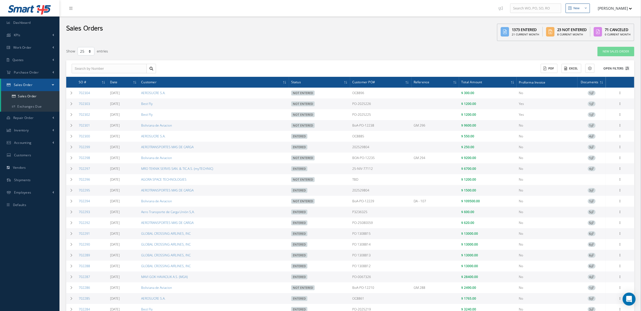
click at [606, 66] on button "Open Filters" at bounding box center [613, 68] width 31 height 9
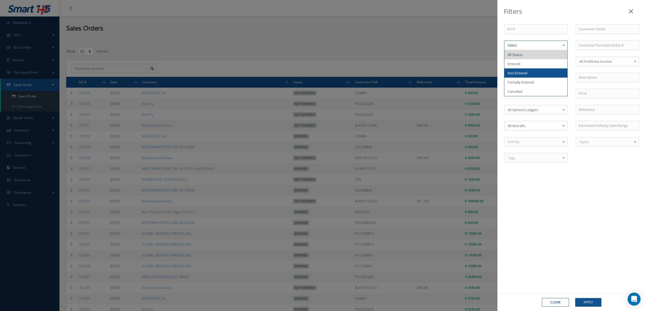
click at [537, 69] on span "Not Entered" at bounding box center [535, 72] width 63 height 9
click at [586, 303] on button "Apply" at bounding box center [588, 302] width 26 height 9
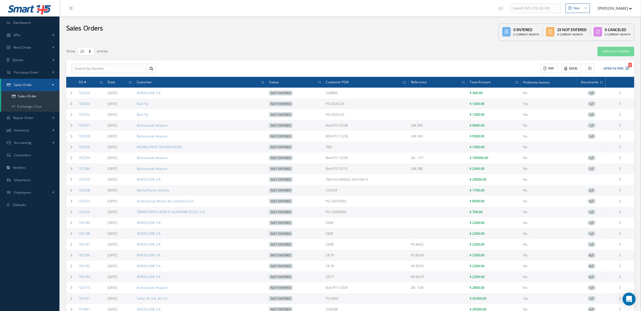
click at [153, 28] on div "Sales Orders 0 Entered 0 Current Month 23 Not Entered 8 Current Month 0 Cancele…" at bounding box center [349, 29] width 581 height 27
click at [622, 67] on button "Open Filters 1" at bounding box center [613, 68] width 31 height 9
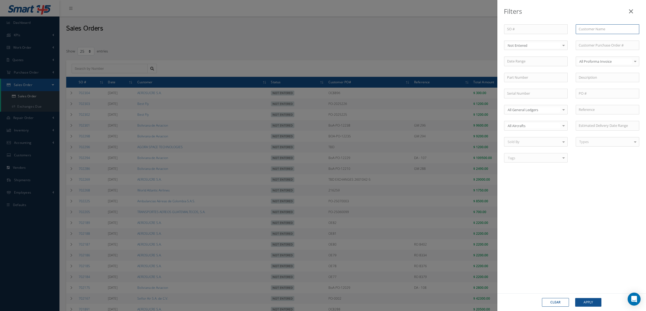
click at [607, 29] on input "text" at bounding box center [606, 29] width 63 height 10
click at [607, 39] on span "Boliviana de Aviacion" at bounding box center [595, 38] width 34 height 5
type input "Boliviana de Aviacion"
click at [587, 301] on button "Apply" at bounding box center [588, 302] width 26 height 9
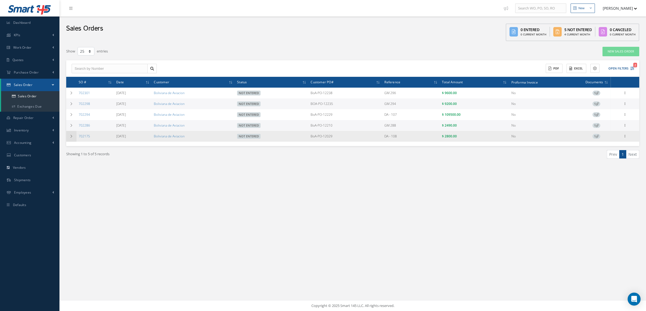
click at [72, 135] on icon at bounding box center [71, 136] width 4 height 3
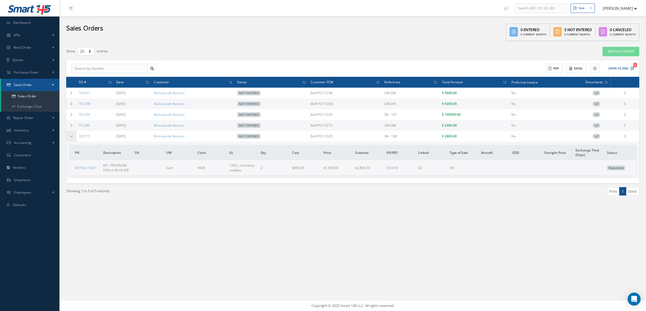
click at [72, 135] on icon at bounding box center [71, 136] width 4 height 3
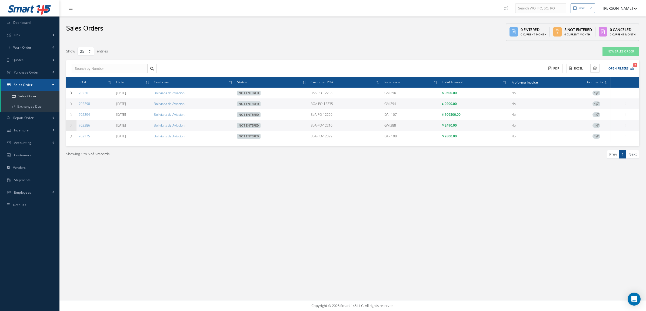
click at [72, 124] on icon at bounding box center [71, 125] width 4 height 3
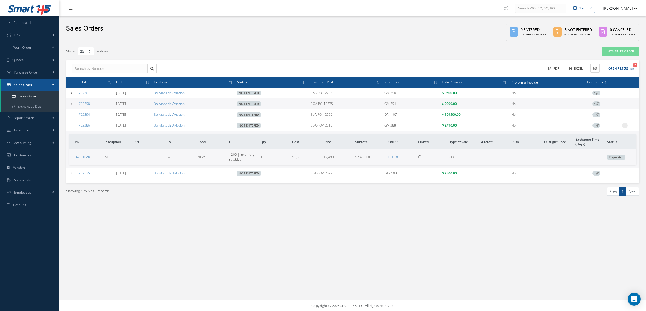
click at [625, 126] on icon at bounding box center [624, 125] width 5 height 4
click at [594, 134] on link "Edit" at bounding box center [599, 135] width 43 height 7
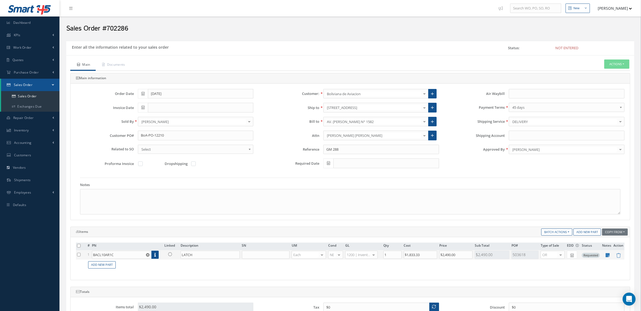
click at [170, 256] on icon at bounding box center [170, 254] width 4 height 4
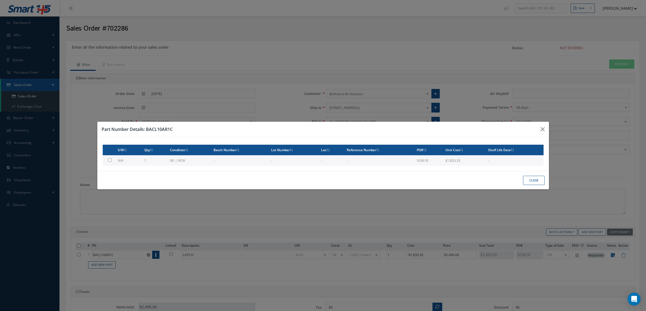
click at [125, 158] on td "N/A" at bounding box center [129, 160] width 26 height 11
checkbox input "true"
click at [528, 179] on button "Close" at bounding box center [534, 180] width 22 height 9
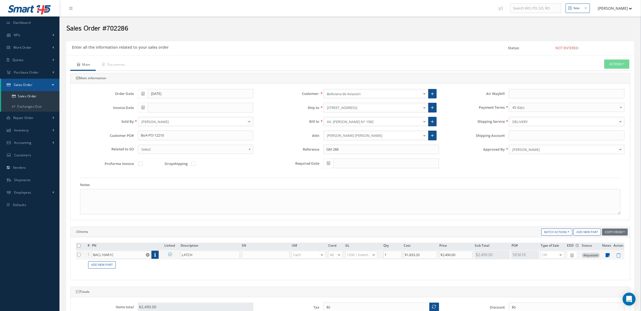
click at [607, 257] on icon at bounding box center [607, 255] width 4 height 5
type textarea "Cert Source: OEM Cert Type: FAA Form 8130-3 Authorized Release Certificate"
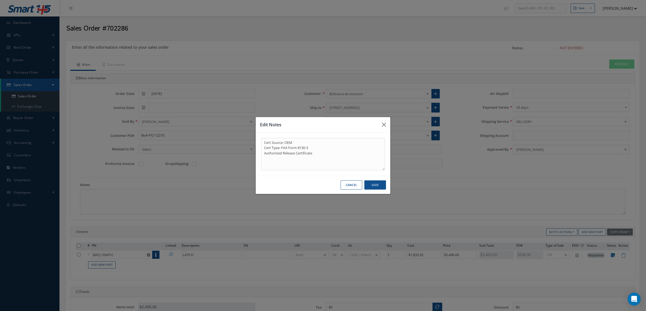
click at [351, 183] on button "Cancel" at bounding box center [351, 184] width 22 height 9
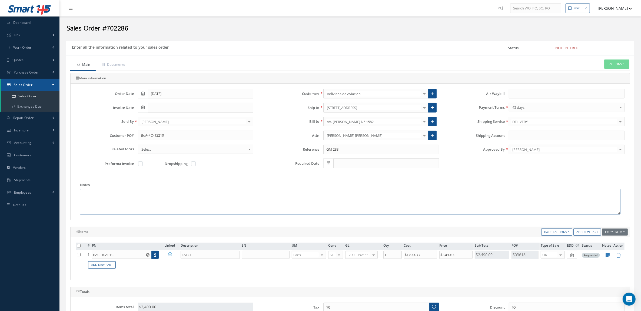
click at [121, 189] on textarea at bounding box center [350, 201] width 540 height 25
paste textarea "HS CODE 88073000 ECCN 9A991 COUNTRY OF ORIGIN: USA"
click at [116, 195] on textarea "HS CODE 88073000 ECCN 9A991 COUNTRY OF ORIGIN: USA" at bounding box center [350, 201] width 540 height 25
click at [103, 200] on textarea "HS CODE 88073000 ECCN 9A991 COUNTRY OF ORIGIN: USA" at bounding box center [350, 201] width 540 height 25
type textarea "HS CODE 88073000 ECCN 9A991 COUNTRY OF ORIGIN: USA"
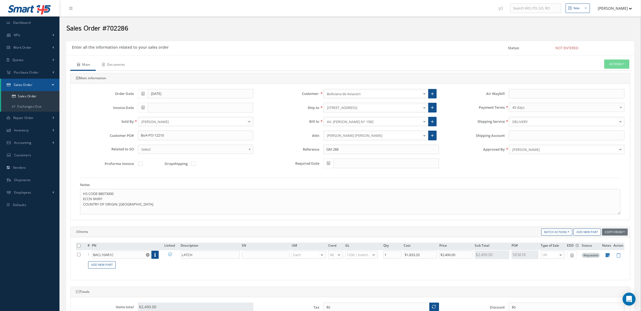
click at [121, 66] on link "Documents" at bounding box center [113, 64] width 35 height 11
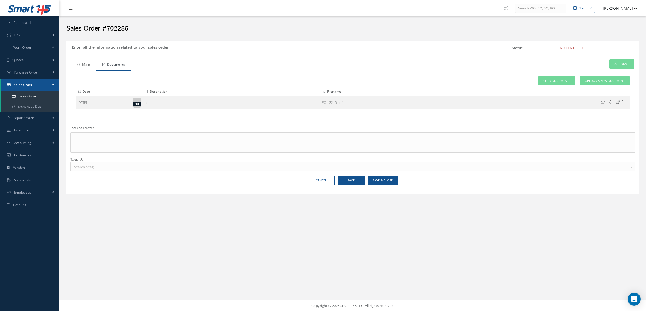
click at [89, 63] on link "Main" at bounding box center [82, 64] width 25 height 11
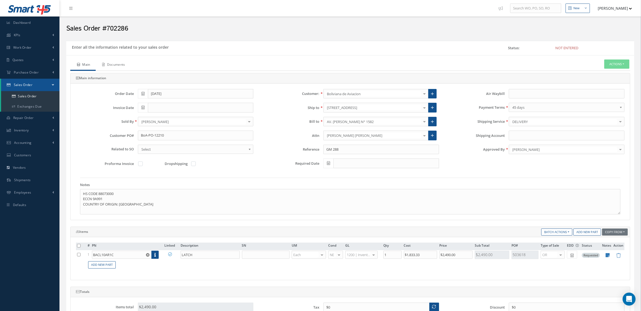
click at [123, 61] on link "Documents" at bounding box center [113, 64] width 35 height 11
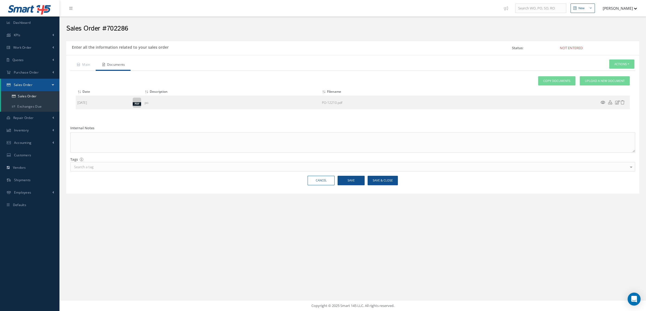
click at [577, 77] on div "Attach File(s) Click inside this area or drag and drop to select file to upload…" at bounding box center [353, 92] width 554 height 33
click at [588, 78] on link "Upload a New Document" at bounding box center [605, 80] width 50 height 9
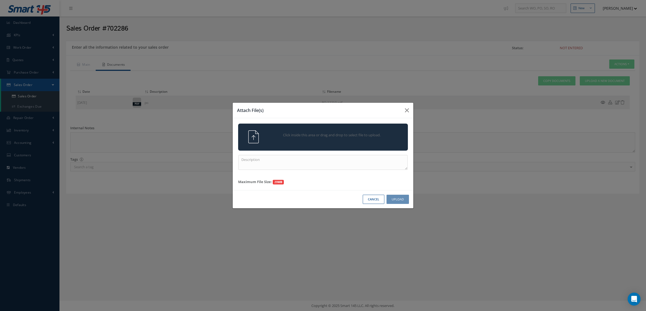
click at [283, 130] on div "Click inside this area or drag and drop to select file to upload." at bounding box center [330, 135] width 133 height 11
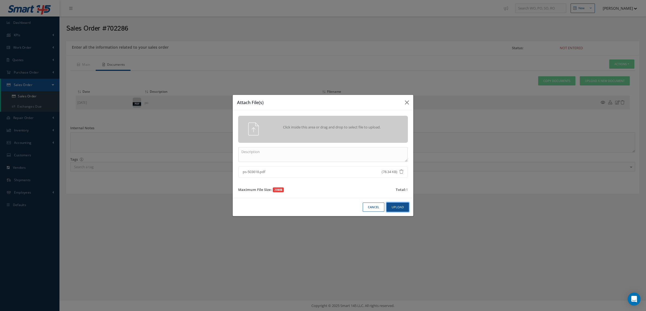
click at [401, 205] on button "Upload" at bounding box center [397, 206] width 22 height 9
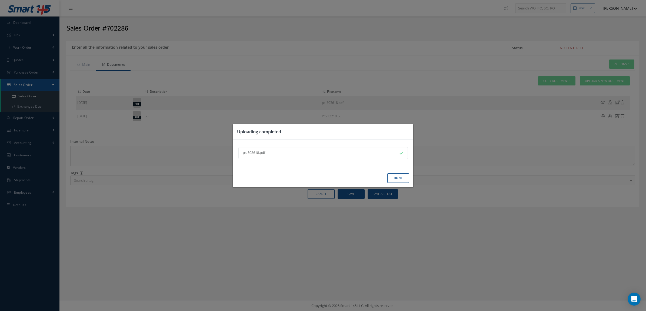
click at [402, 175] on button "Done" at bounding box center [398, 177] width 22 height 9
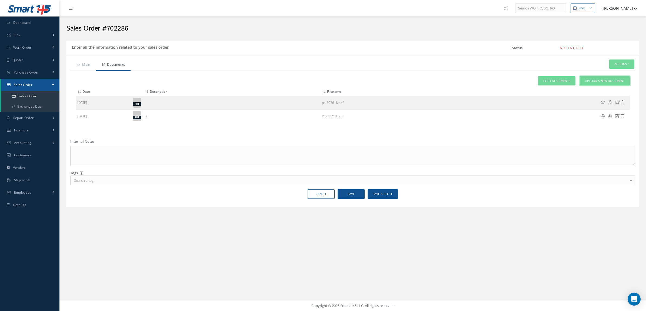
click at [601, 81] on span "Upload a New Document" at bounding box center [605, 81] width 40 height 5
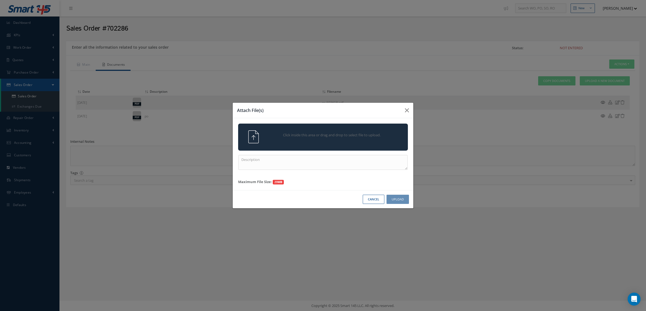
click at [296, 150] on div "Click inside this area or drag and drop to select file to upload." at bounding box center [323, 136] width 170 height 27
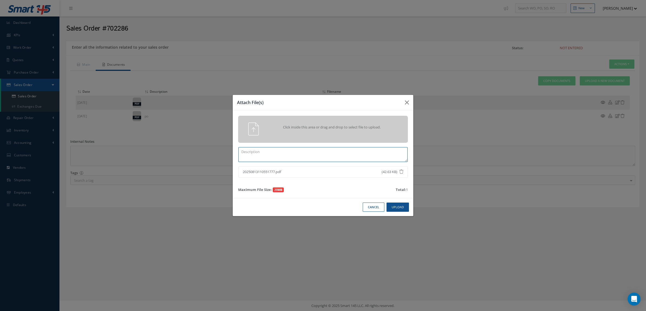
click at [374, 151] on textarea at bounding box center [322, 154] width 169 height 15
type textarea "8130"
click at [391, 211] on button "Upload" at bounding box center [397, 206] width 22 height 9
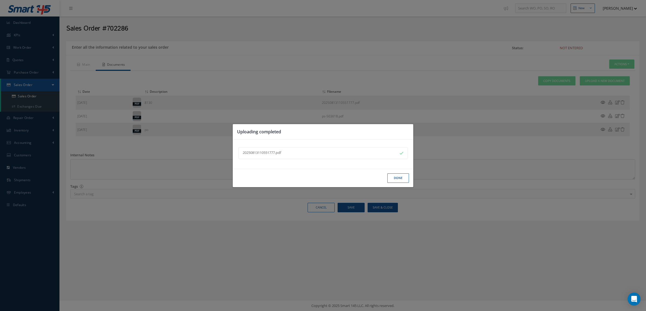
click at [396, 179] on button "Done" at bounding box center [398, 177] width 22 height 9
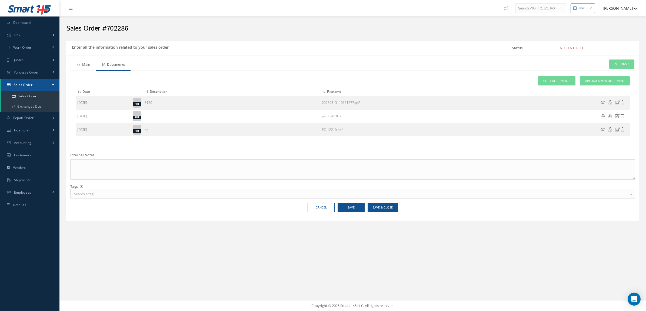
click at [72, 62] on link "Main" at bounding box center [82, 64] width 25 height 11
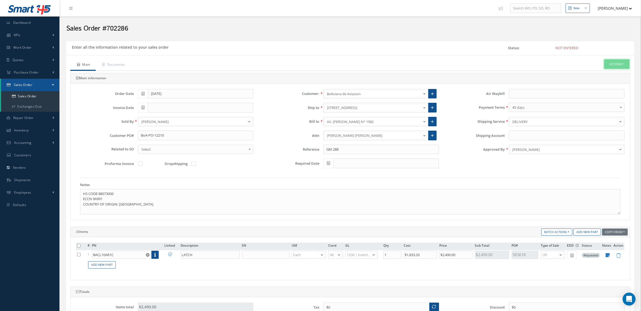
click at [608, 68] on button "Actions" at bounding box center [616, 63] width 25 height 9
click at [605, 74] on link "Enter/Update" at bounding box center [608, 73] width 43 height 7
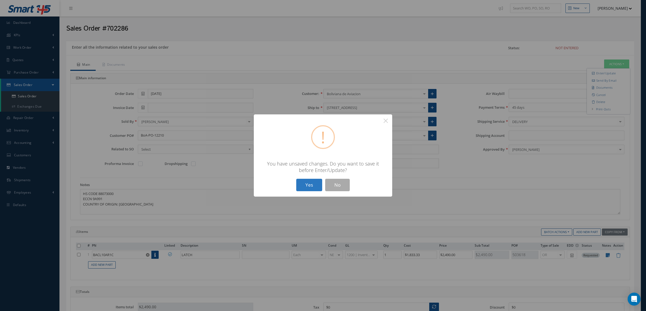
click at [309, 182] on button "Yes" at bounding box center [309, 185] width 26 height 13
click at [311, 184] on button "Yes" at bounding box center [309, 185] width 26 height 13
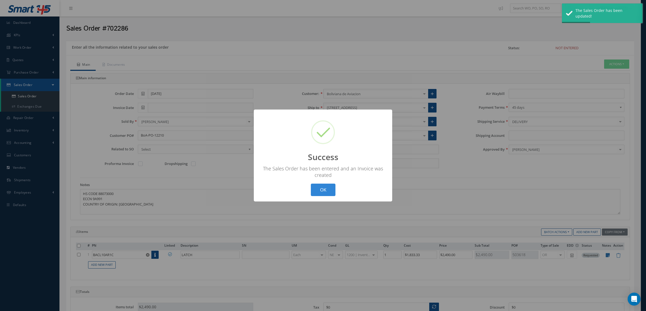
click at [578, 56] on div "? ! i Success × The Sales Order has been entered and an Invoice was created OK …" at bounding box center [323, 155] width 646 height 311
type input "[DATE]"
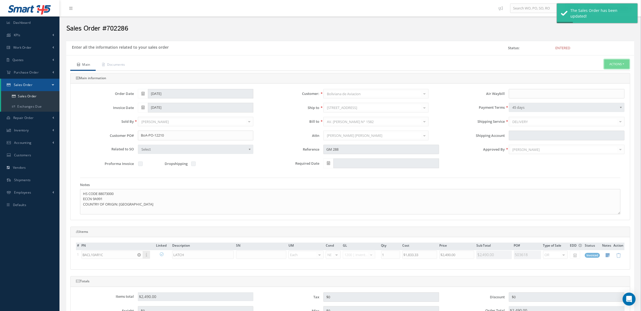
click at [608, 66] on button "Actions" at bounding box center [616, 63] width 25 height 9
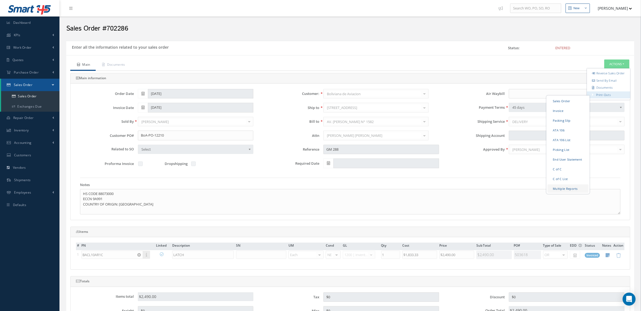
click at [565, 192] on link "Multiple Reports" at bounding box center [567, 188] width 41 height 8
checkbox input "true"
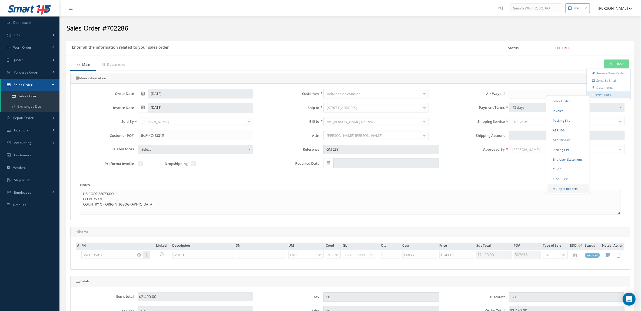
checkbox input "true"
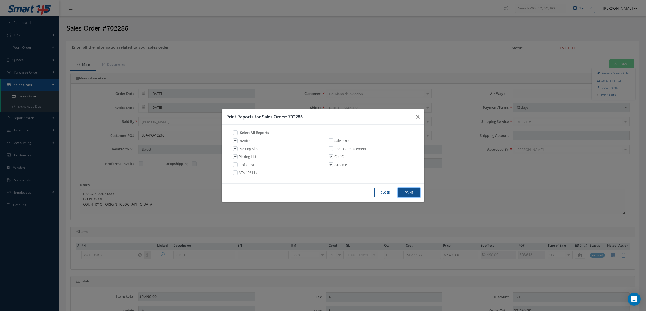
click at [407, 195] on button "Print" at bounding box center [409, 192] width 22 height 9
click at [384, 189] on button "Close" at bounding box center [385, 192] width 22 height 9
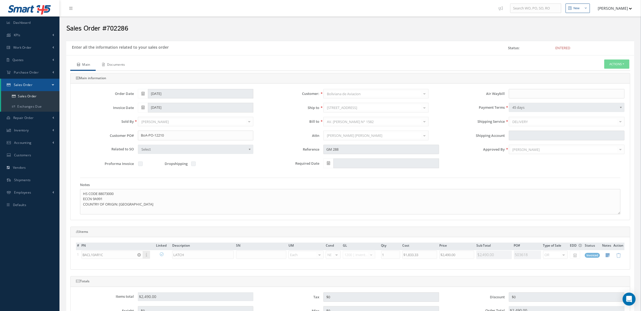
click at [118, 61] on link "Documents" at bounding box center [113, 64] width 35 height 11
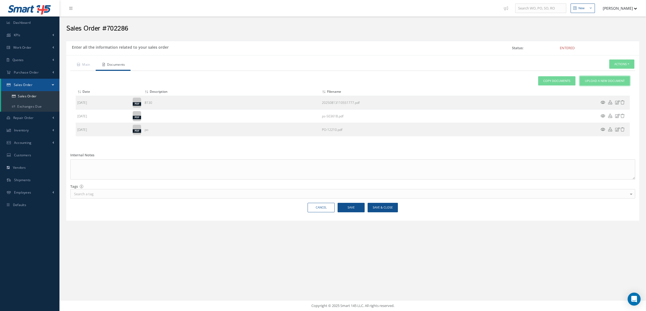
click at [596, 80] on span "Upload a New Document" at bounding box center [605, 81] width 40 height 5
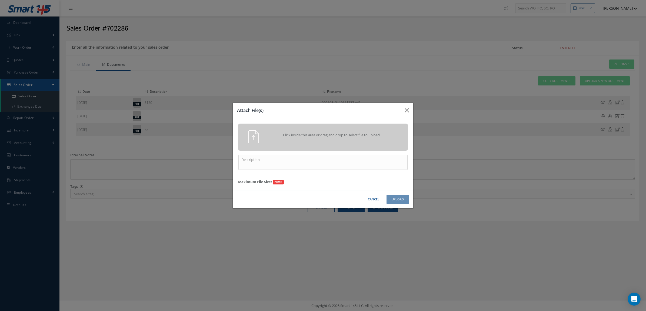
click at [258, 145] on div "Click inside this area or drag and drop to select file to upload." at bounding box center [323, 136] width 170 height 27
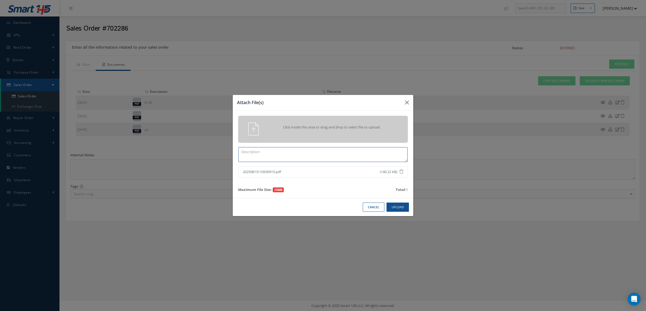
click at [338, 149] on textarea at bounding box center [322, 154] width 169 height 15
type textarea "p"
type textarea "PPW SO 702286"
click at [408, 207] on button "Upload" at bounding box center [397, 206] width 22 height 9
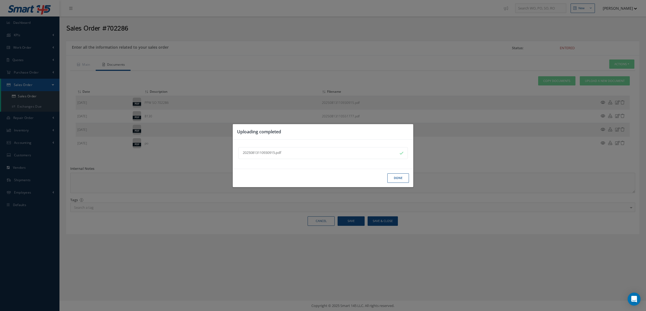
click at [393, 180] on button "Done" at bounding box center [398, 177] width 22 height 9
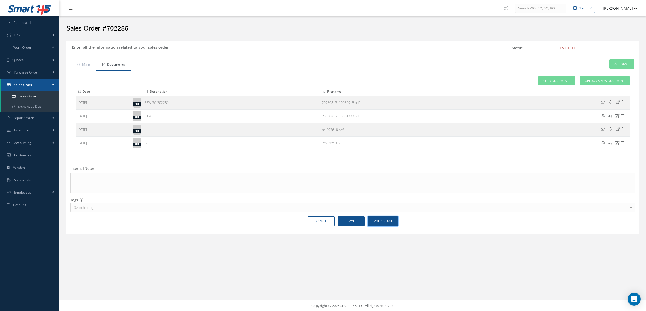
click at [388, 226] on button "Save & Close" at bounding box center [382, 220] width 30 height 9
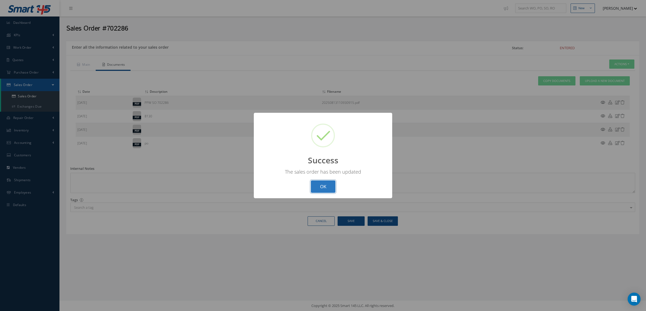
click at [315, 185] on button "OK" at bounding box center [323, 186] width 25 height 13
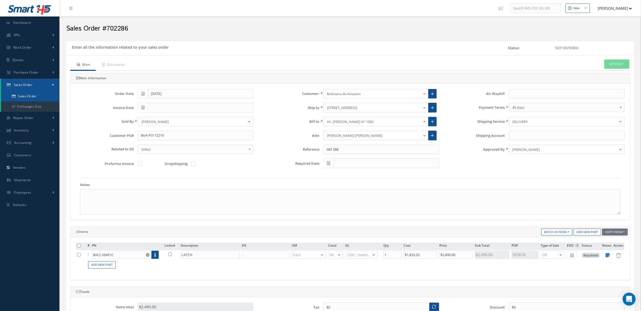
click at [36, 97] on link "Sales Order" at bounding box center [30, 96] width 58 height 10
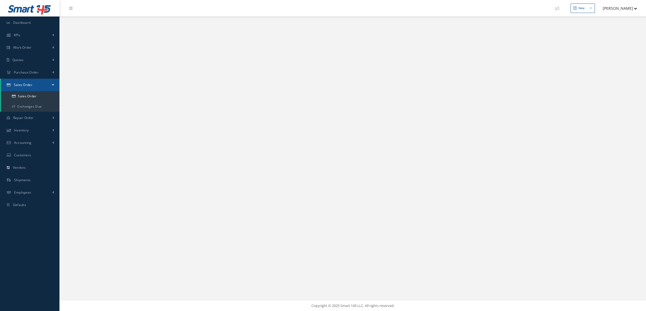
select select "25"
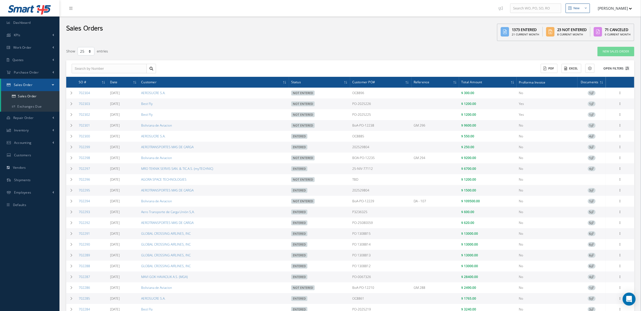
click at [624, 67] on button "Open Filters" at bounding box center [613, 68] width 31 height 9
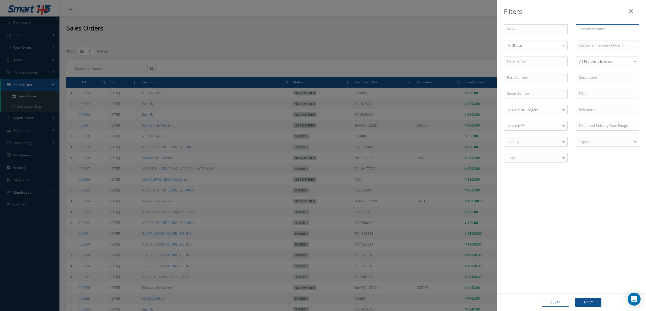
click at [605, 28] on input "text" at bounding box center [606, 29] width 63 height 10
click at [615, 34] on div "Boliviana de Aviacion" at bounding box center [607, 39] width 63 height 10
type input "Boliviana de Aviacion"
click at [596, 298] on button "Apply" at bounding box center [588, 302] width 26 height 9
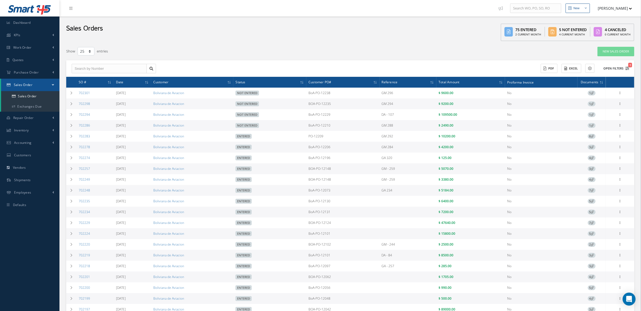
click at [624, 70] on button "Open Filters 1" at bounding box center [613, 68] width 31 height 9
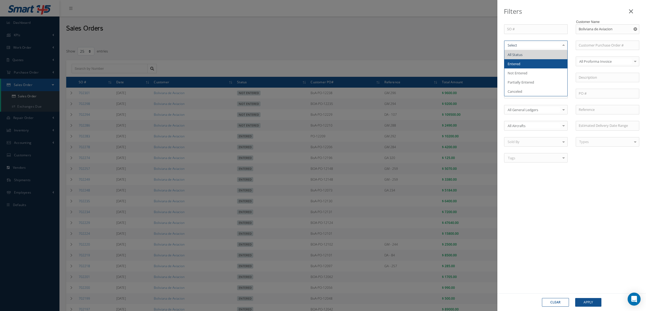
click at [530, 66] on span "Entered" at bounding box center [535, 63] width 63 height 9
click at [593, 296] on div "Clear Apply" at bounding box center [571, 302] width 149 height 18
click at [592, 299] on button "Apply" at bounding box center [588, 302] width 26 height 9
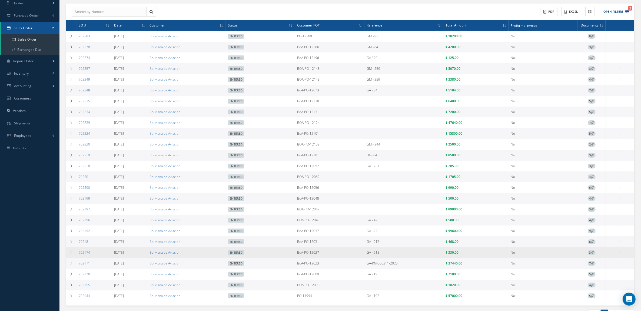
scroll to position [93, 0]
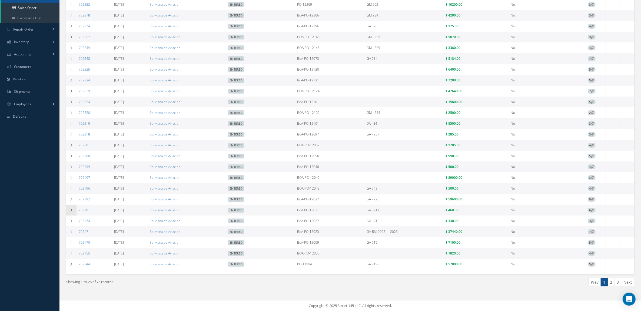
click at [72, 208] on icon at bounding box center [71, 209] width 4 height 3
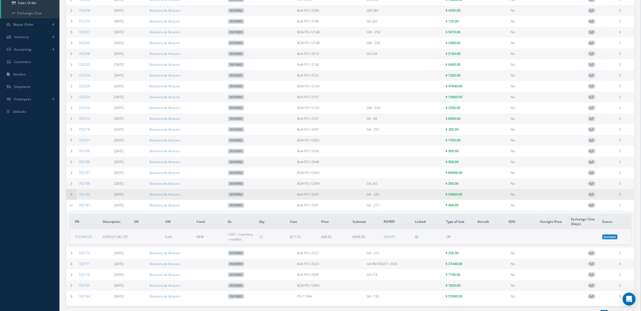
click at [70, 196] on icon at bounding box center [71, 194] width 4 height 3
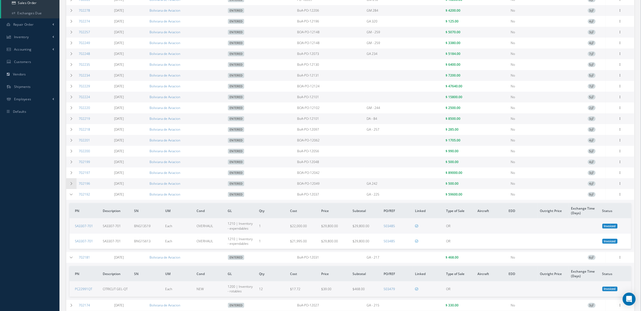
click at [70, 185] on icon at bounding box center [71, 183] width 4 height 3
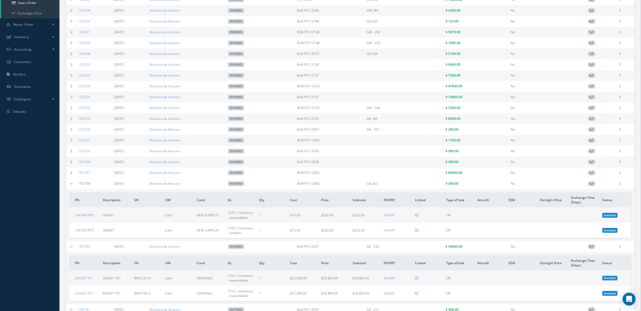
click at [82, 186] on link "702196" at bounding box center [84, 183] width 11 height 5
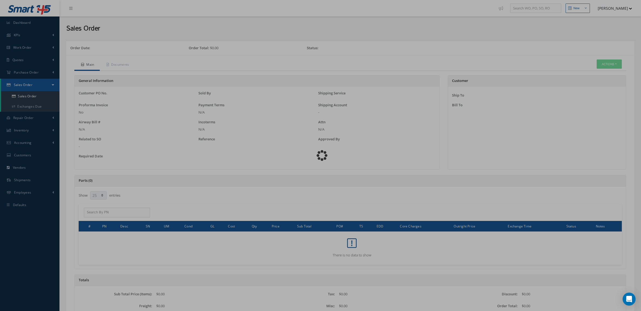
select select "25"
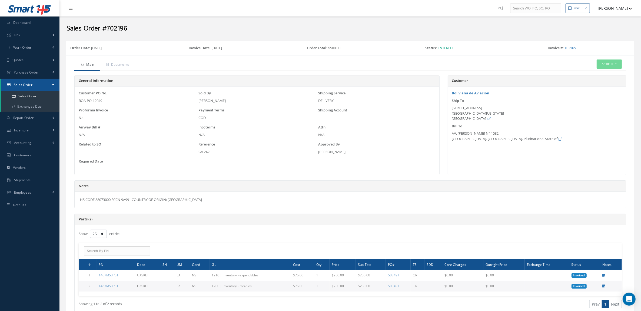
drag, startPoint x: 180, startPoint y: 204, endPoint x: 77, endPoint y: 201, distance: 103.0
click at [77, 201] on div "HS CODE 88073000 ECCN 9A991 COUNTRY OF ORIGIN: USA" at bounding box center [350, 200] width 551 height 16
copy div "HS CODE 88073000 ECCN 9A991 COUNTRY OF ORIGIN: USA"
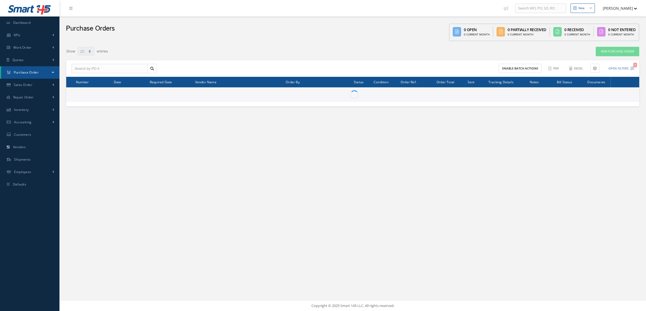
select select "25"
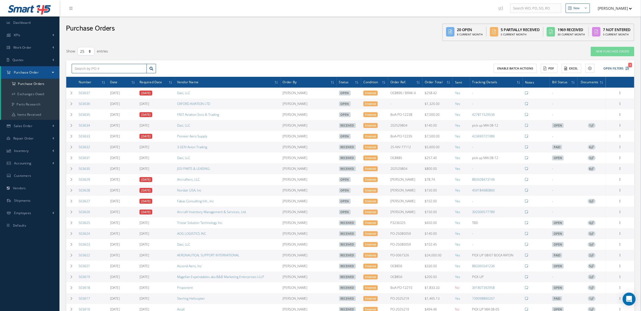
click at [133, 68] on input "text" at bounding box center [109, 69] width 75 height 10
type input "503618"
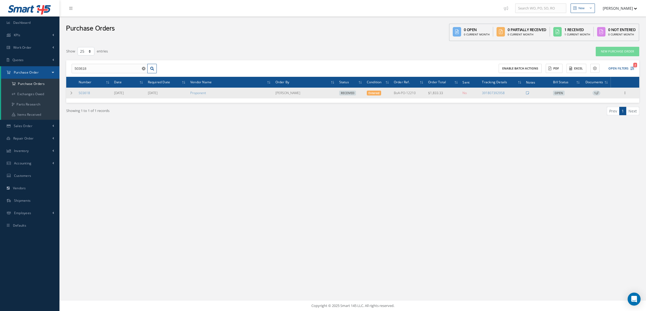
click at [595, 92] on span "1" at bounding box center [596, 93] width 8 height 5
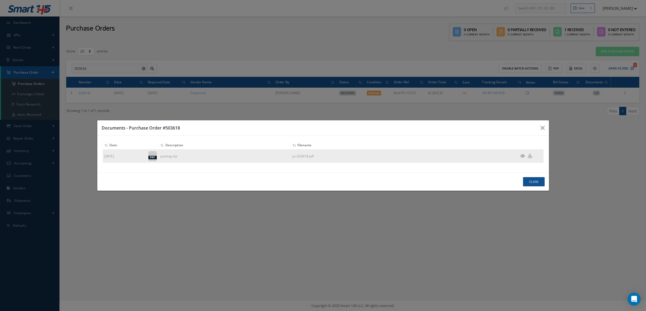
click at [522, 155] on icon at bounding box center [522, 156] width 5 height 4
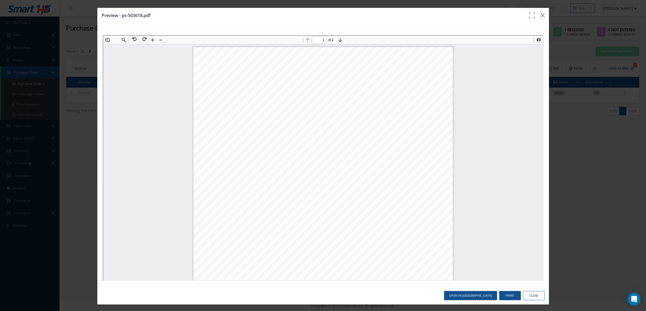
scroll to position [3, 0]
type input "2"
click at [537, 295] on button "Close" at bounding box center [534, 295] width 22 height 9
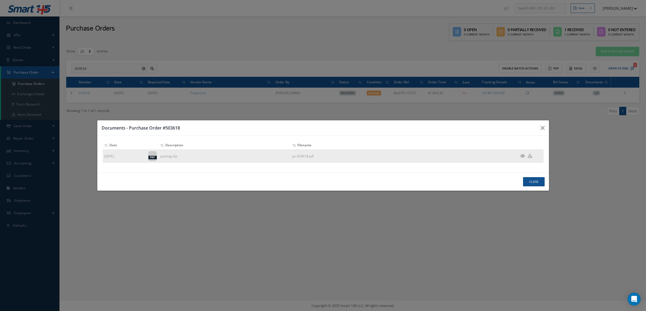
click at [529, 156] on icon at bounding box center [530, 156] width 4 height 4
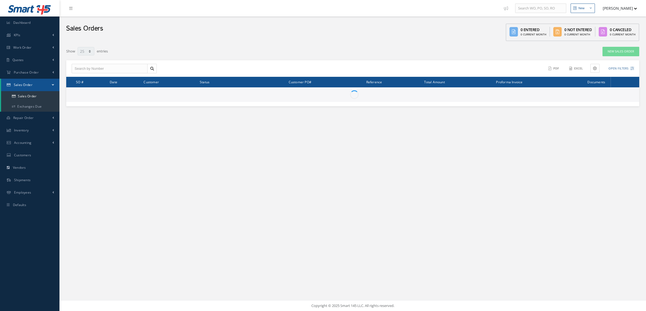
select select "25"
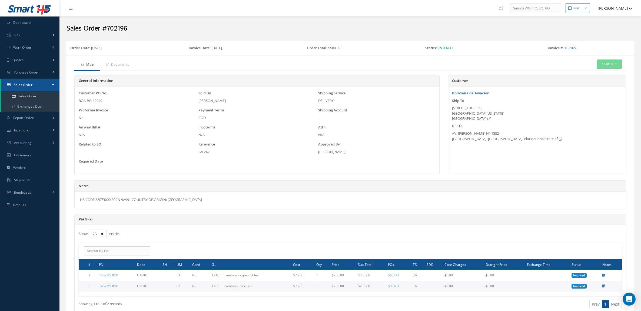
select select "25"
click at [613, 62] on button "Actions" at bounding box center [608, 63] width 25 height 9
click at [566, 120] on li "Invoice" at bounding box center [559, 117] width 43 height 8
click at [566, 120] on div "[STREET_ADDRESS][US_STATE]" at bounding box center [537, 113] width 170 height 16
click at [606, 59] on button "Actions" at bounding box center [608, 63] width 25 height 9
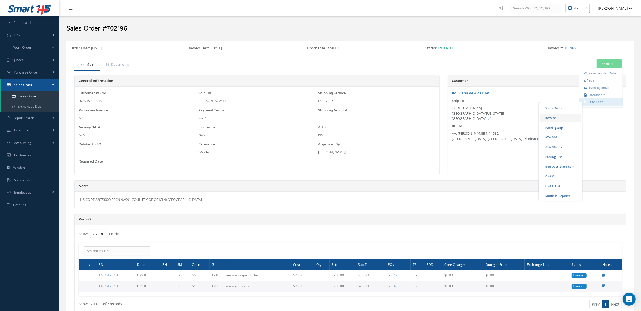
click at [559, 119] on link "Invoice" at bounding box center [560, 117] width 41 height 8
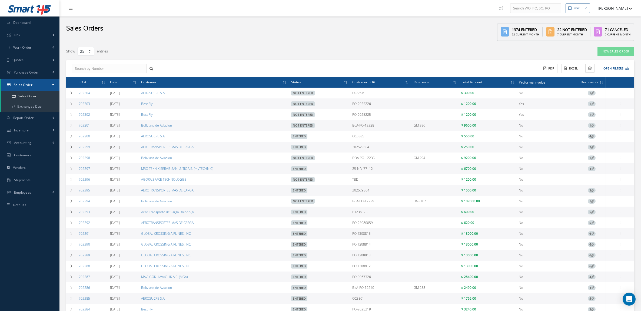
select select "25"
click at [612, 64] on button "Open Filters" at bounding box center [613, 68] width 31 height 9
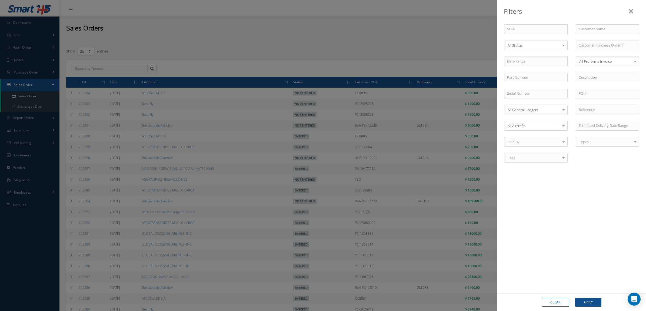
click at [555, 49] on div "All Status" at bounding box center [535, 46] width 63 height 10
click at [539, 71] on span "Not Entered" at bounding box center [535, 72] width 63 height 9
click at [624, 33] on input "text" at bounding box center [606, 29] width 63 height 10
click at [608, 41] on div "Best Fly" at bounding box center [607, 38] width 58 height 5
type input "Best Fly"
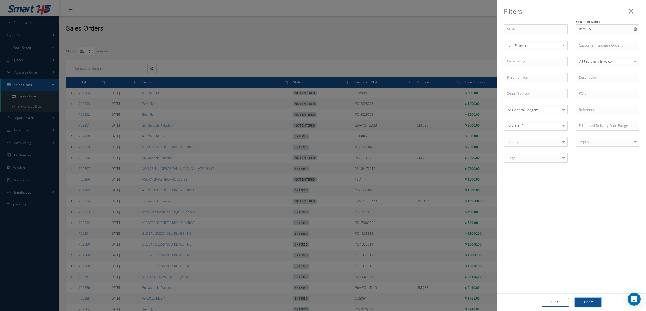
click at [588, 300] on button "Apply" at bounding box center [588, 302] width 26 height 9
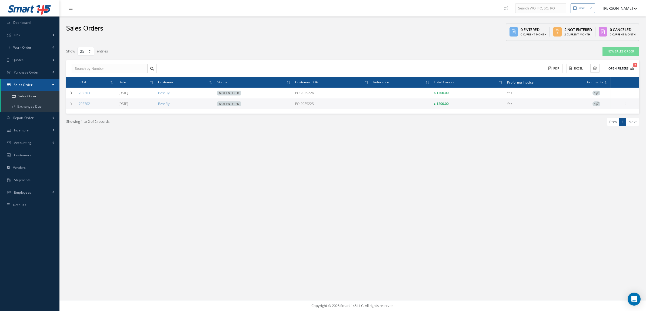
click at [617, 70] on button "Open Filters 2" at bounding box center [618, 68] width 31 height 9
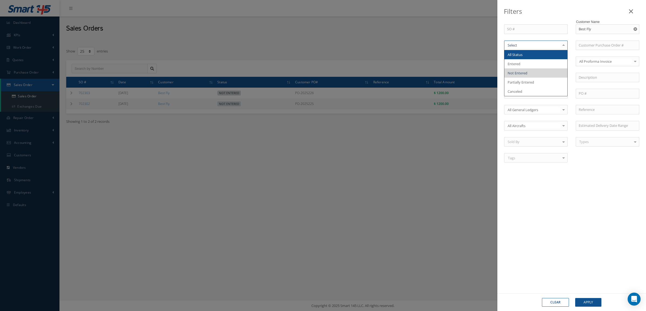
click at [535, 56] on span "All Status" at bounding box center [535, 54] width 63 height 9
click at [587, 300] on button "Apply" at bounding box center [588, 302] width 26 height 9
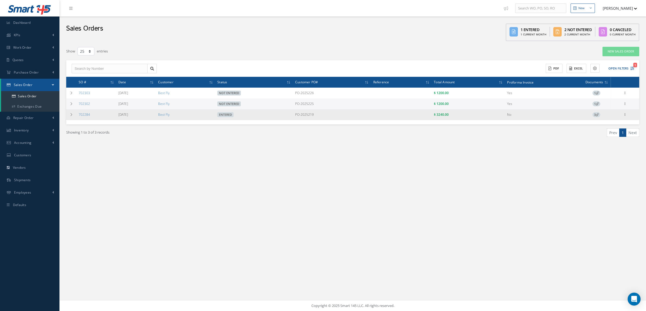
drag, startPoint x: 329, startPoint y: 112, endPoint x: 295, endPoint y: 116, distance: 34.2
click at [295, 116] on tr "702284 08/05/2025 Best Fly Entered PO-2025219 $ 3240.00 No 3 Reverse Sales Orde…" at bounding box center [352, 114] width 573 height 11
click at [75, 116] on td at bounding box center [71, 114] width 10 height 11
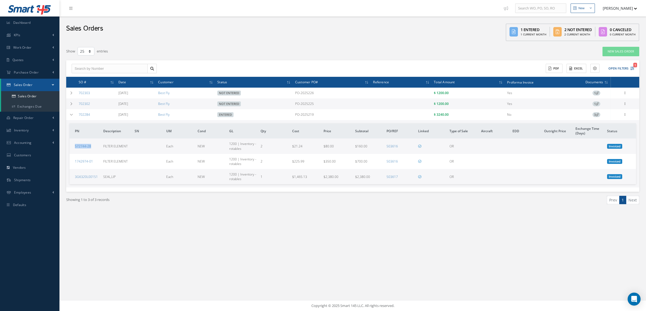
drag, startPoint x: 96, startPoint y: 151, endPoint x: 72, endPoint y: 149, distance: 23.9
click at [72, 149] on td "572744-28" at bounding box center [85, 145] width 32 height 15
copy link "572744-28"
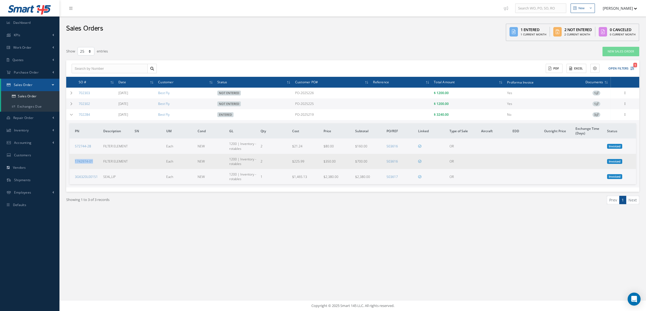
drag, startPoint x: 92, startPoint y: 162, endPoint x: 72, endPoint y: 166, distance: 20.3
click at [72, 166] on td "1742974-01" at bounding box center [85, 161] width 32 height 15
copy link "1742974-01"
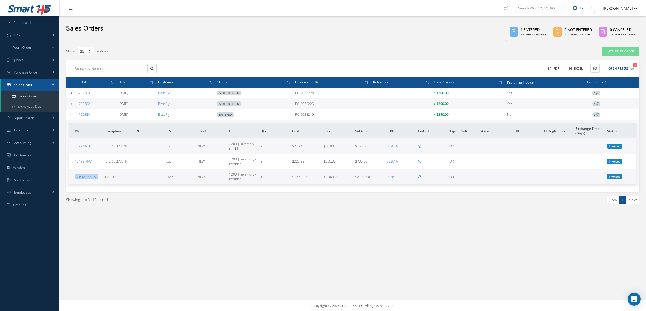
drag, startPoint x: 72, startPoint y: 175, endPoint x: 99, endPoint y: 179, distance: 27.4
click at [99, 179] on td "3G6320L00151" at bounding box center [85, 176] width 32 height 15
copy link "3G6320L00151"
drag, startPoint x: 337, startPoint y: 117, endPoint x: 292, endPoint y: 117, distance: 44.6
click at [0, 0] on tr "702284 08/05/2025 Best Fly Entered PO-2025219 $ 3240.00 No 3 Reverse Sales Orde…" at bounding box center [0, 0] width 0 height 0
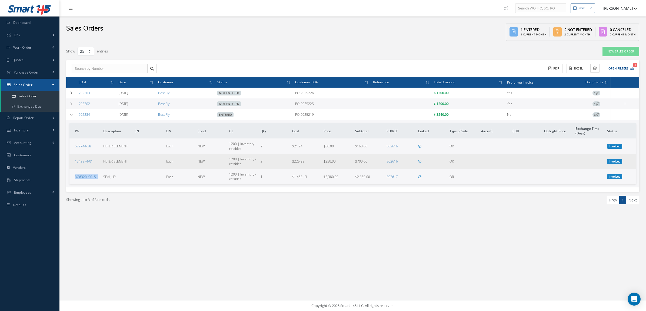
copy tr "PO-2025219"
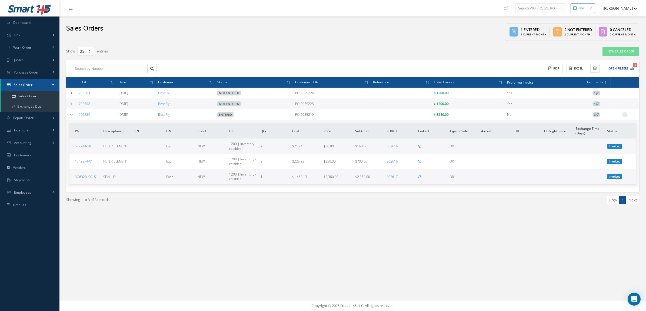
click at [622, 115] on icon at bounding box center [624, 114] width 5 height 4
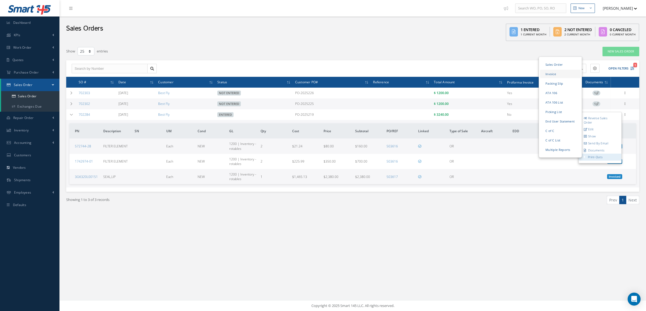
click at [557, 78] on link "Invoice" at bounding box center [560, 74] width 41 height 8
click at [80, 115] on link "702284" at bounding box center [84, 114] width 11 height 5
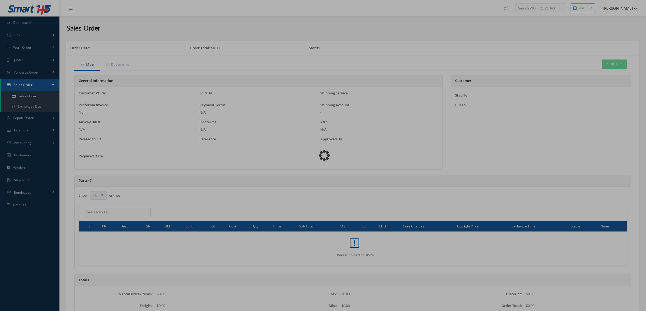
select select "25"
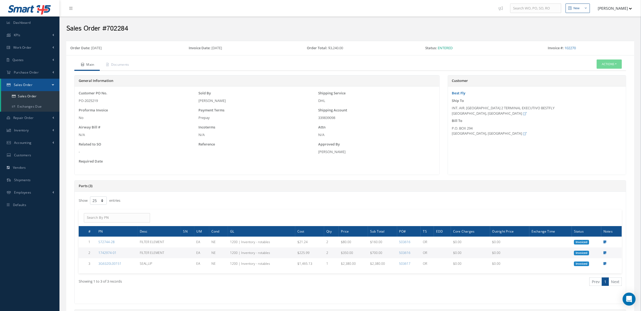
drag, startPoint x: 337, startPoint y: 118, endPoint x: 318, endPoint y: 118, distance: 18.9
click at [318, 118] on div "339839098" at bounding box center [376, 117] width 117 height 5
copy div "339839098"
drag, startPoint x: 79, startPoint y: 99, endPoint x: 99, endPoint y: 100, distance: 20.0
click at [99, 100] on div "PO-2025219" at bounding box center [137, 100] width 117 height 5
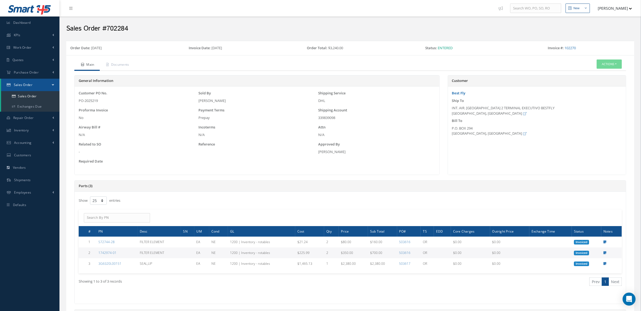
copy div "PO-2025219"
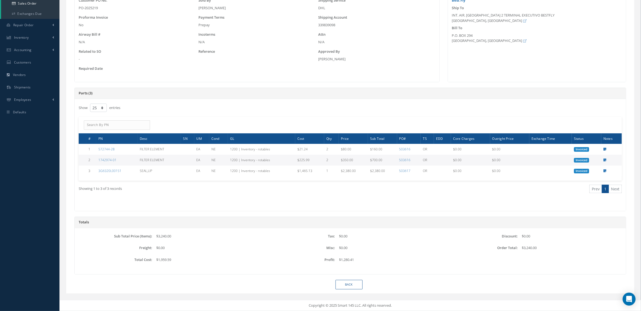
scroll to position [95, 0]
drag, startPoint x: 314, startPoint y: 21, endPoint x: 343, endPoint y: 23, distance: 28.5
click at [343, 23] on div "Customer PO No. PO-2025219 Sold By [PERSON_NAME] Shipping Service DHL Proforma …" at bounding box center [256, 38] width 359 height 80
drag, startPoint x: 343, startPoint y: 23, endPoint x: 339, endPoint y: 23, distance: 3.5
click at [341, 24] on div "339839098" at bounding box center [376, 24] width 117 height 5
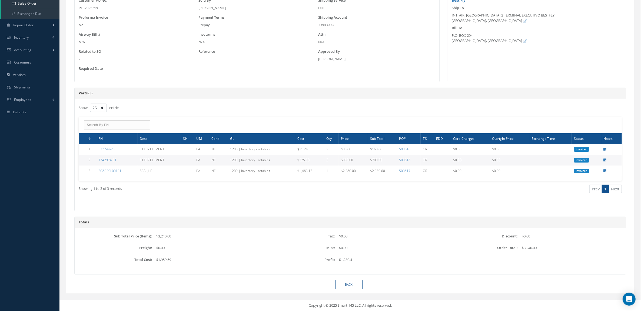
drag, startPoint x: 338, startPoint y: 23, endPoint x: 334, endPoint y: 23, distance: 4.3
click at [334, 23] on div "339839098" at bounding box center [376, 24] width 117 height 5
drag, startPoint x: 336, startPoint y: 23, endPoint x: 316, endPoint y: 26, distance: 19.9
click at [314, 24] on div "Customer PO No. PO-2025219 Sold By [PERSON_NAME] Shipping Service DHL Proforma …" at bounding box center [256, 38] width 359 height 80
drag, startPoint x: 317, startPoint y: 24, endPoint x: 338, endPoint y: 26, distance: 20.9
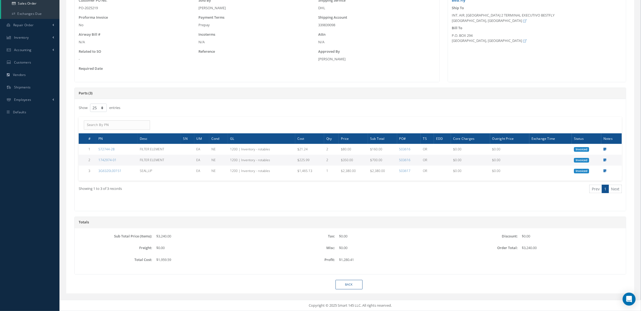
click at [338, 26] on div "Customer PO No. PO-2025219 Sold By [PERSON_NAME] Shipping Service DHL Proforma …" at bounding box center [256, 38] width 359 height 80
copy div "339839098"
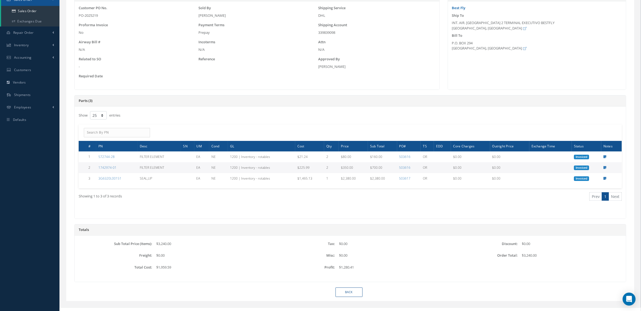
scroll to position [80, 0]
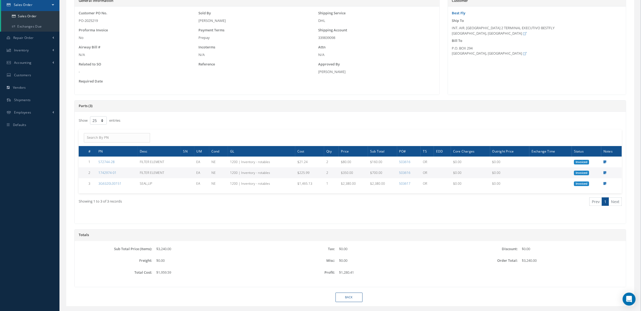
drag, startPoint x: 76, startPoint y: 6, endPoint x: 102, endPoint y: 21, distance: 29.7
click at [102, 21] on div "Customer PO No. PO-2025219 Sold By [PERSON_NAME] Shipping Service DHL Proforma …" at bounding box center [257, 50] width 364 height 88
copy div "PO-2025219"
